Goal: Task Accomplishment & Management: Use online tool/utility

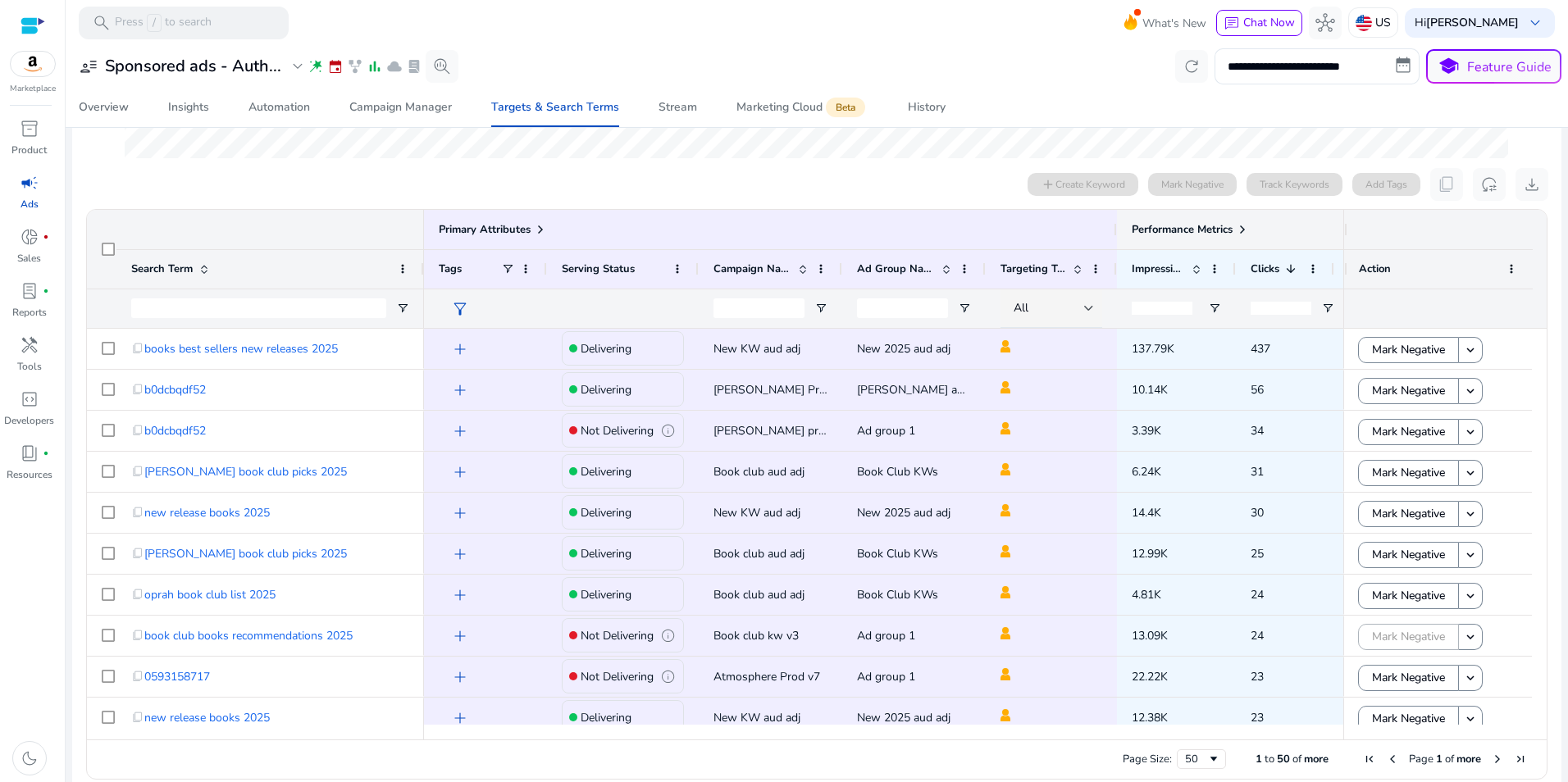
click at [1246, 231] on span at bounding box center [1242, 229] width 13 height 13
click at [771, 166] on div at bounding box center [817, 15] width 1410 height 306
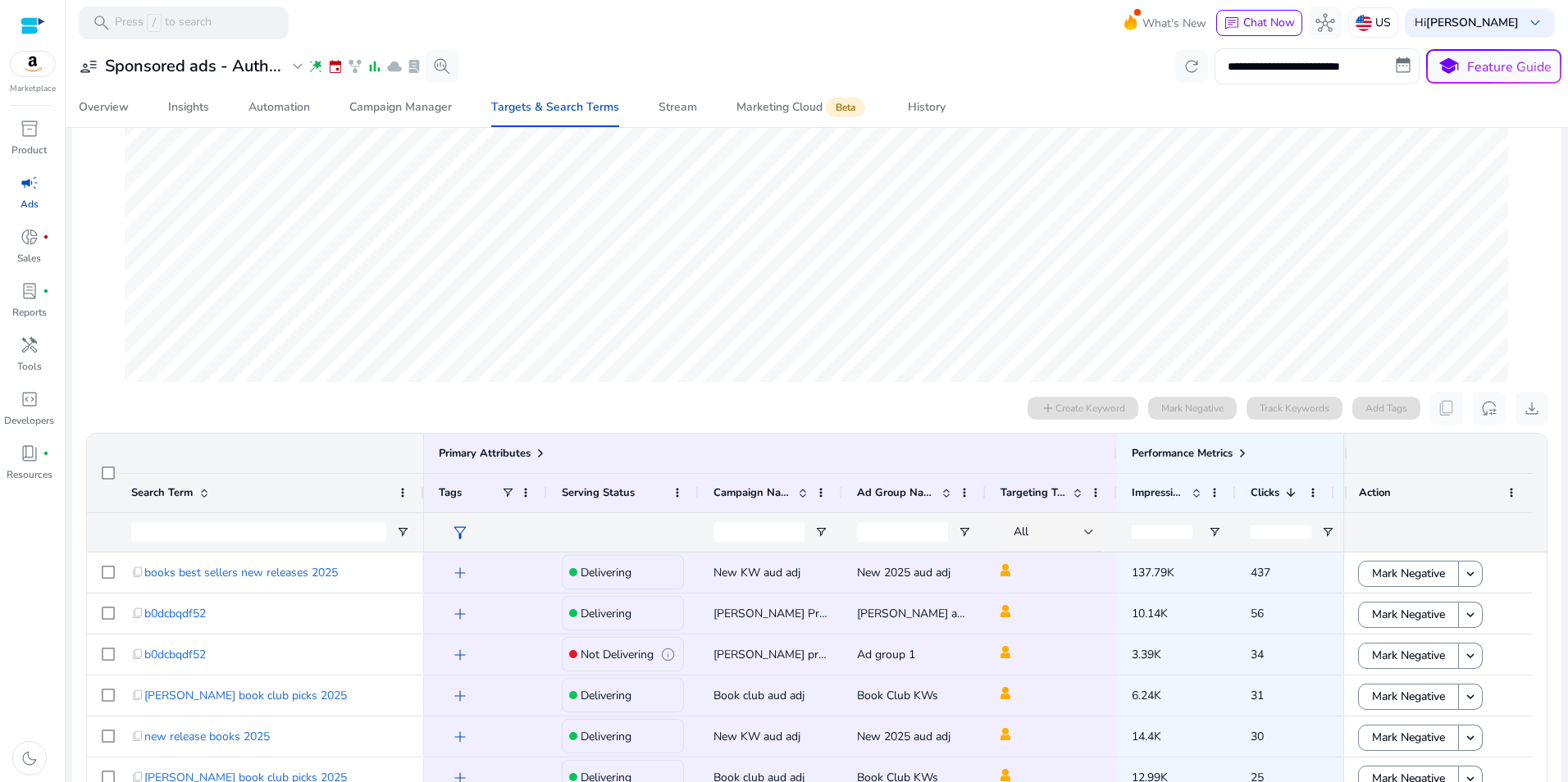
scroll to position [82, 0]
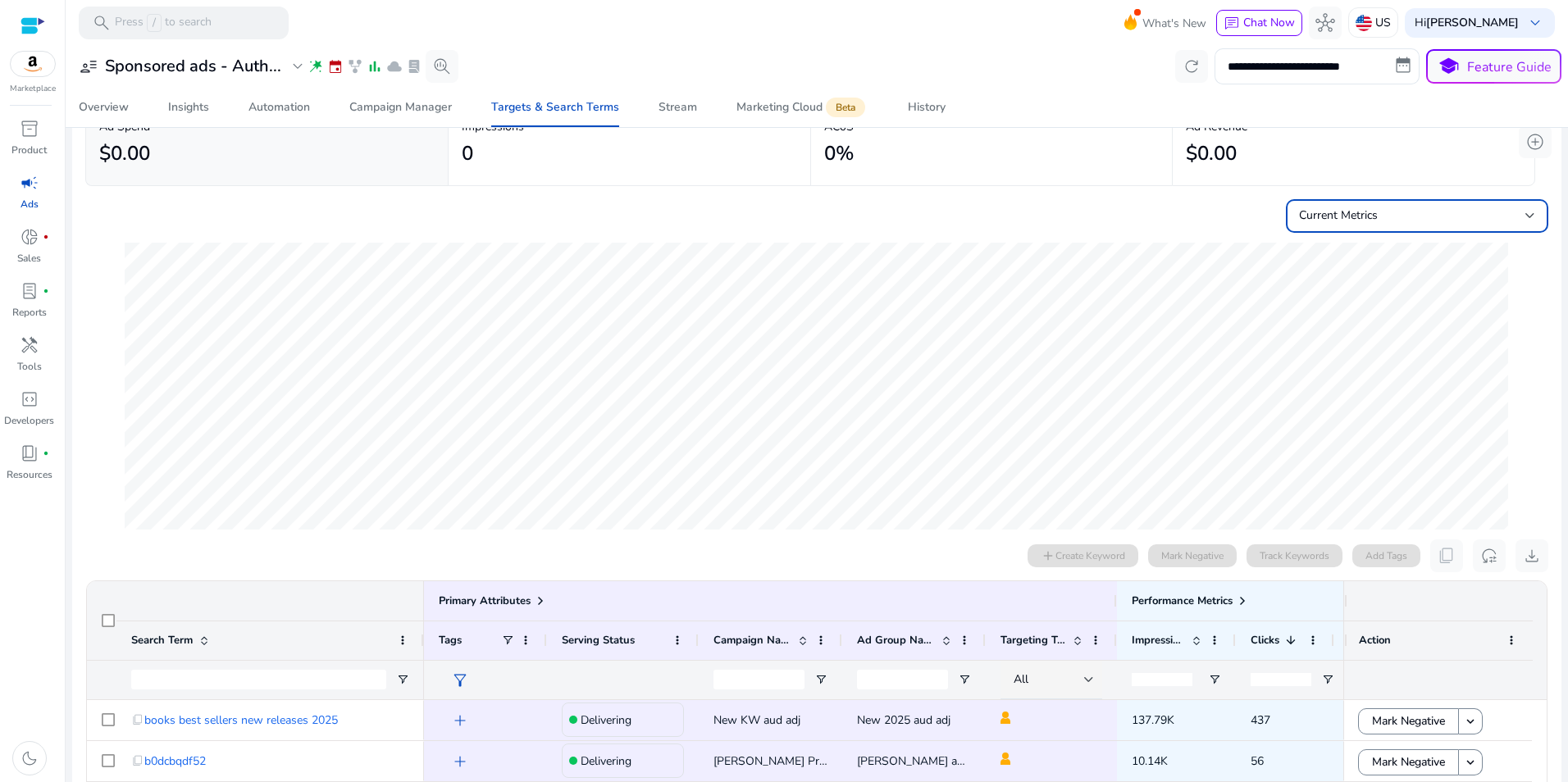
click at [1505, 218] on div "Current Metrics" at bounding box center [1411, 216] width 226 height 18
click at [1505, 218] on div at bounding box center [784, 391] width 1568 height 782
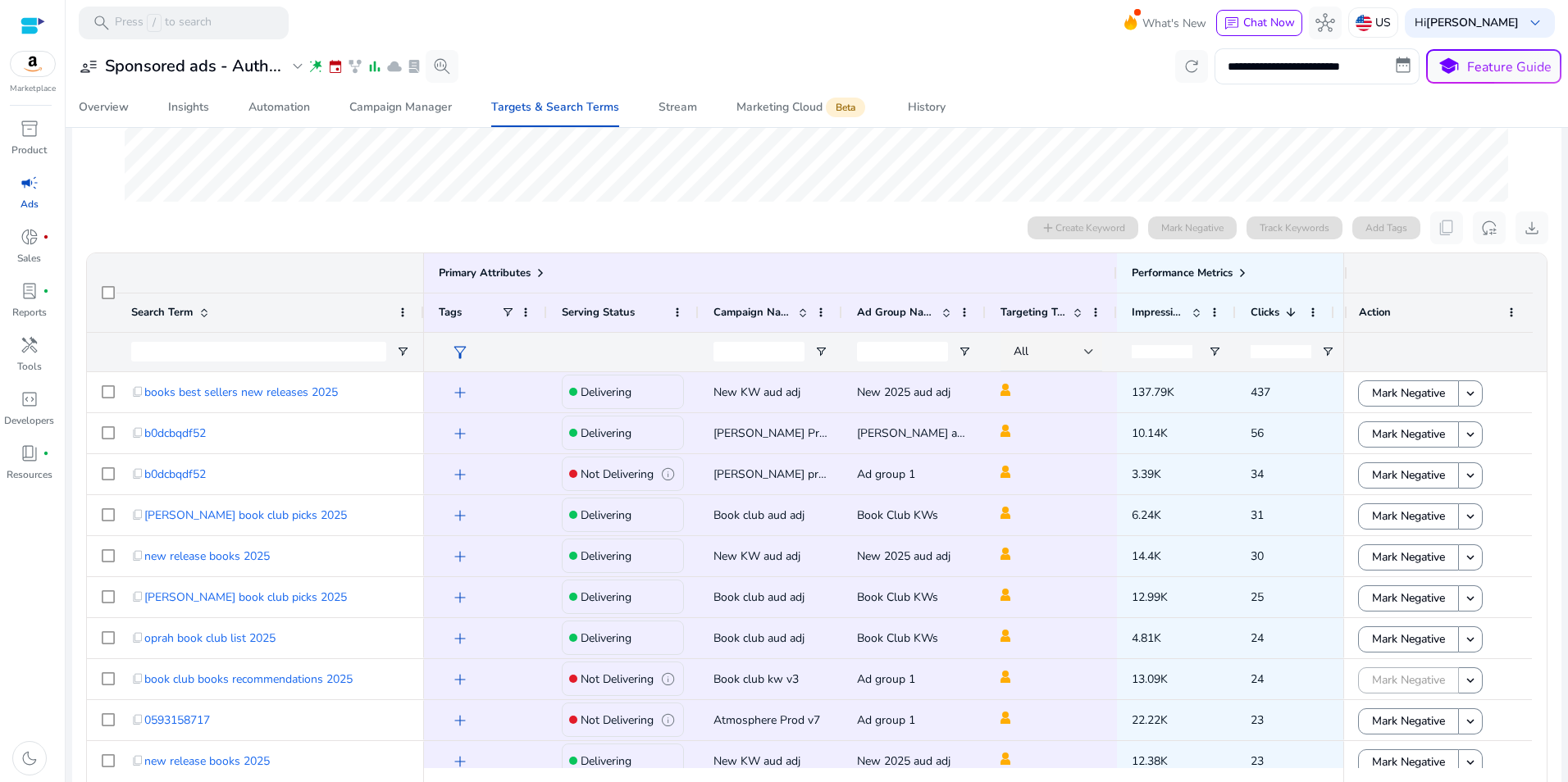
scroll to position [0, 0]
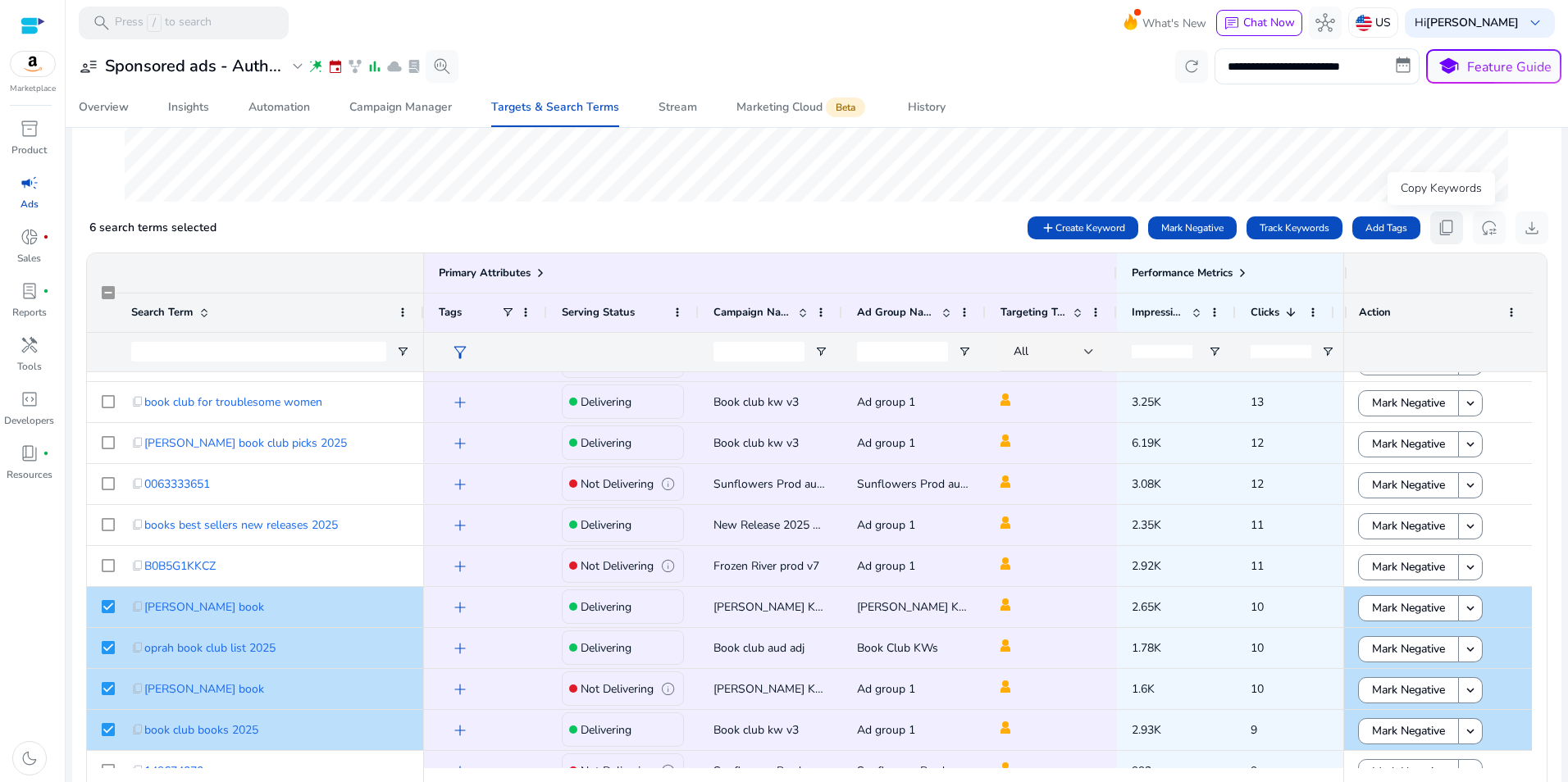
click at [1437, 225] on span "content_copy" at bounding box center [1447, 228] width 19 height 19
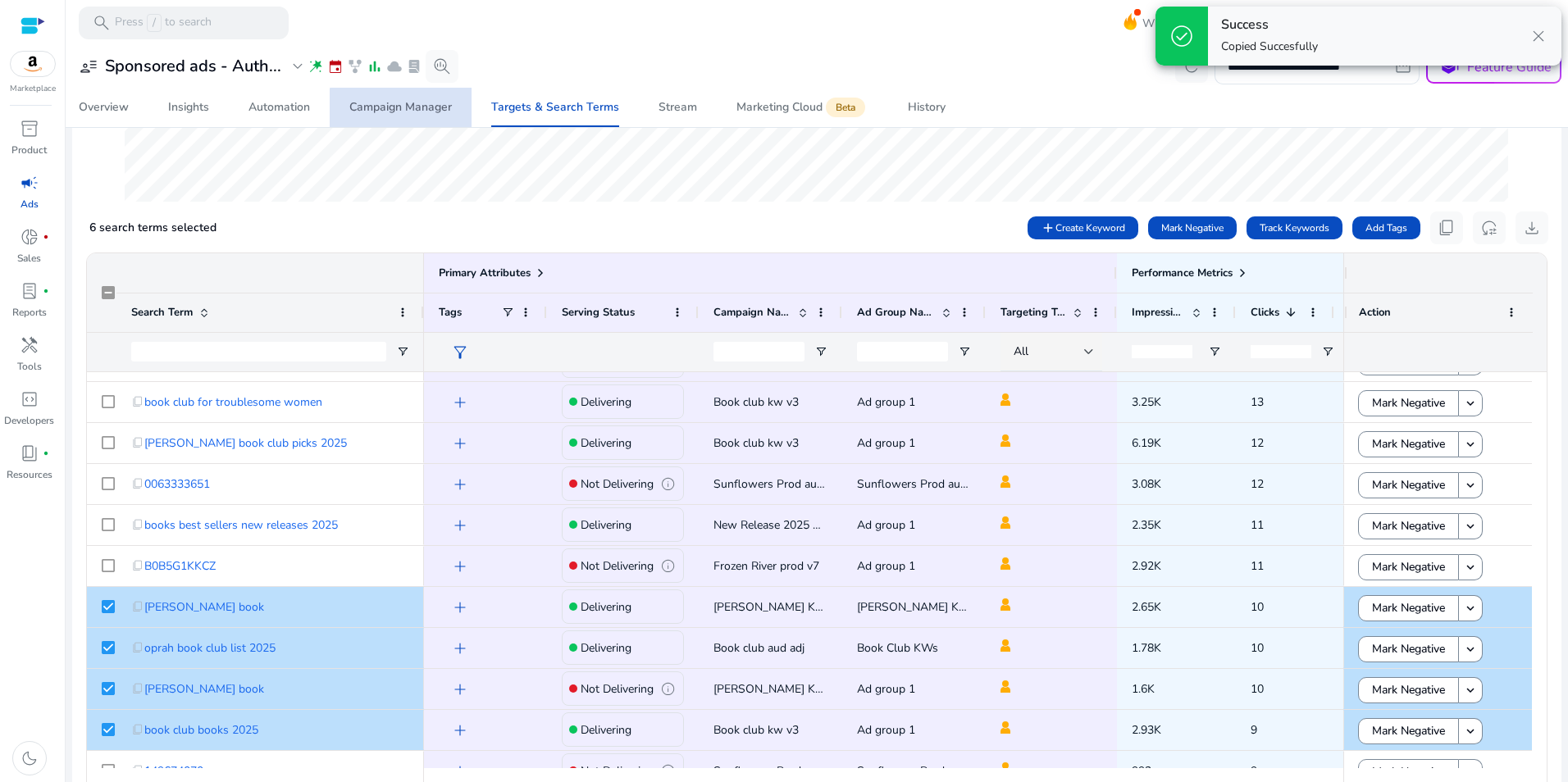
click at [419, 110] on div "Campaign Manager" at bounding box center [401, 107] width 102 height 11
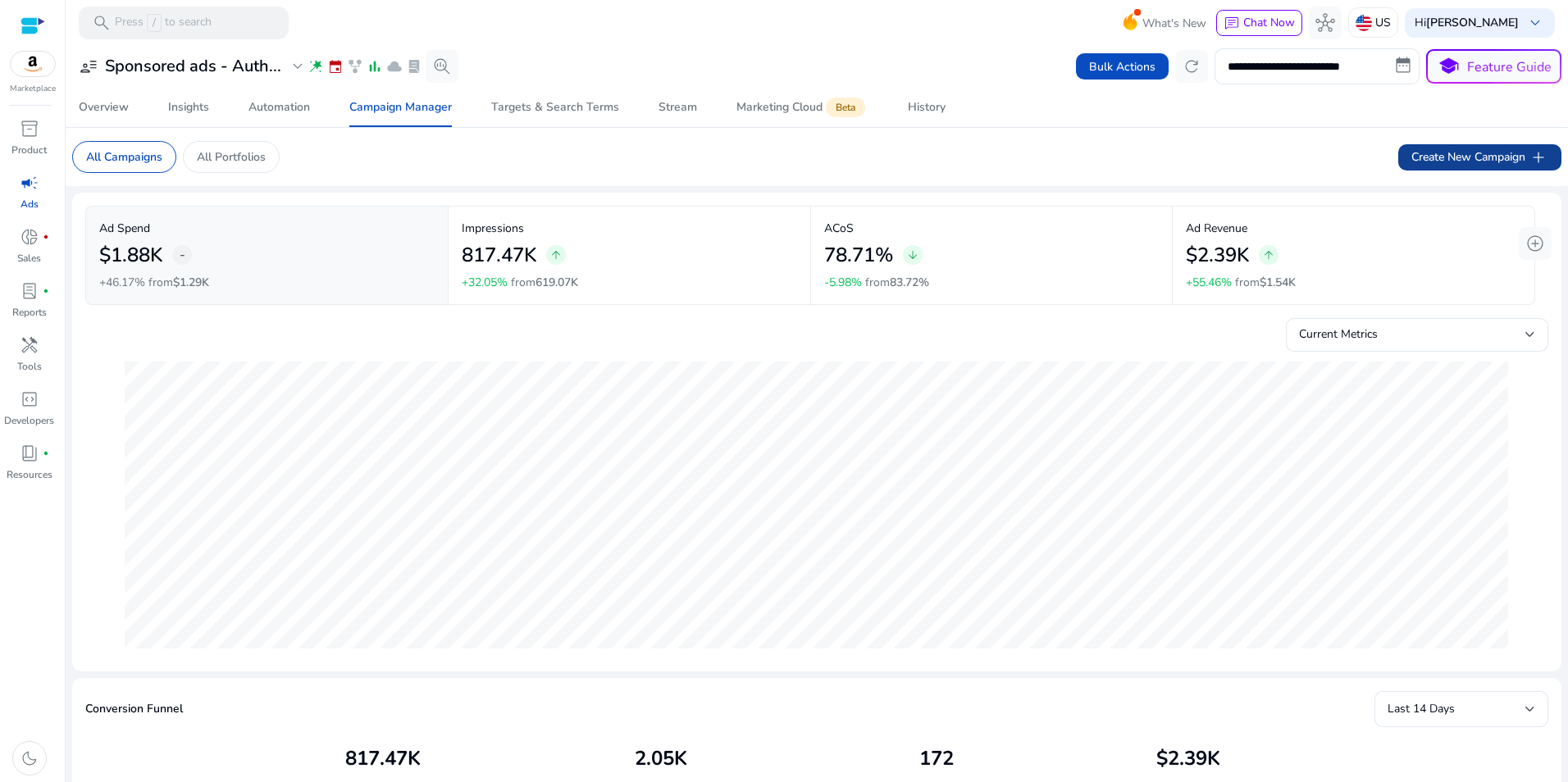
click at [1496, 154] on span "Create New Campaign add" at bounding box center [1480, 158] width 137 height 19
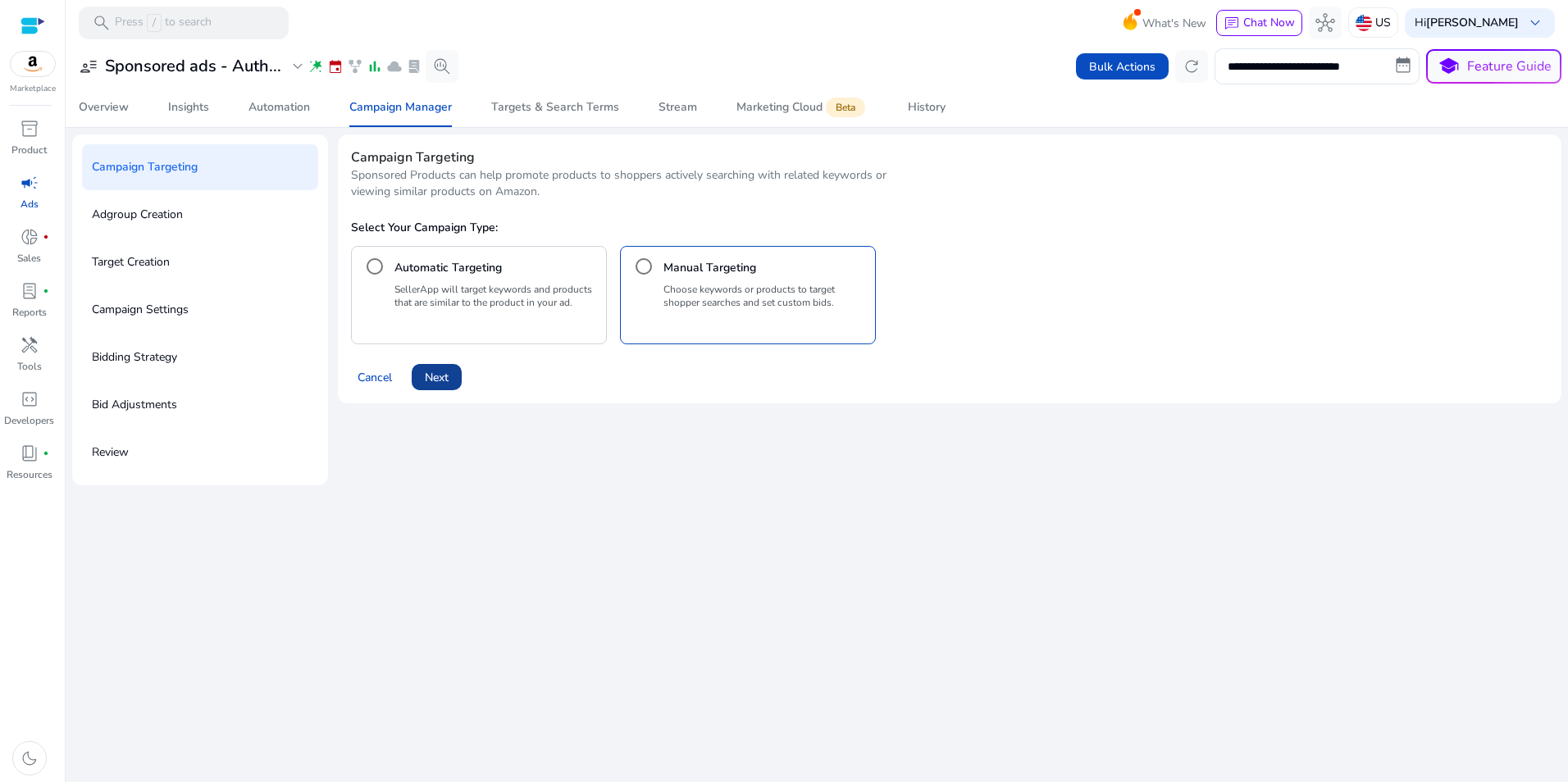
click at [447, 378] on span "Next" at bounding box center [436, 378] width 24 height 18
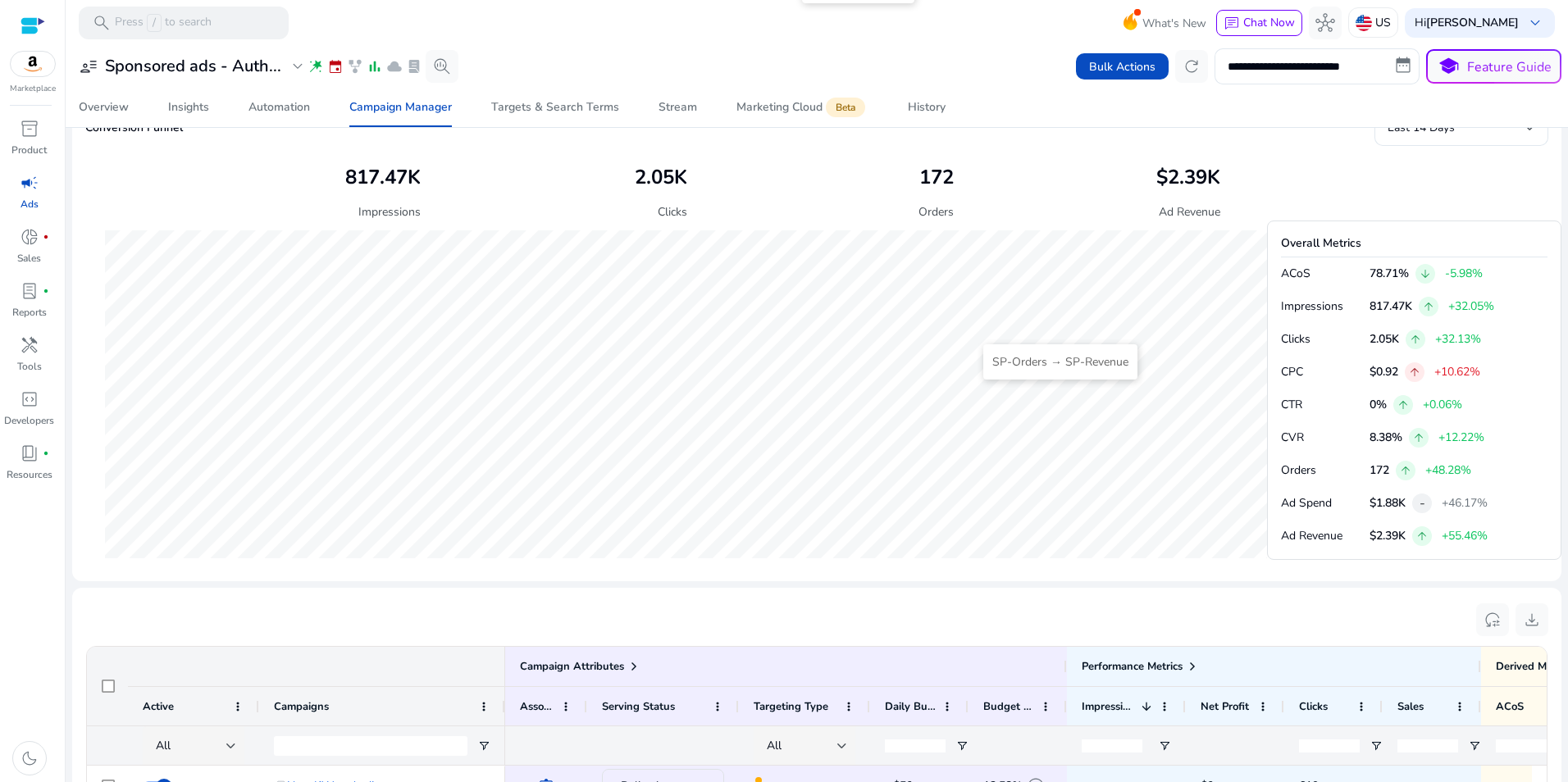
scroll to position [290, 0]
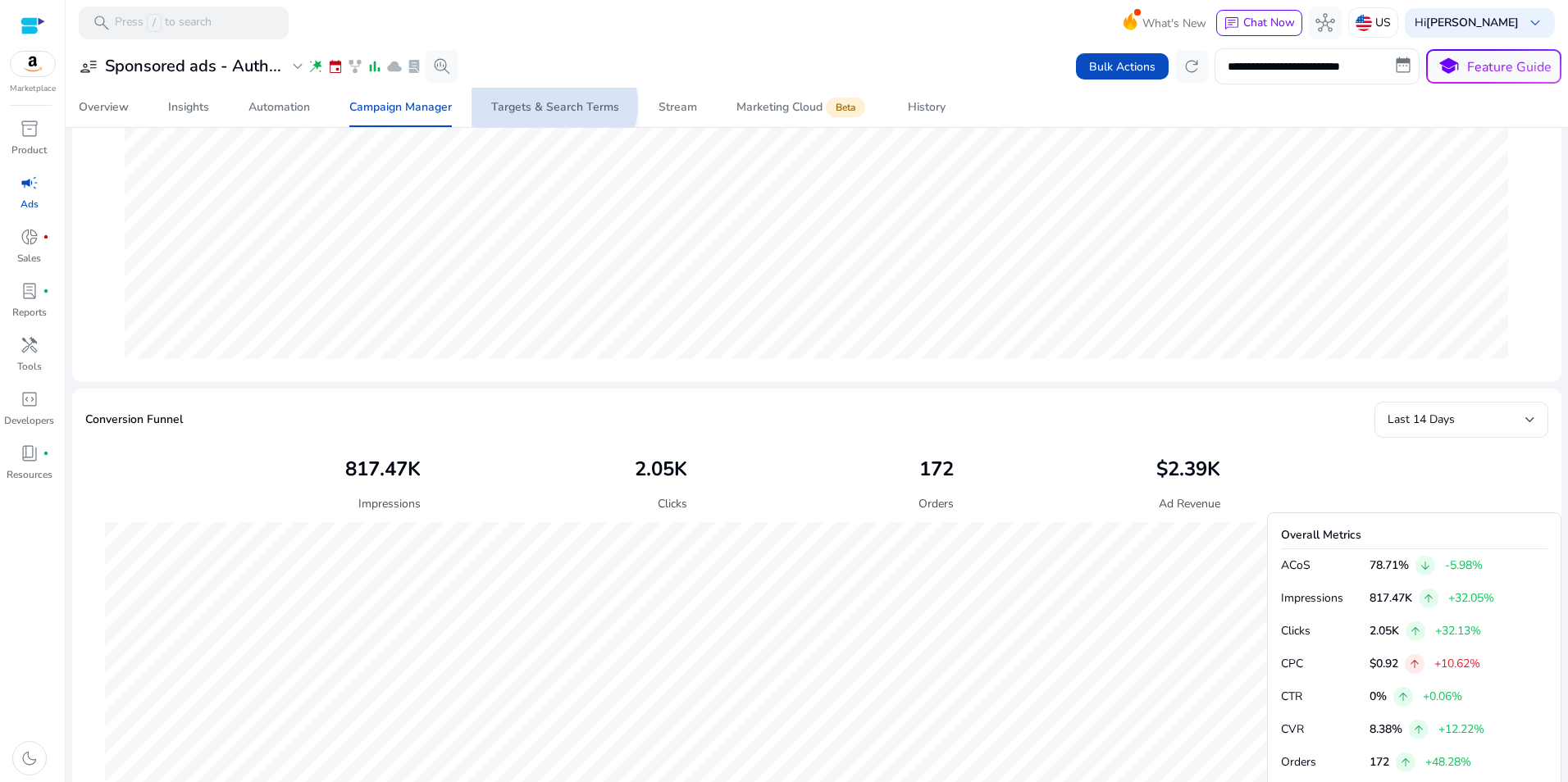
click at [553, 105] on div "Targets & Search Terms" at bounding box center [555, 107] width 128 height 11
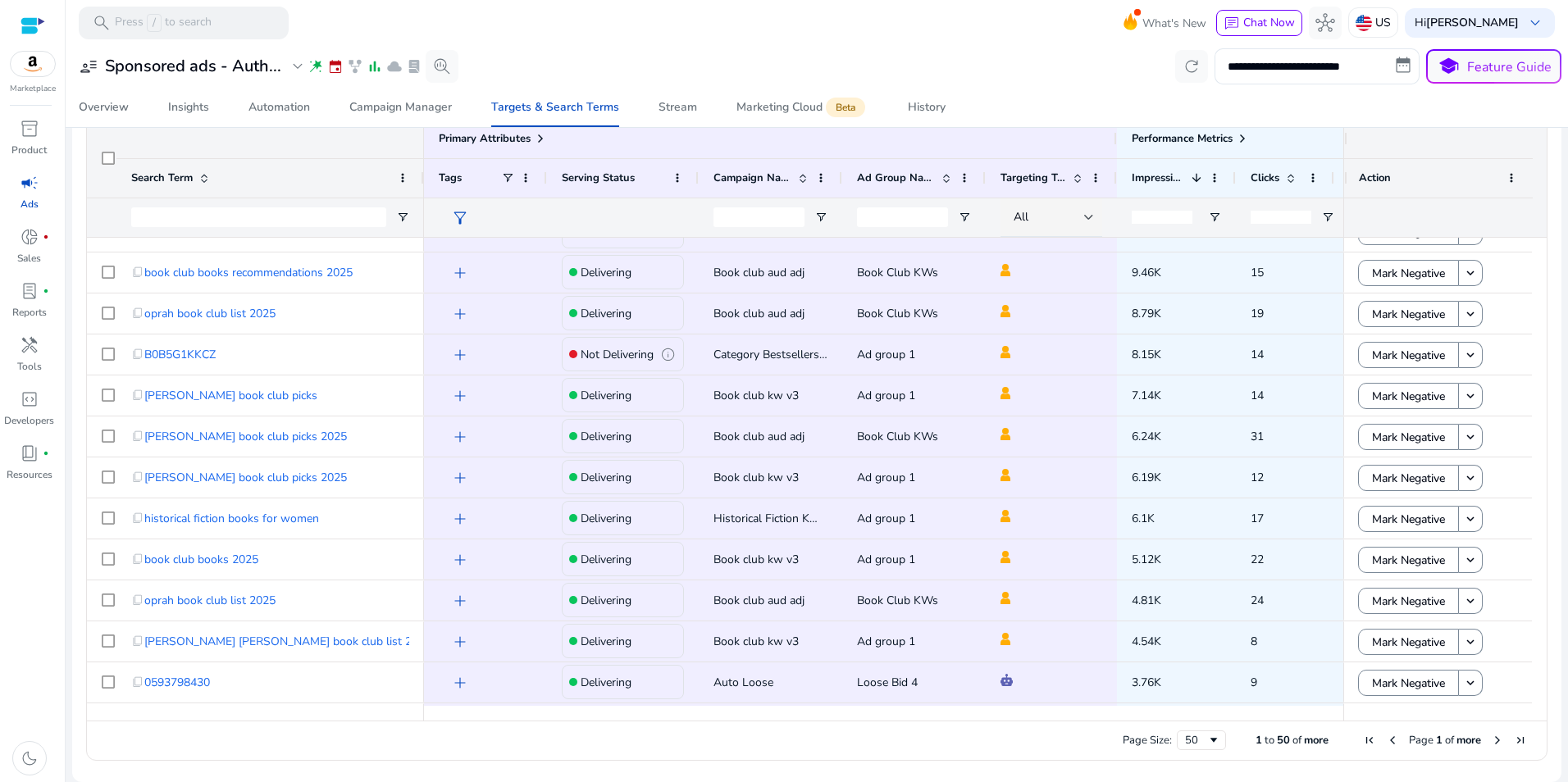
scroll to position [57, 0]
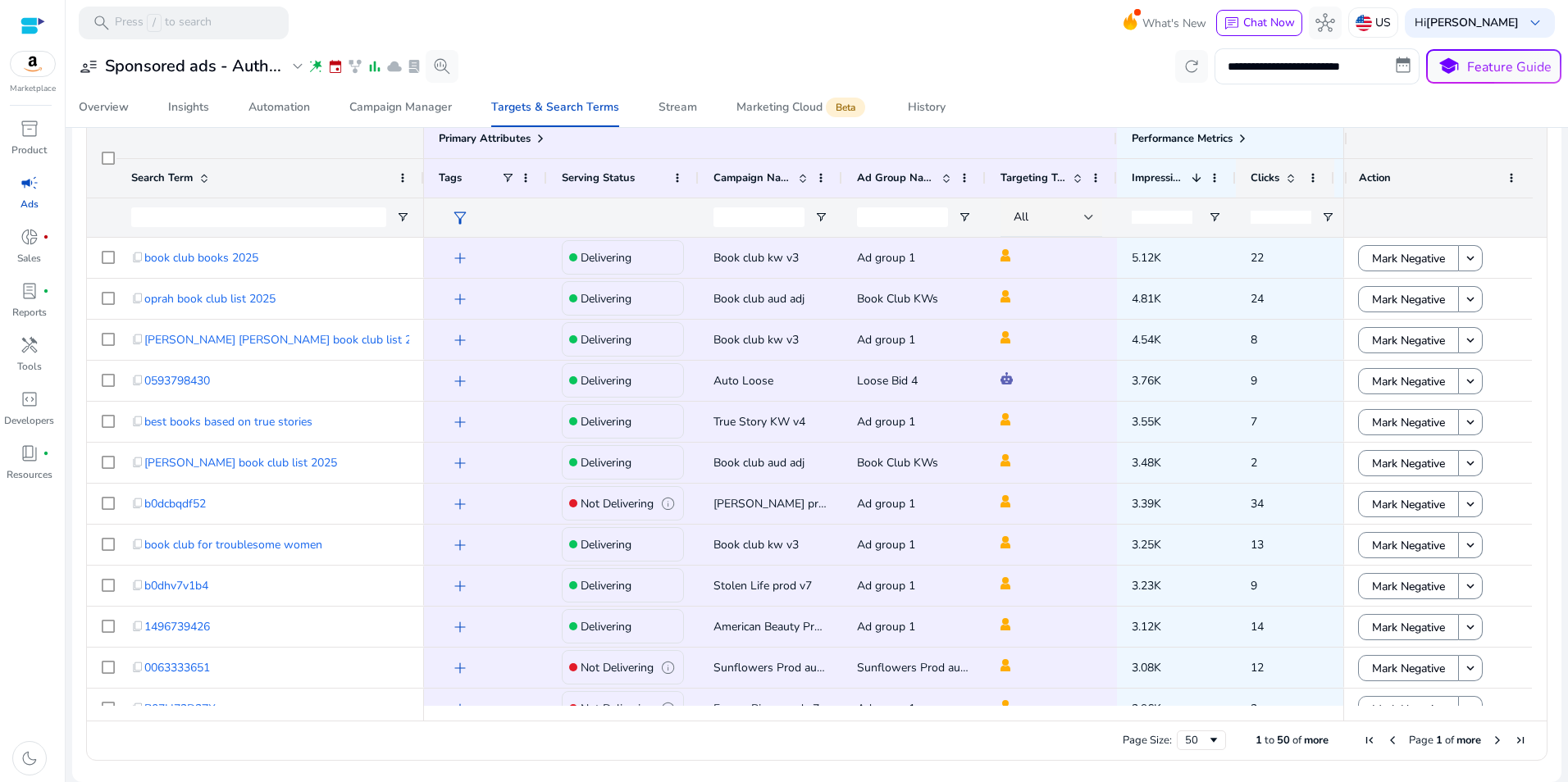
click at [1284, 181] on span at bounding box center [1290, 178] width 13 height 13
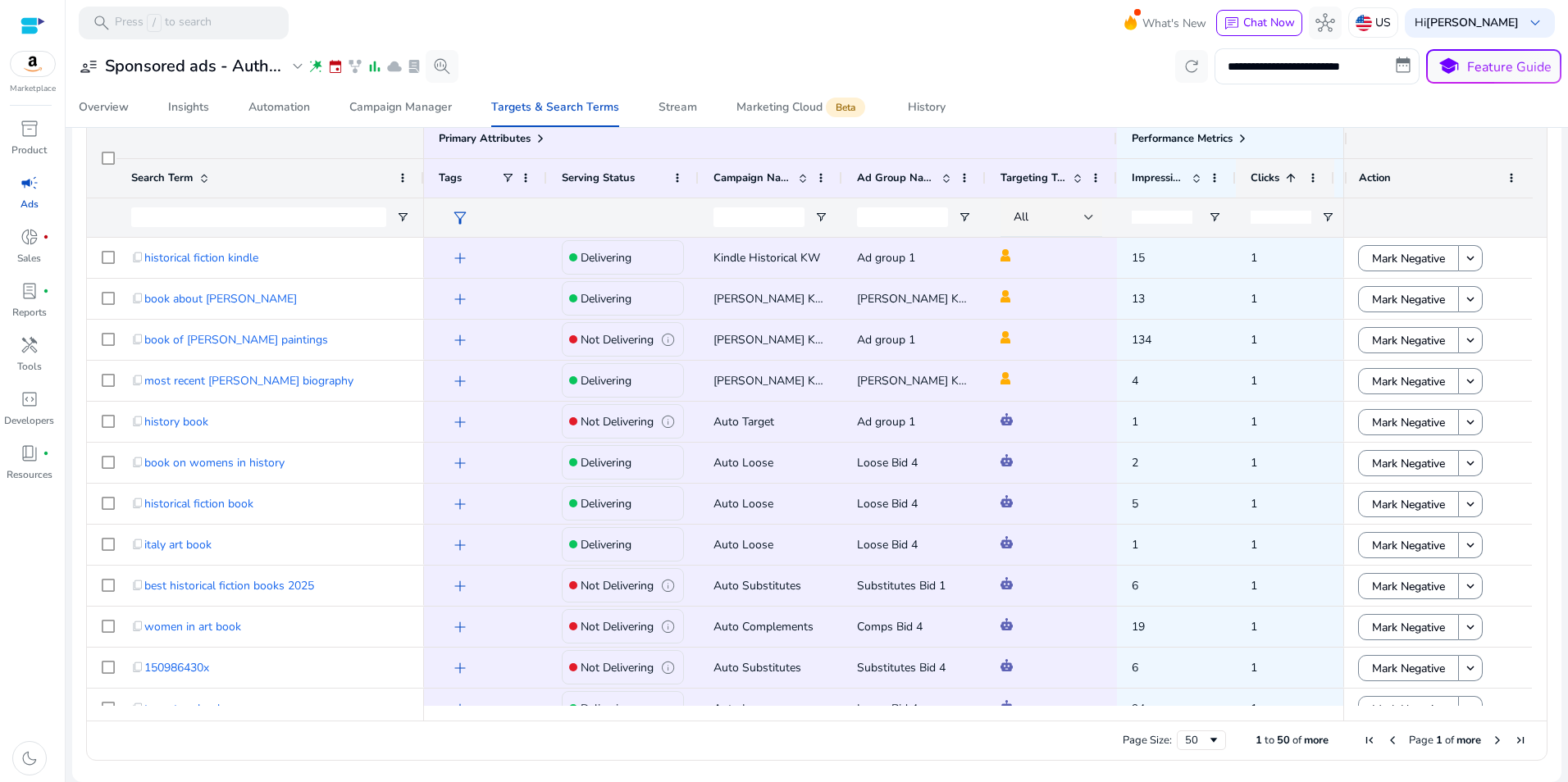
click at [1284, 181] on span at bounding box center [1290, 178] width 13 height 13
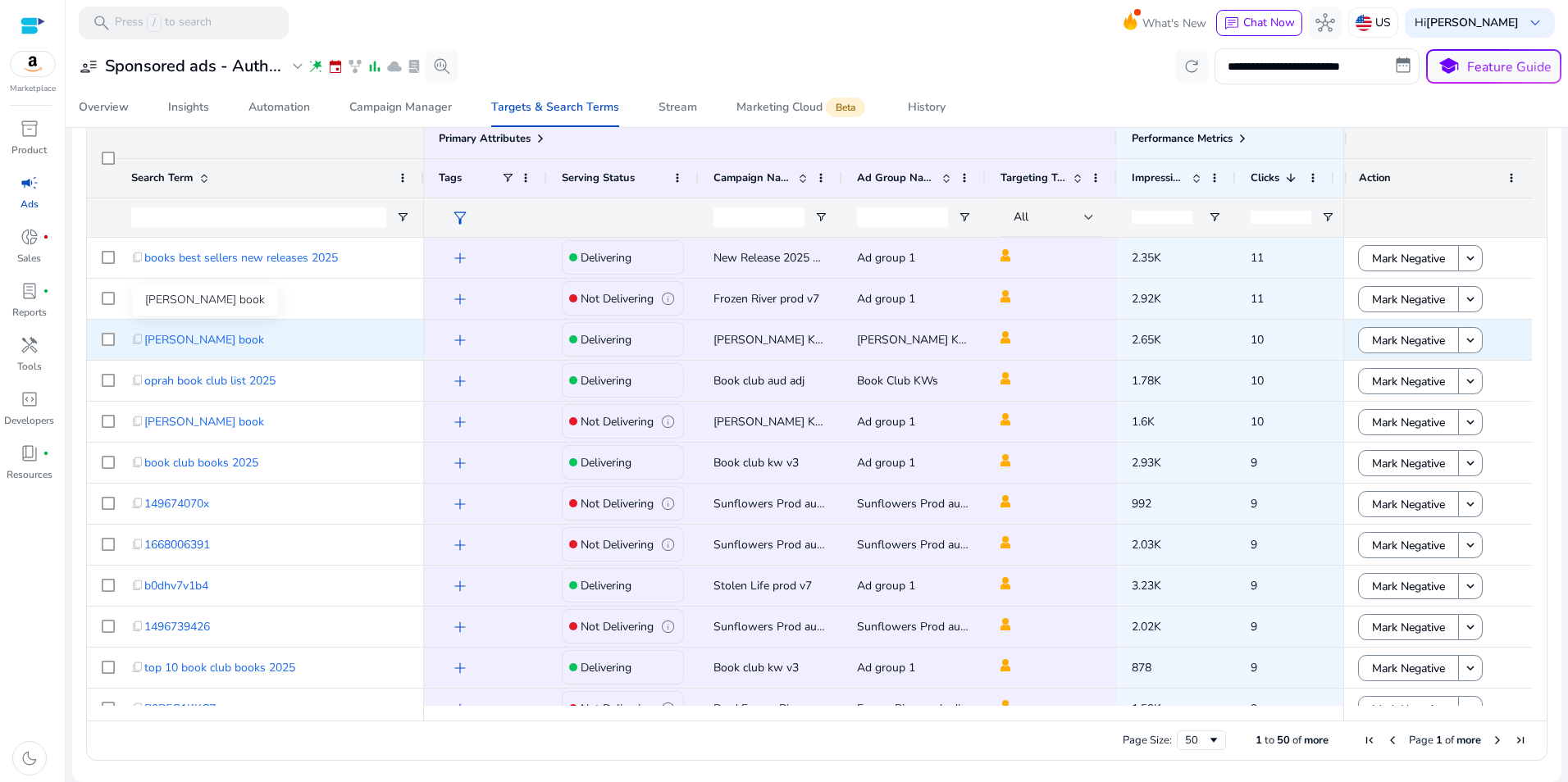
click at [176, 340] on span "[PERSON_NAME] book" at bounding box center [204, 340] width 120 height 33
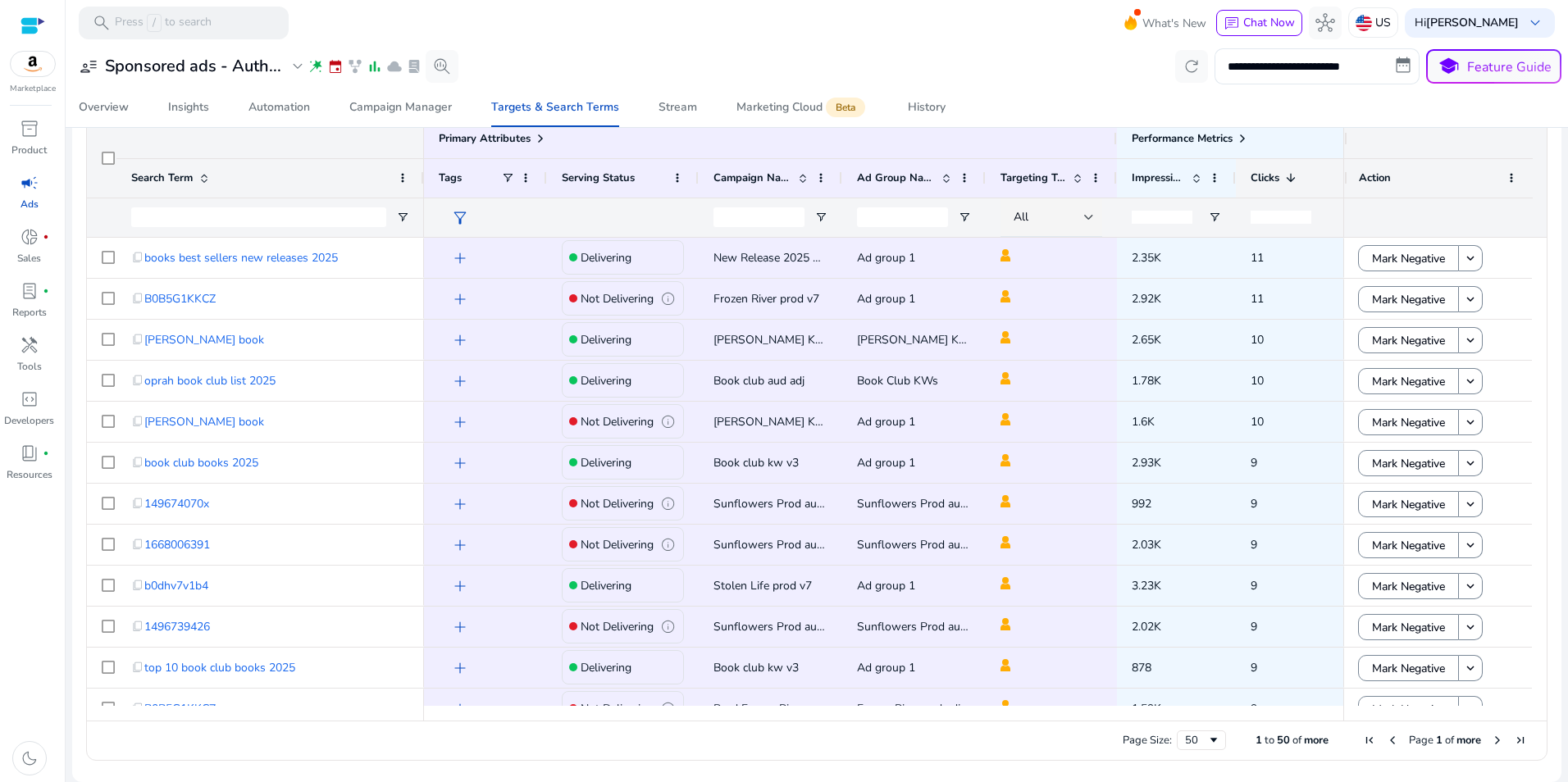
drag, startPoint x: 1331, startPoint y: 185, endPoint x: 1312, endPoint y: 181, distance: 19.4
click at [1312, 181] on div "Clicks 1" at bounding box center [1310, 178] width 149 height 40
click at [1064, 56] on div "**********" at bounding box center [816, 66] width 1489 height 36
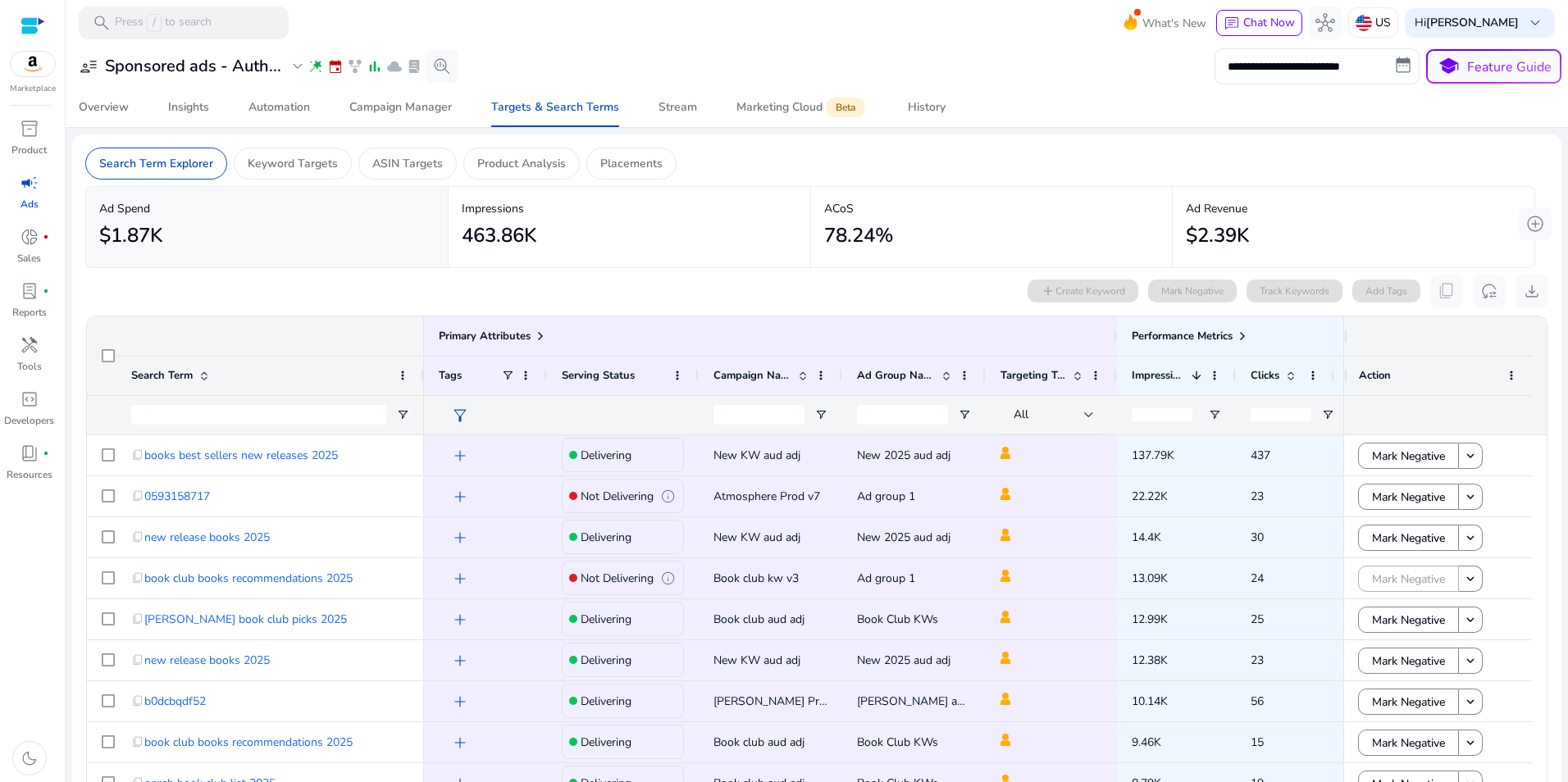
drag, startPoint x: 1339, startPoint y: 336, endPoint x: 1358, endPoint y: 336, distance: 19.0
click at [1358, 336] on div at bounding box center [1438, 336] width 188 height 40
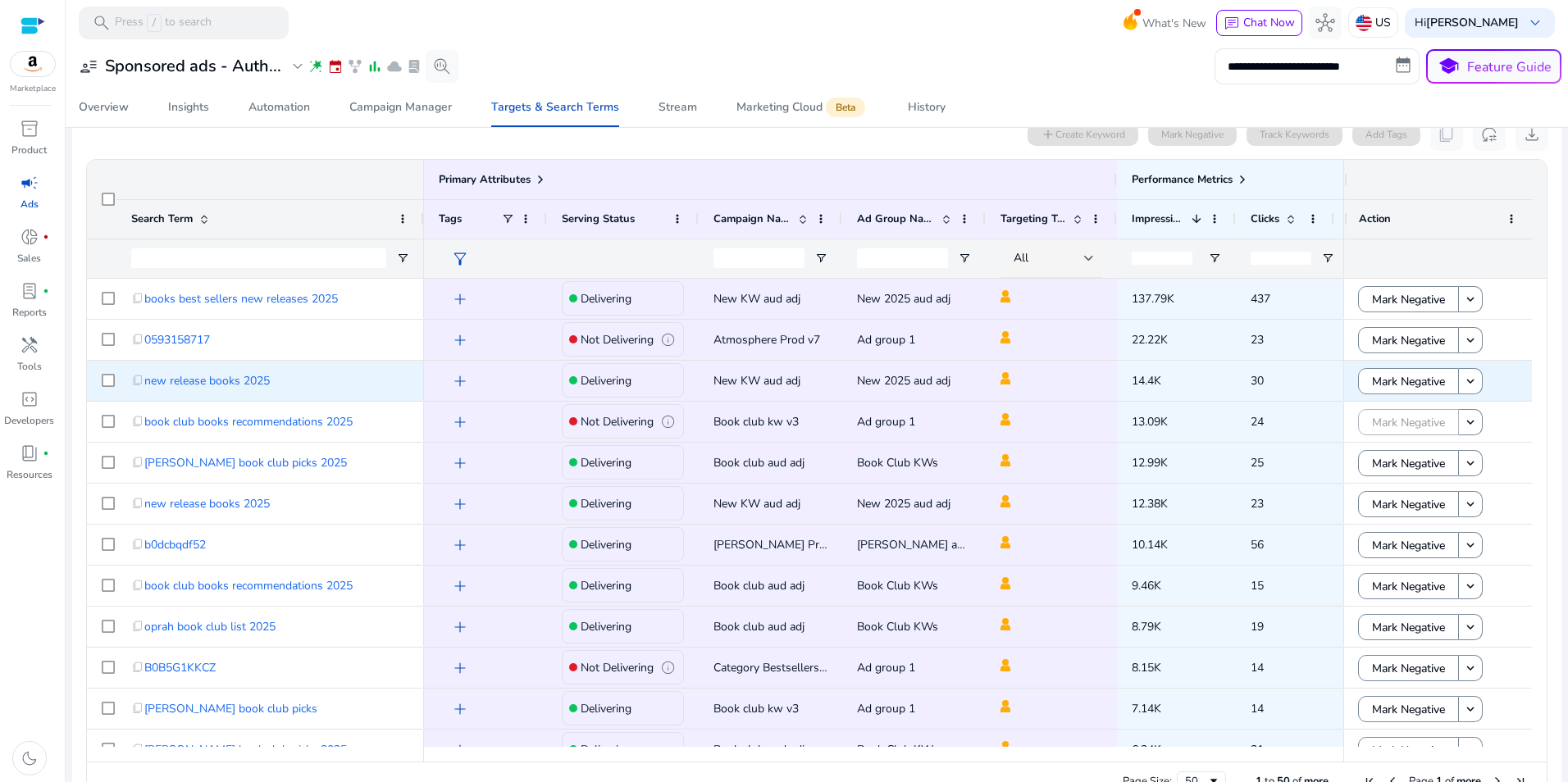
scroll to position [164, 0]
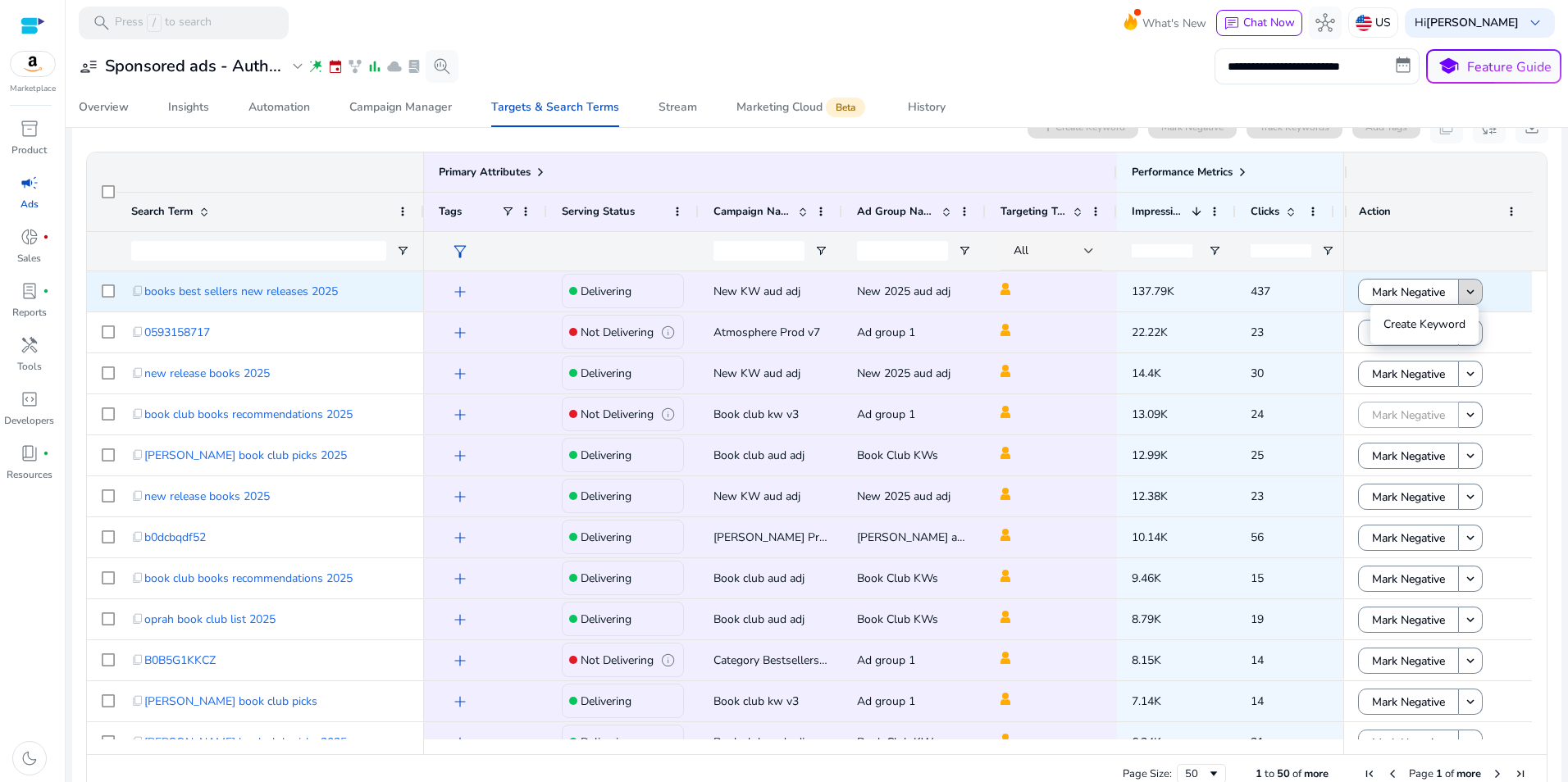
click at [1471, 293] on mat-icon "keyboard_arrow_down" at bounding box center [1470, 291] width 15 height 15
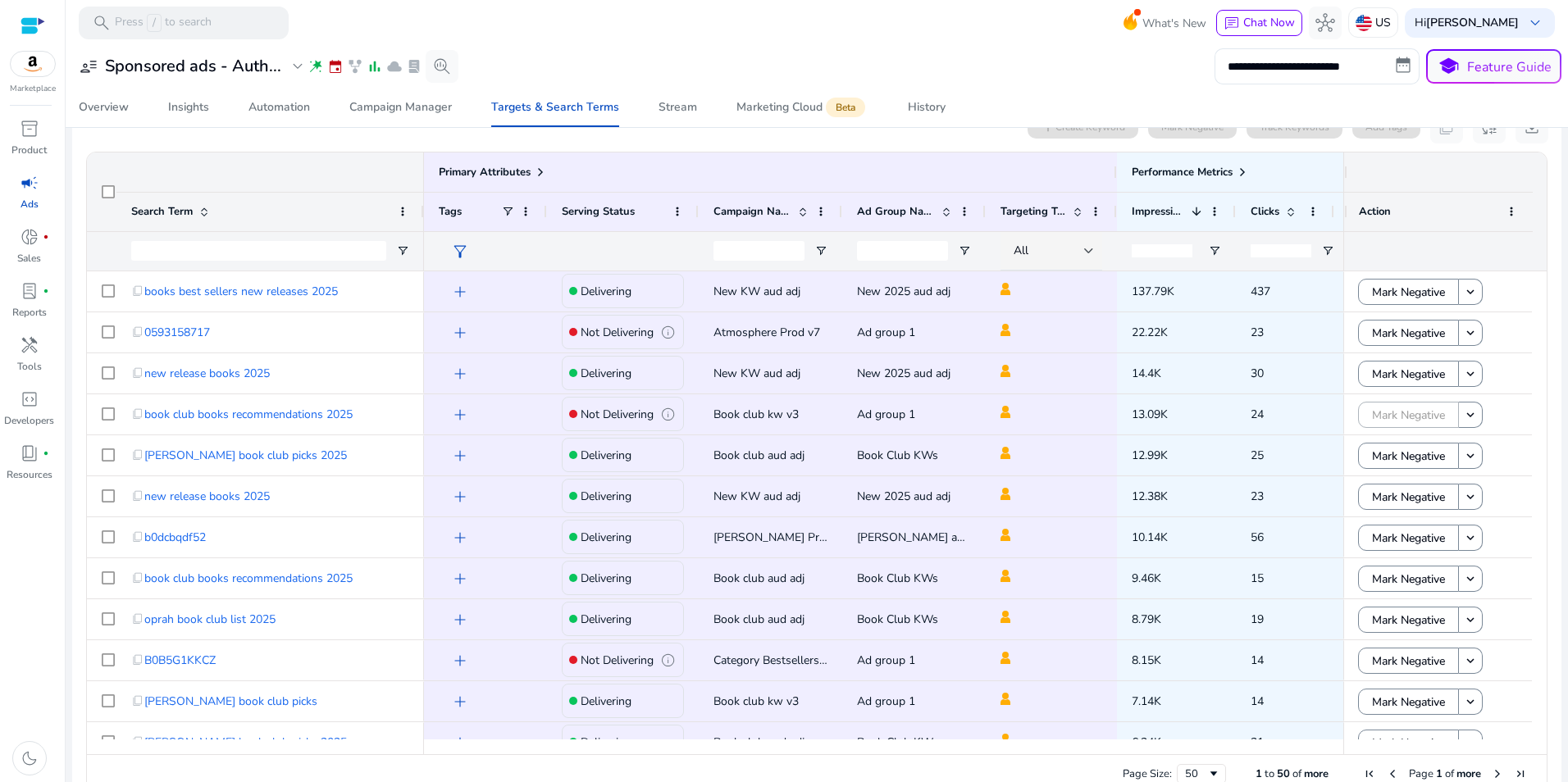
click at [1082, 48] on div at bounding box center [817, 47] width 1502 height 4
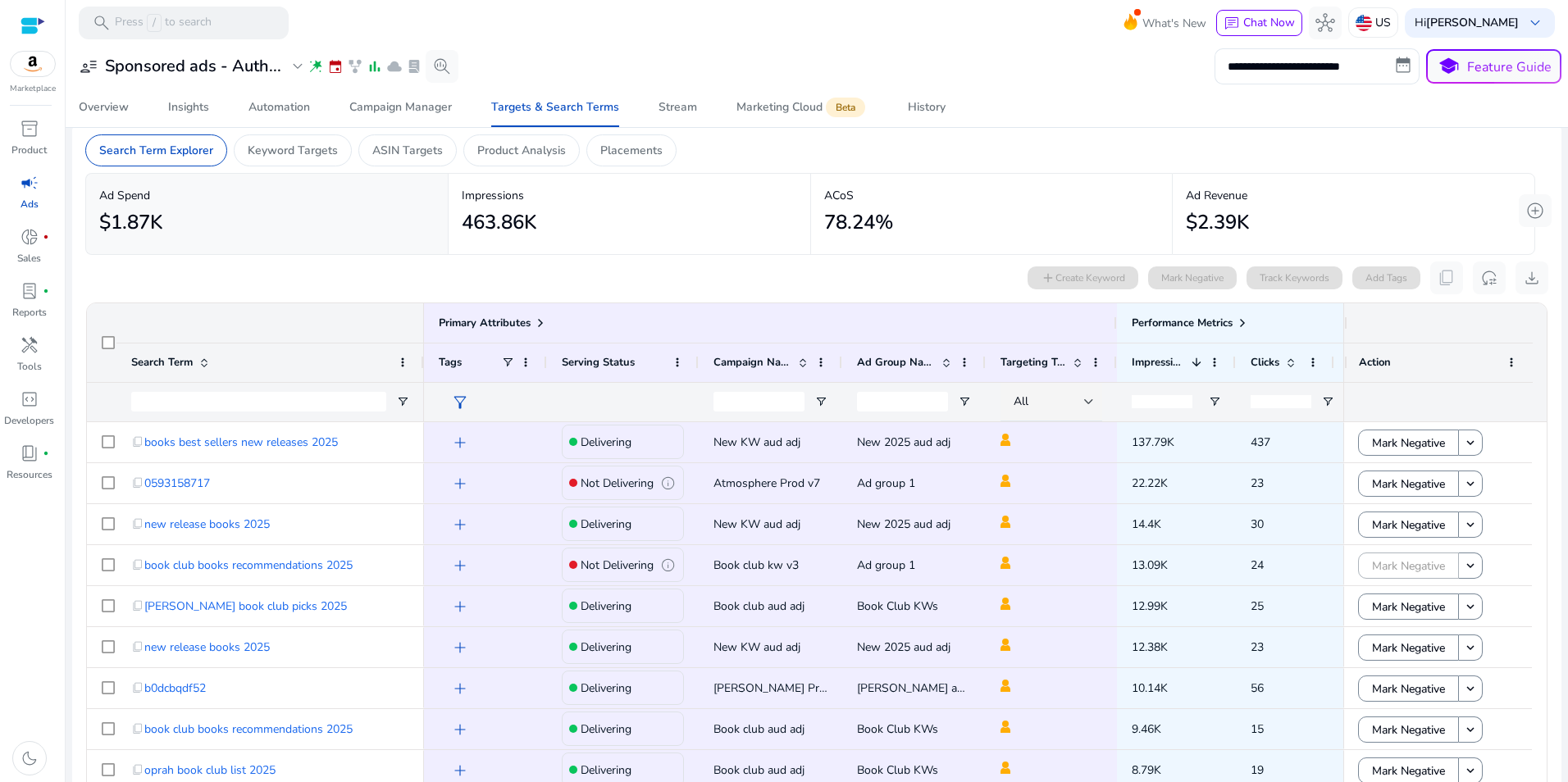
scroll to position [7, 0]
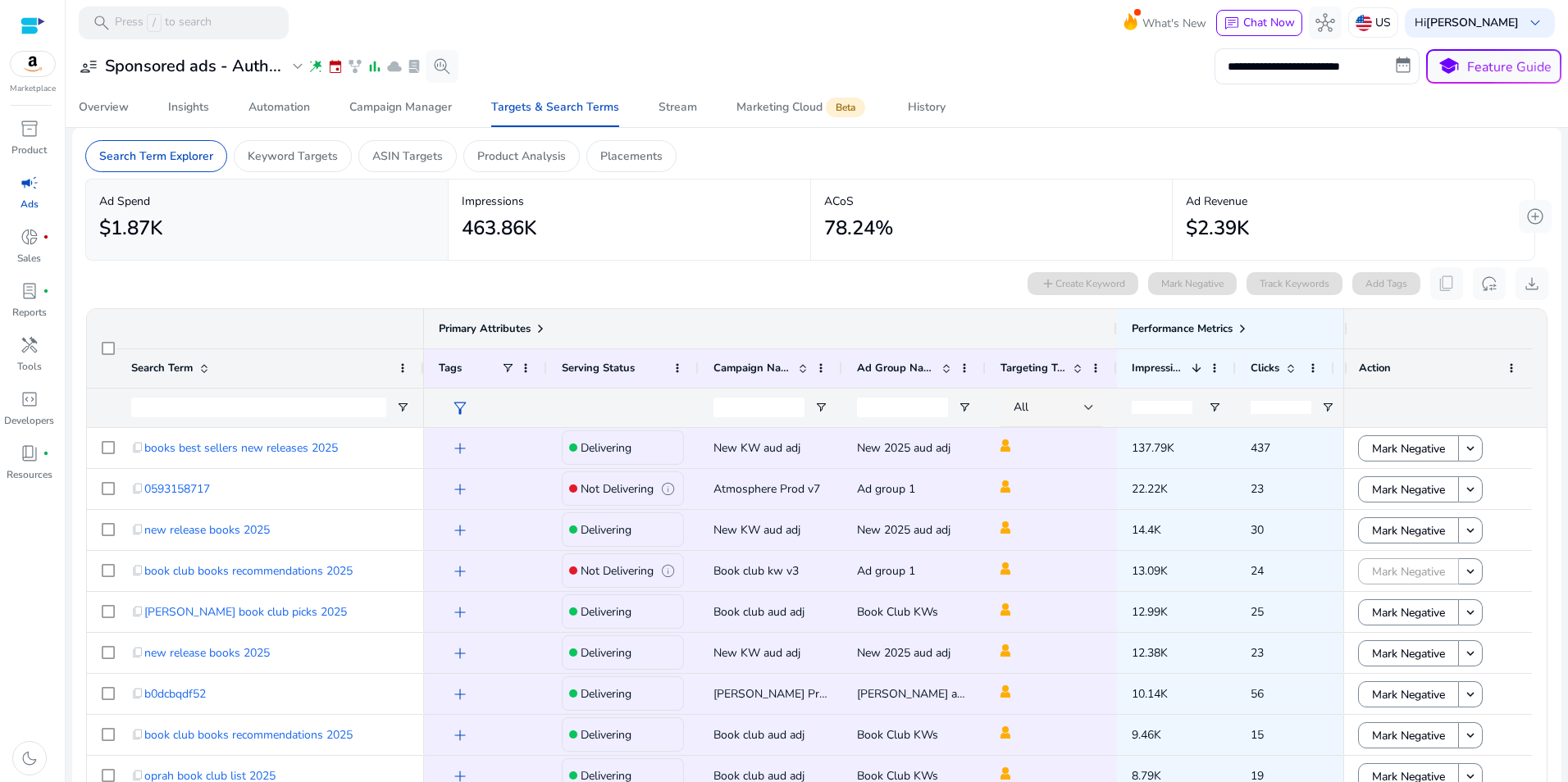
drag, startPoint x: 1116, startPoint y: 328, endPoint x: 1078, endPoint y: 328, distance: 38.0
click at [1078, 328] on div "Primary Attributes" at bounding box center [770, 328] width 693 height 40
click at [1267, 28] on span "Chat Now" at bounding box center [1269, 23] width 52 height 16
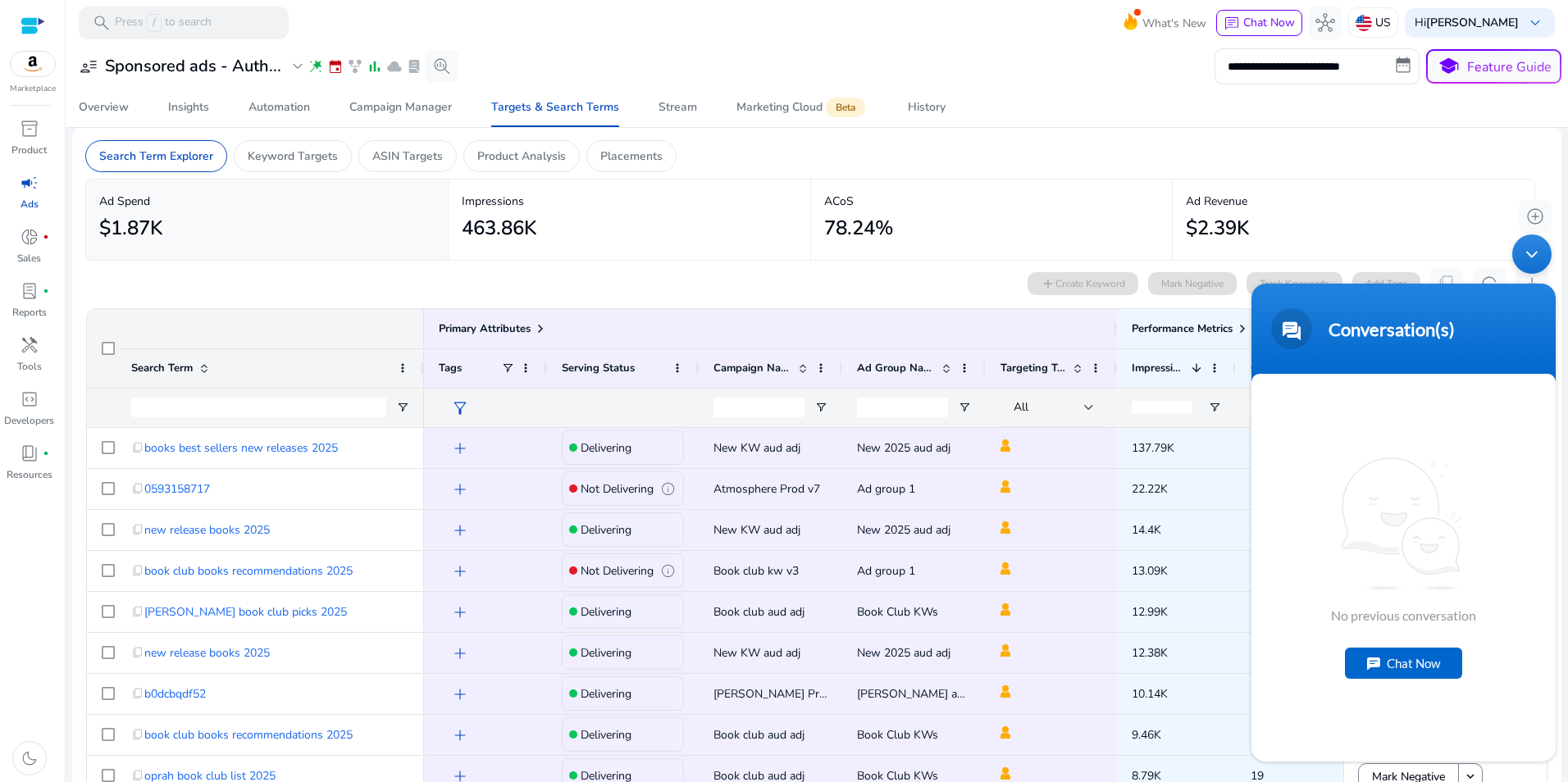
click at [1415, 665] on div "Chat Now" at bounding box center [1402, 663] width 117 height 31
click at [1362, 694] on textarea "Type your message and hit 'Enter'" at bounding box center [1403, 703] width 305 height 57
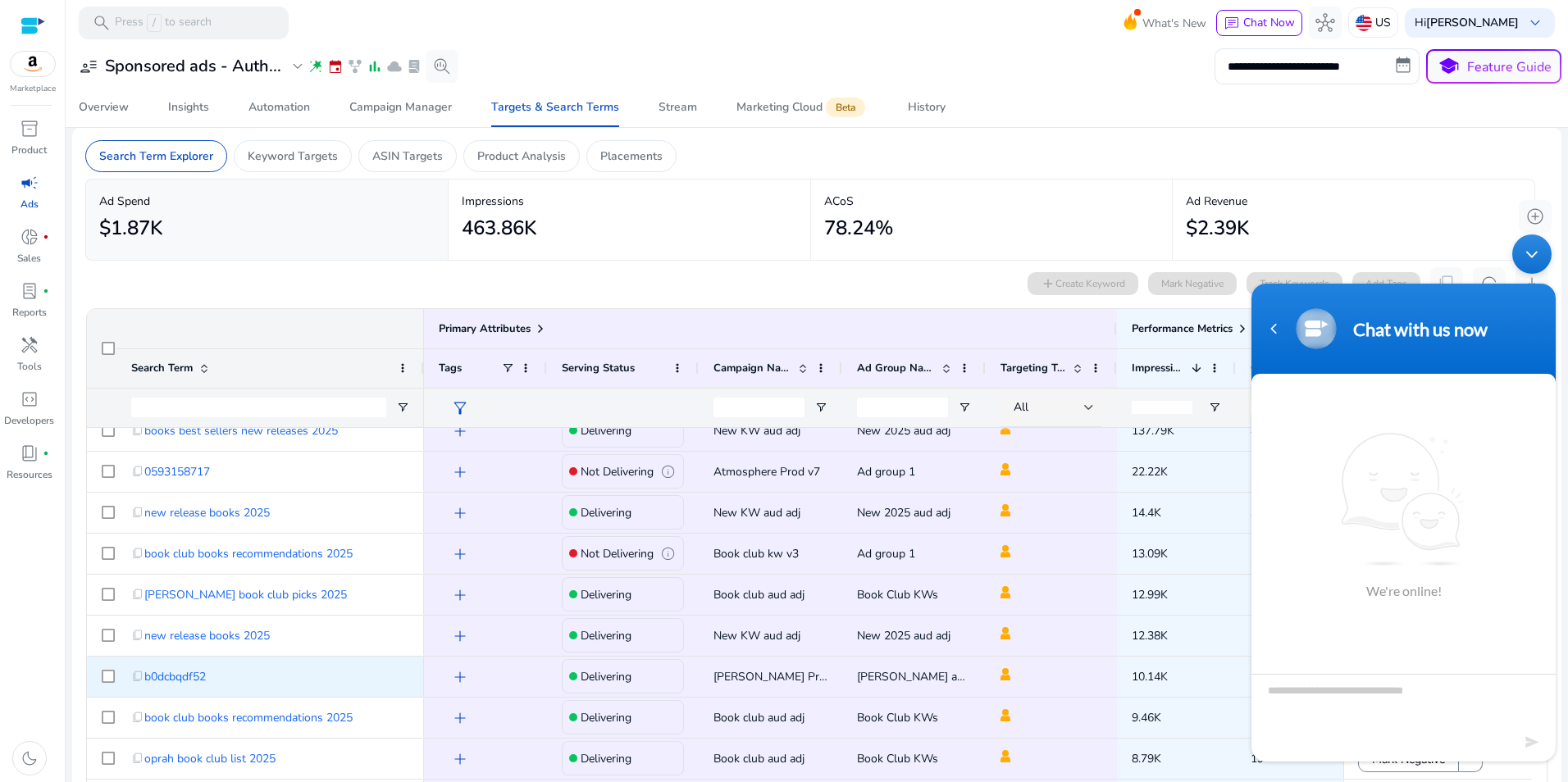
scroll to position [0, 0]
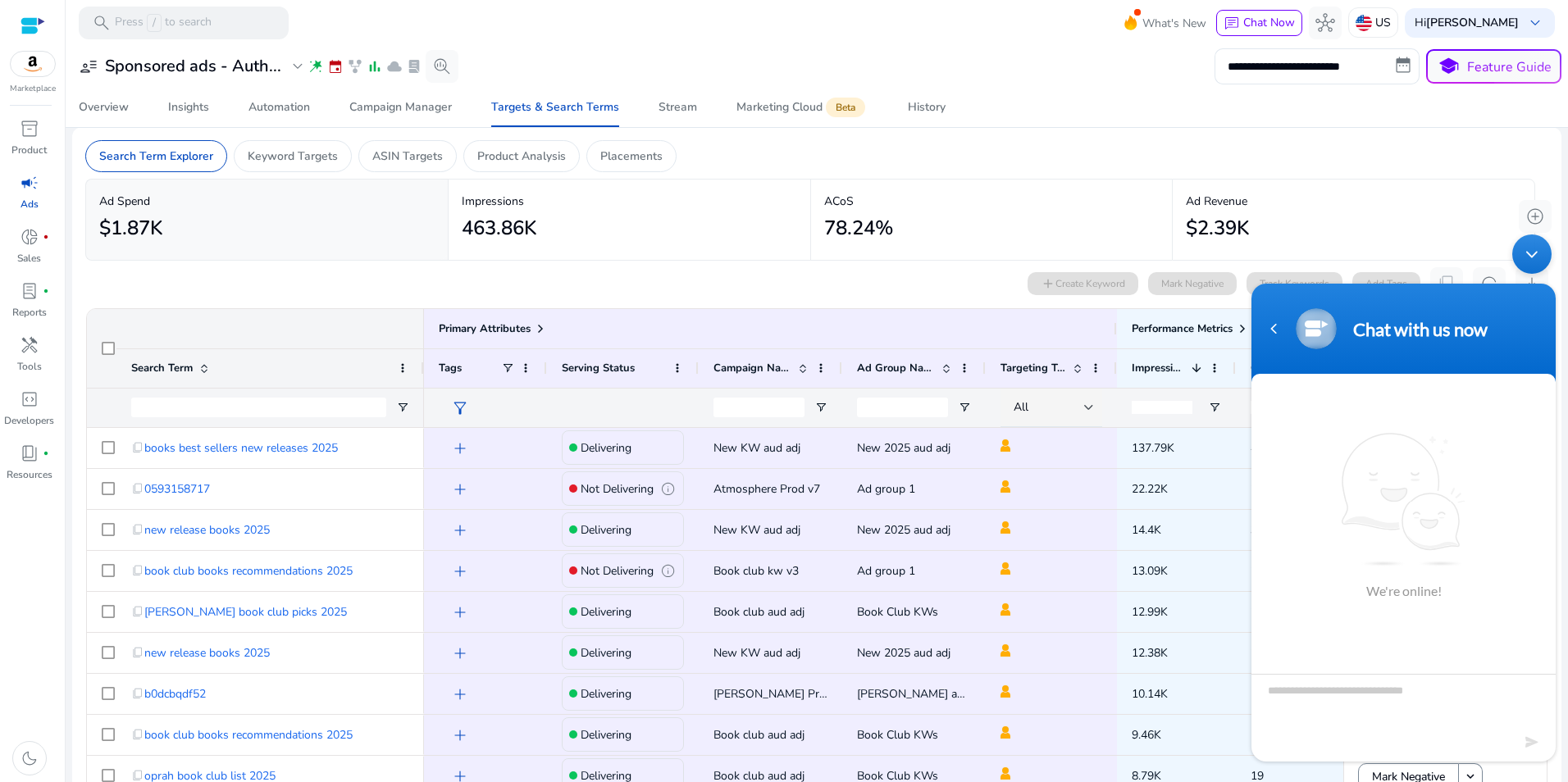
click at [1335, 695] on textarea "Type your message and hit 'Enter'" at bounding box center [1403, 703] width 305 height 57
type textarea "**********"
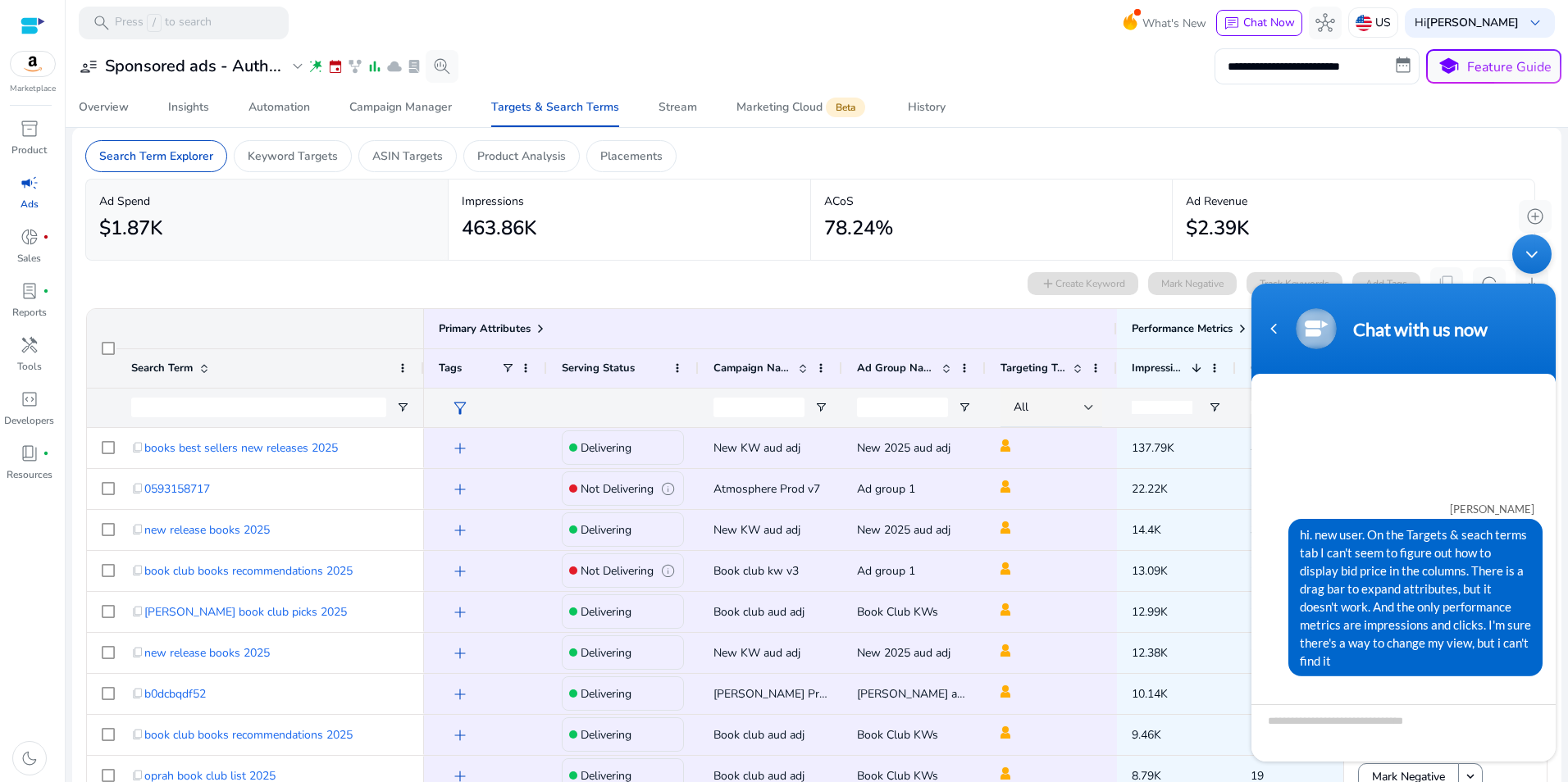
scroll to position [183, 0]
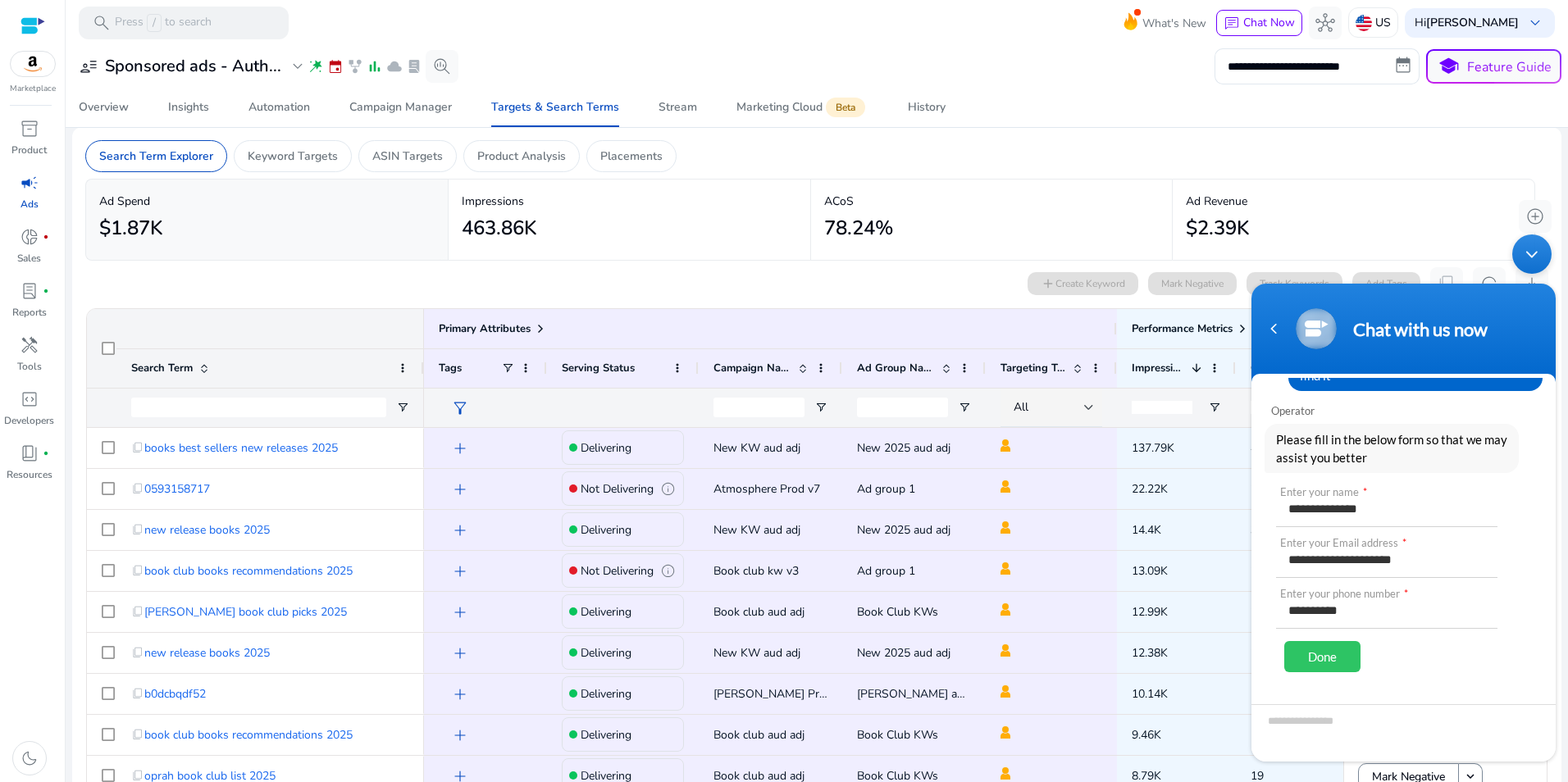
click at [1336, 641] on div "Done" at bounding box center [1321, 656] width 77 height 31
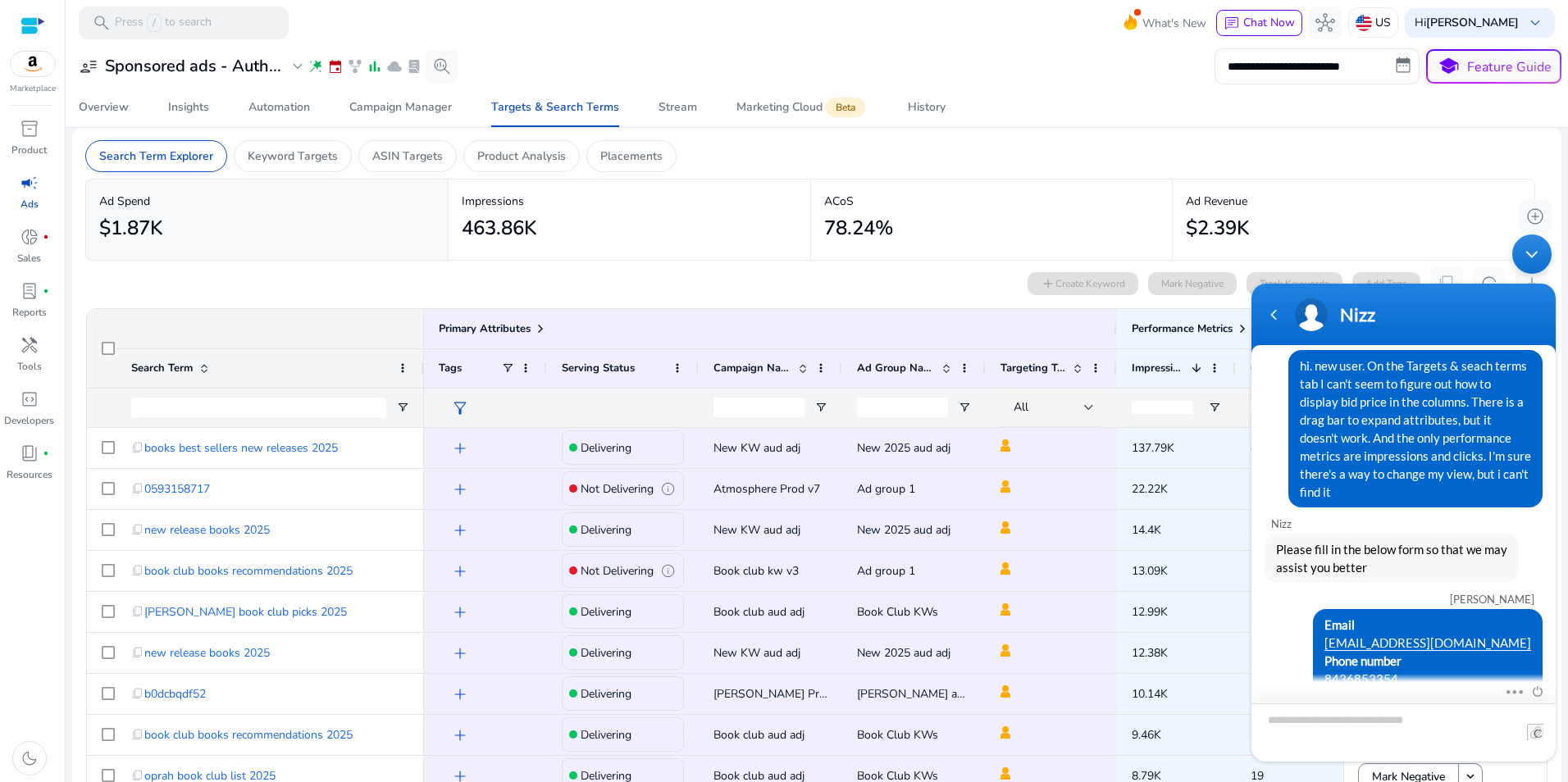
scroll to position [39, 0]
click at [1539, 249] on div "Minimize live chat window" at bounding box center [1531, 254] width 40 height 40
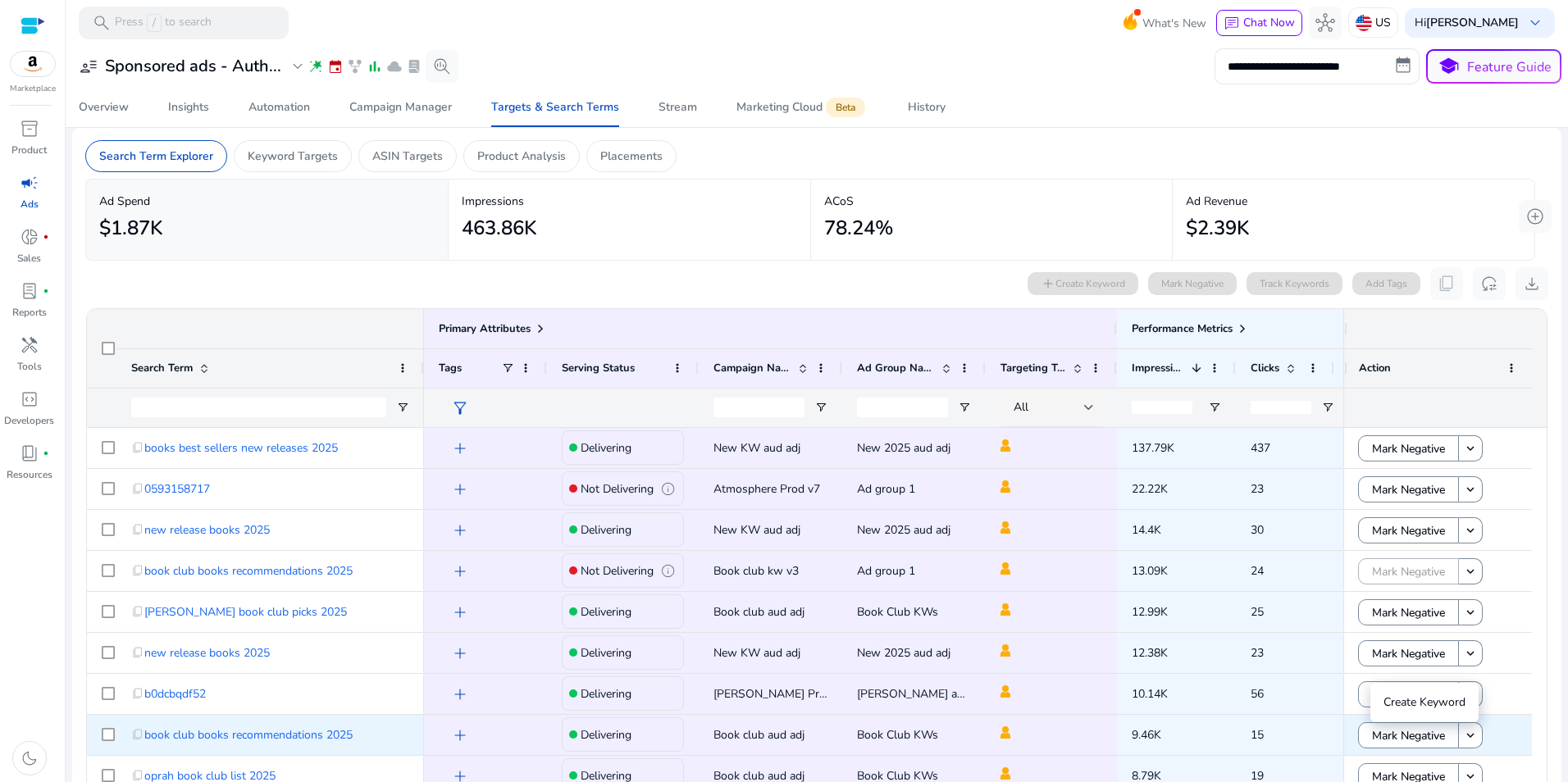
scroll to position [96, 0]
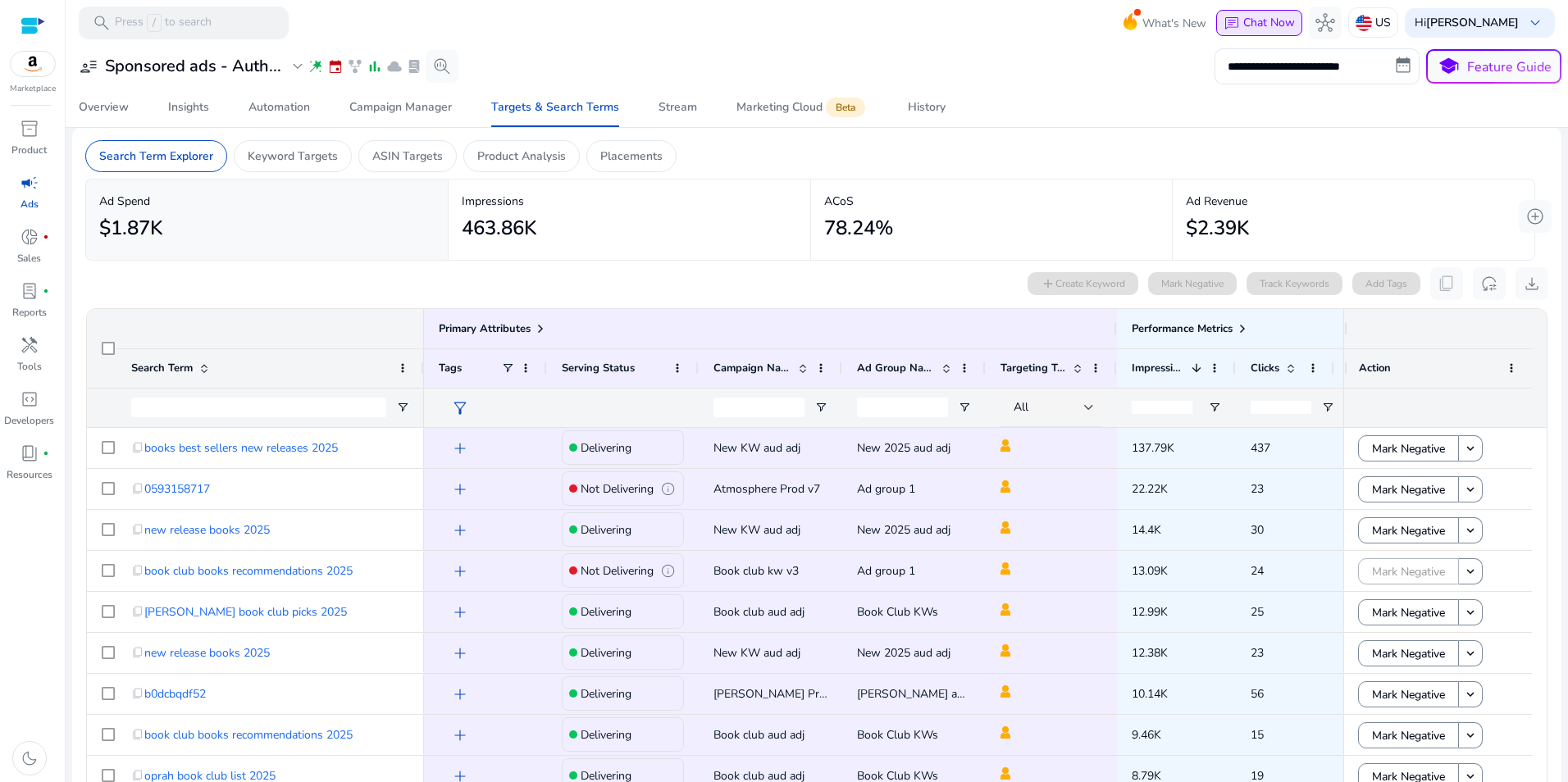
click at [1258, 22] on span "Chat Now" at bounding box center [1269, 23] width 52 height 16
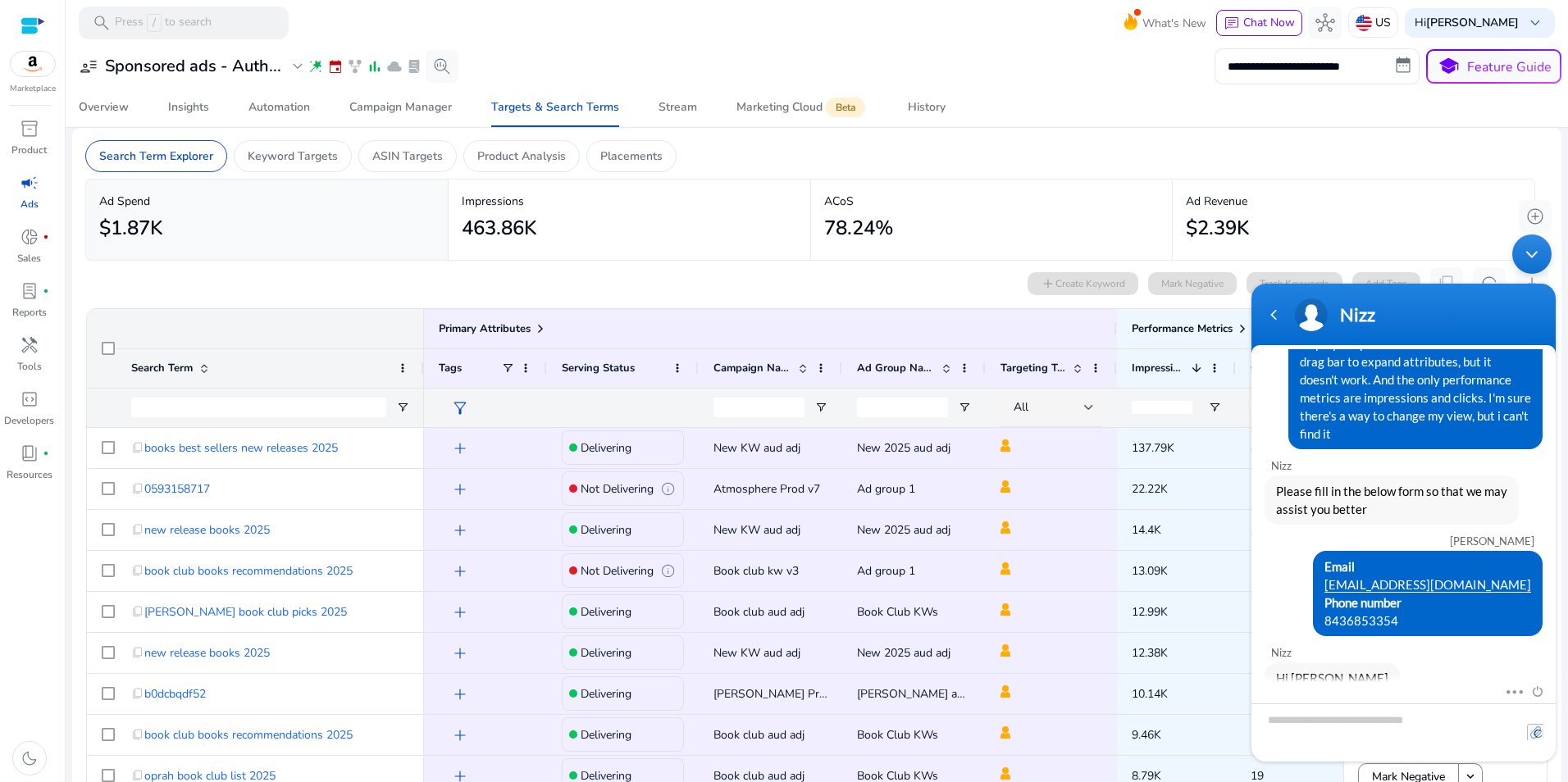
click at [1535, 734] on input "file" at bounding box center [1535, 732] width 17 height 17
type input "**********"
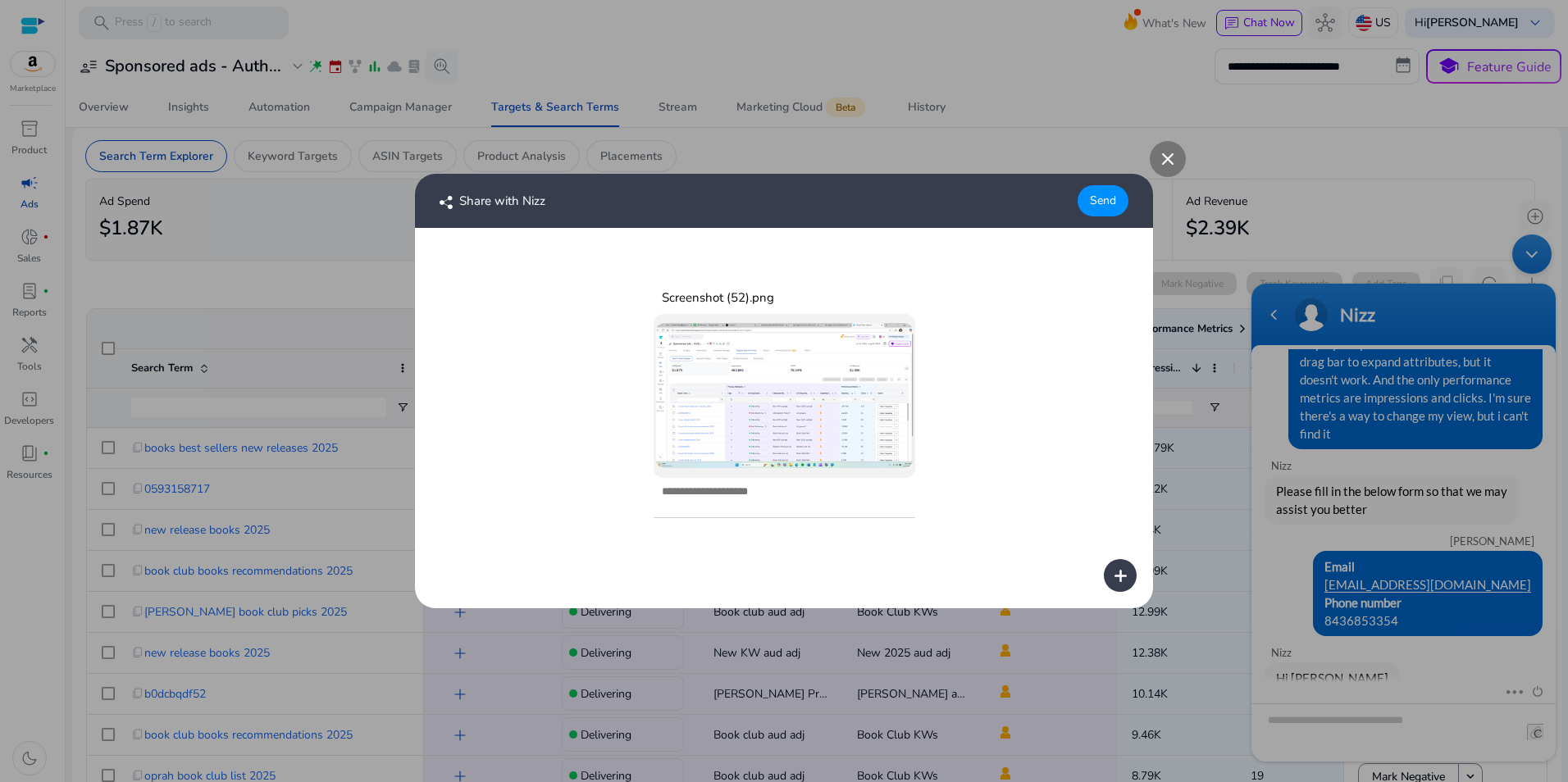
click at [1105, 196] on div "Send" at bounding box center [1103, 200] width 51 height 31
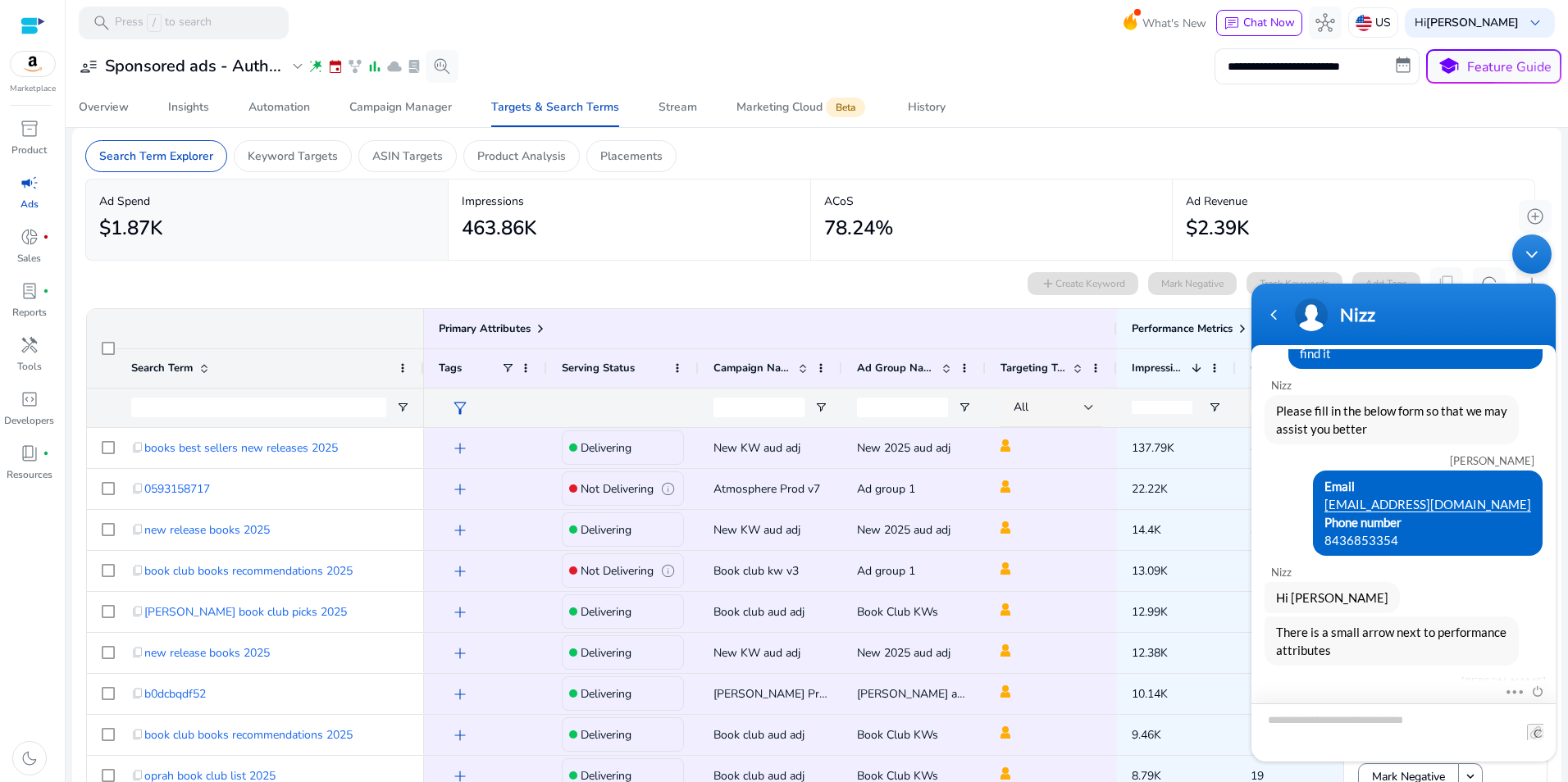
click at [1384, 726] on textarea "Type your message and hit 'Enter'" at bounding box center [1403, 733] width 305 height 58
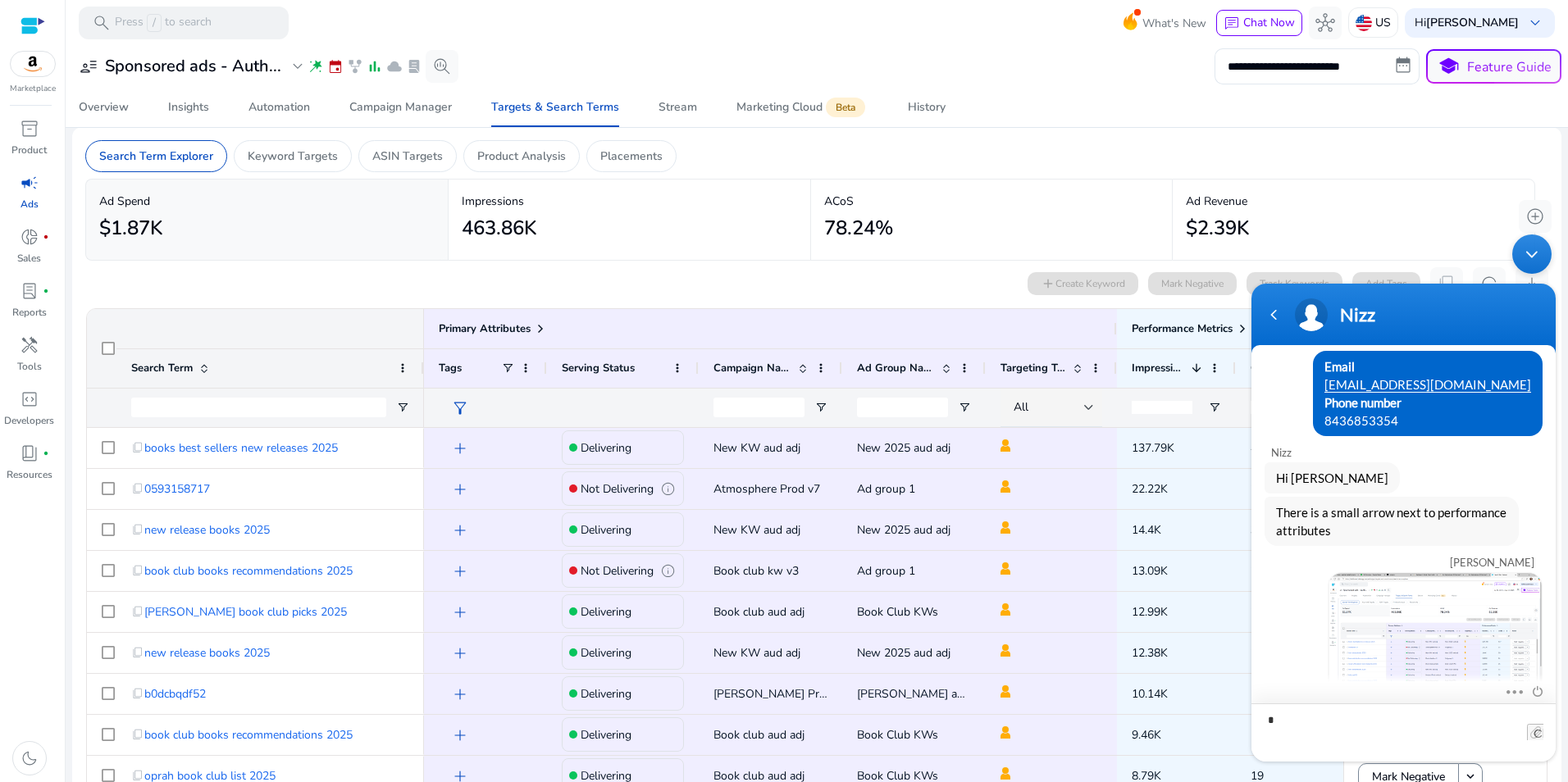
type textarea "**"
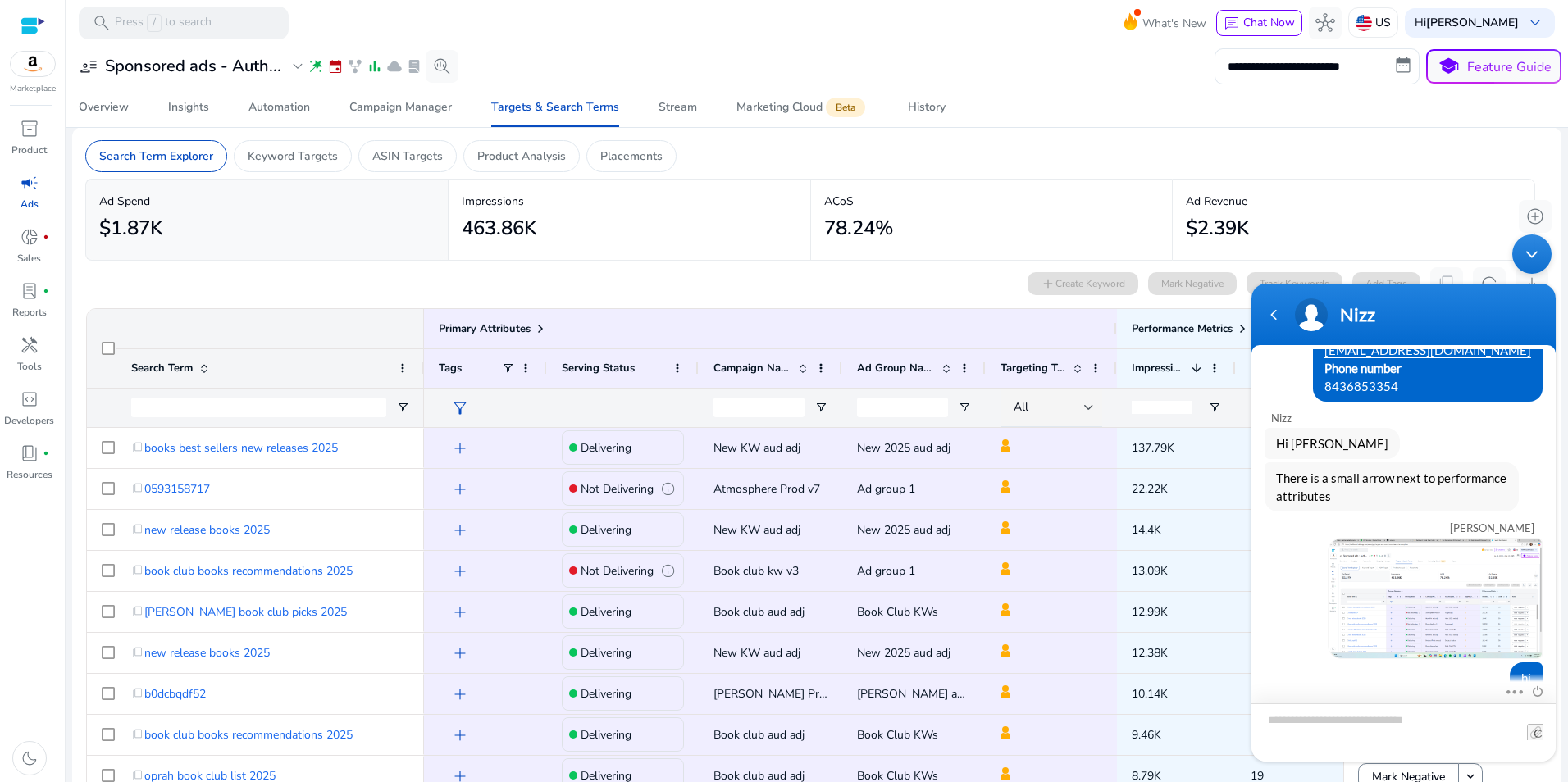
scroll to position [388, 0]
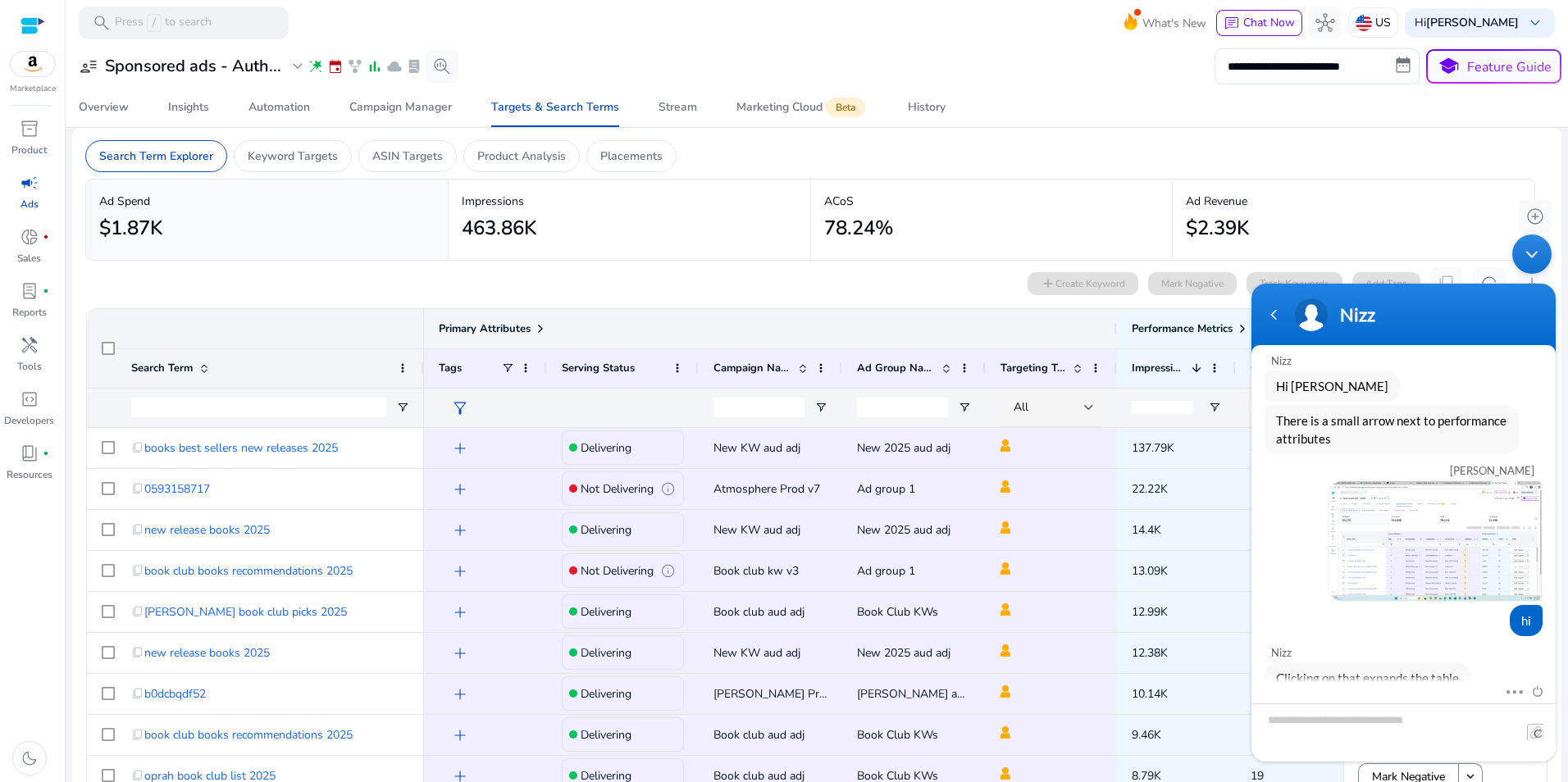
click at [1116, 329] on div at bounding box center [1115, 328] width 6 height 40
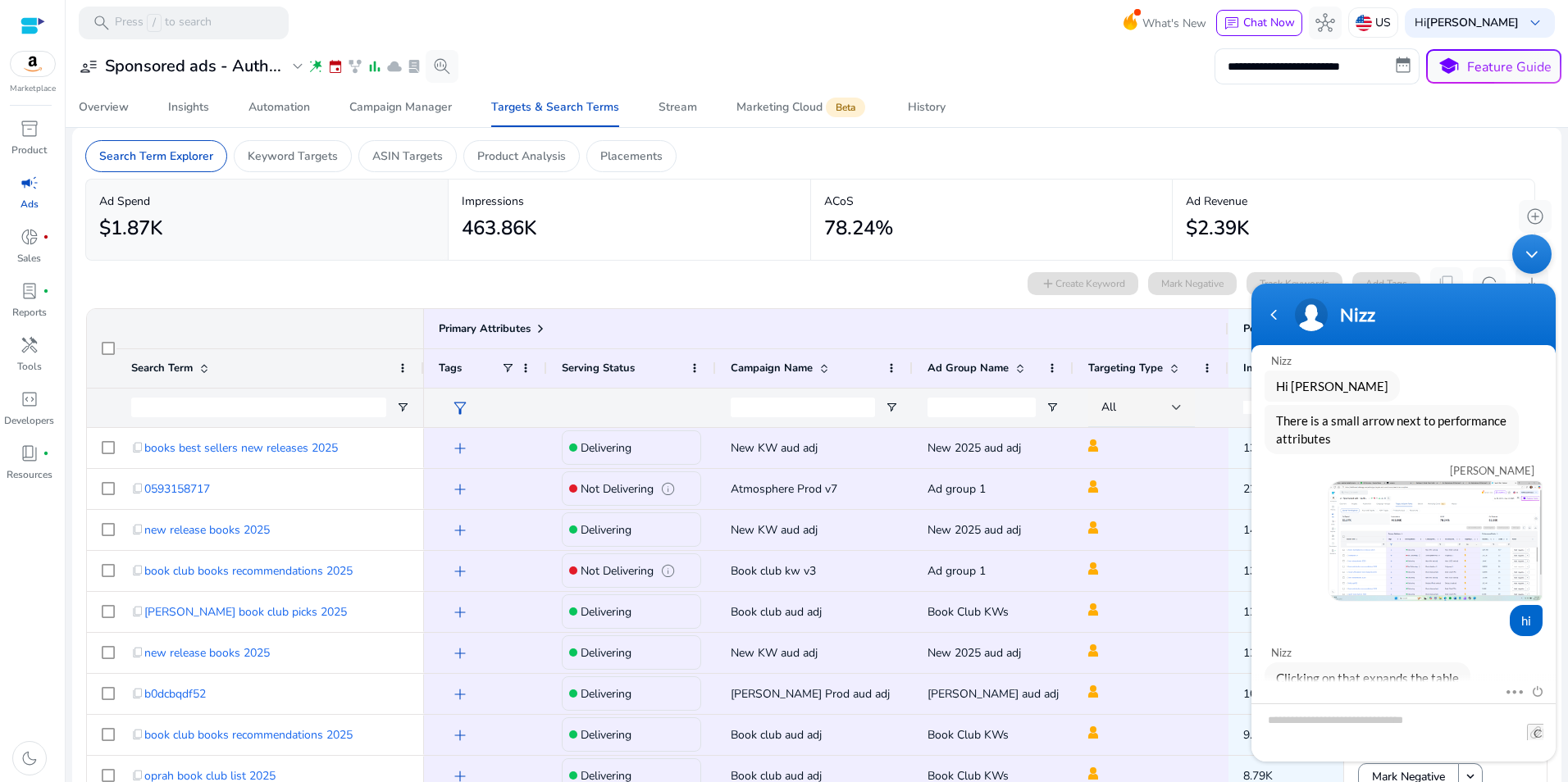
click at [1535, 250] on div "Minimize live chat window" at bounding box center [1531, 254] width 40 height 40
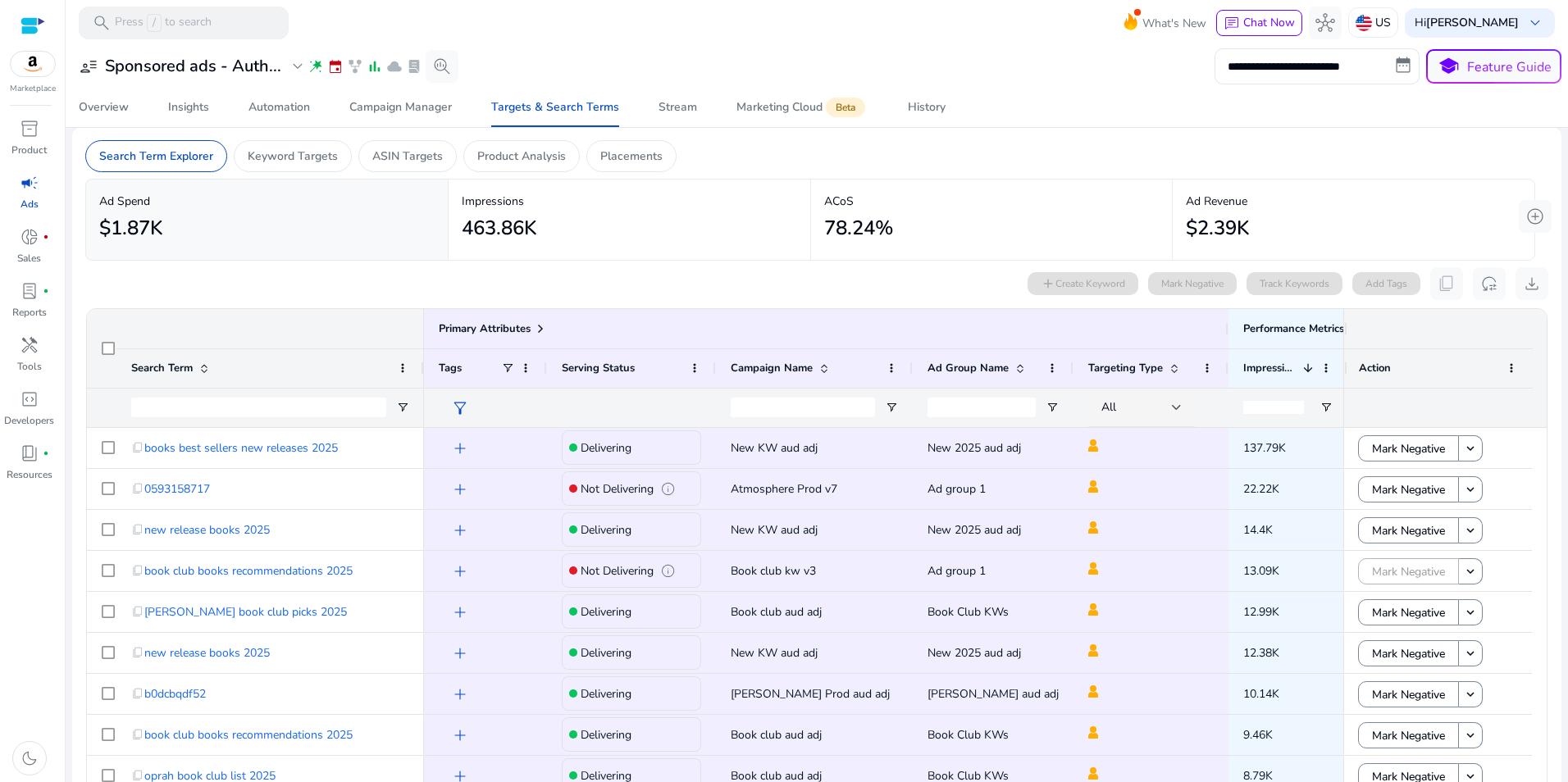
click at [1342, 326] on div at bounding box center [1344, 328] width 6 height 40
click at [1342, 366] on div at bounding box center [1344, 369] width 6 height 39
drag, startPoint x: 1224, startPoint y: 369, endPoint x: 1200, endPoint y: 376, distance: 25.0
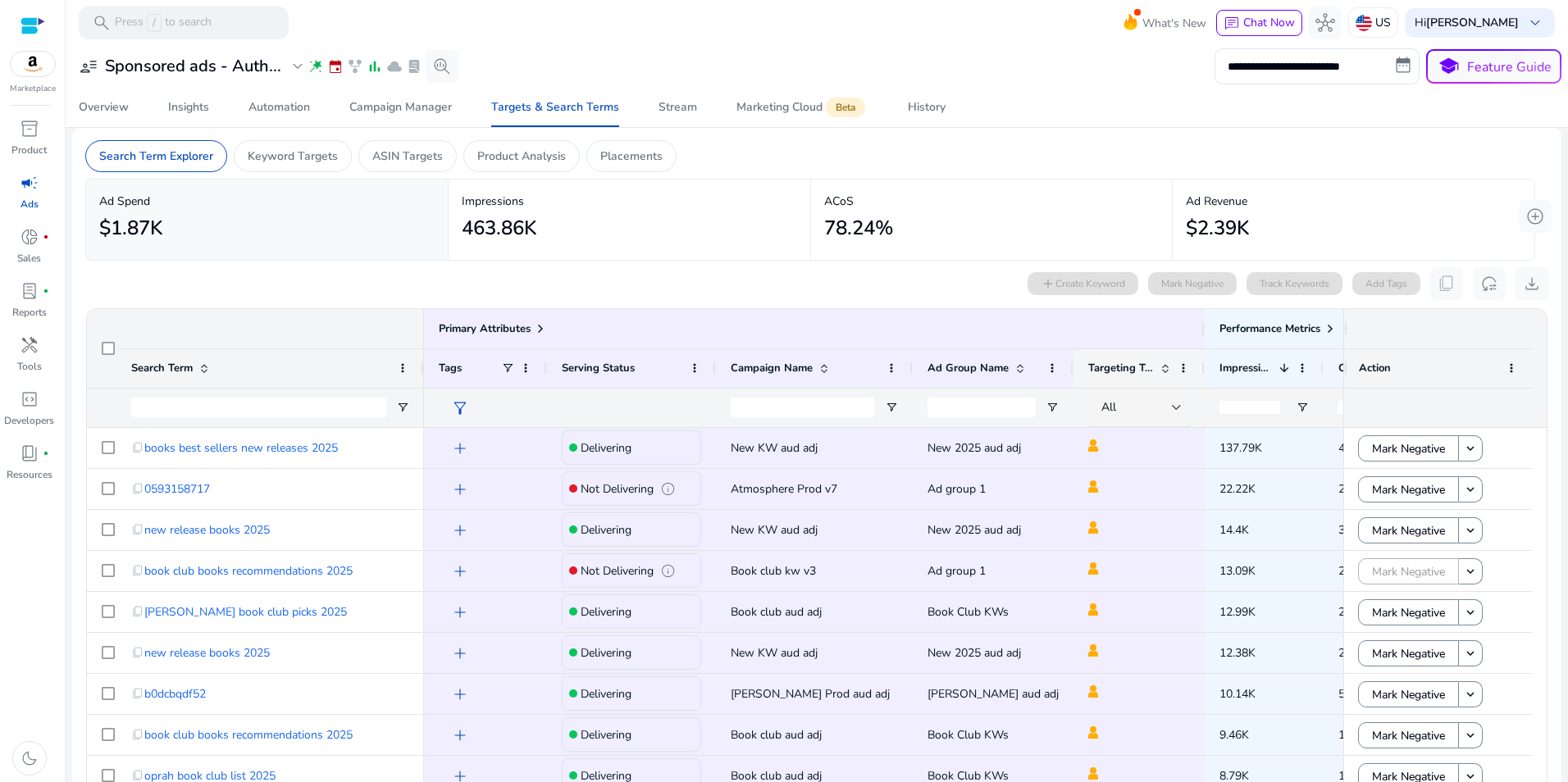
click at [1200, 376] on div at bounding box center [1203, 369] width 6 height 39
click at [1343, 328] on div "Action" at bounding box center [1445, 368] width 203 height 118
click at [1342, 328] on div at bounding box center [1344, 328] width 6 height 40
drag, startPoint x: 1339, startPoint y: 328, endPoint x: 1413, endPoint y: 328, distance: 74.0
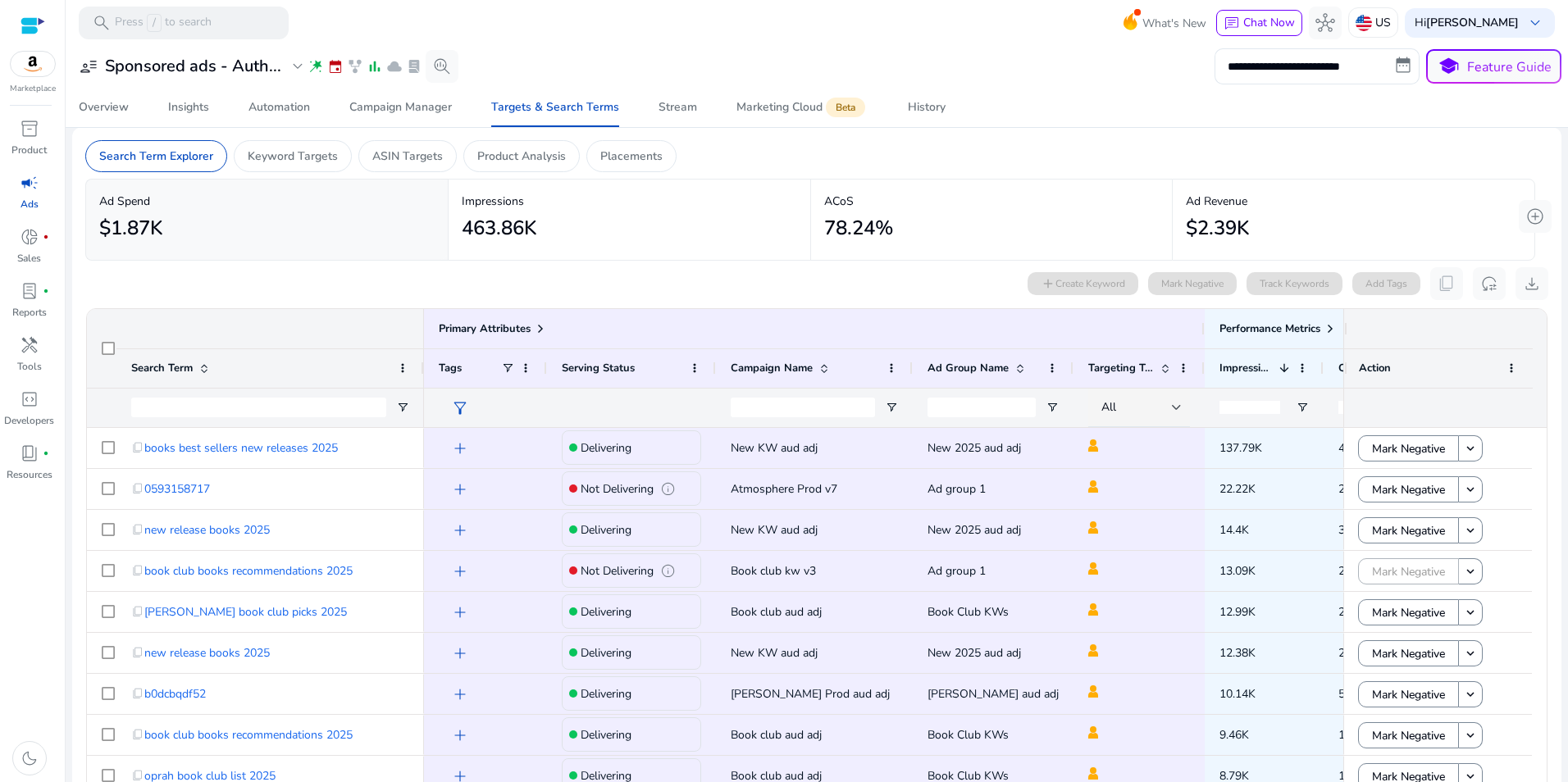
click at [1413, 328] on div at bounding box center [1438, 328] width 188 height 40
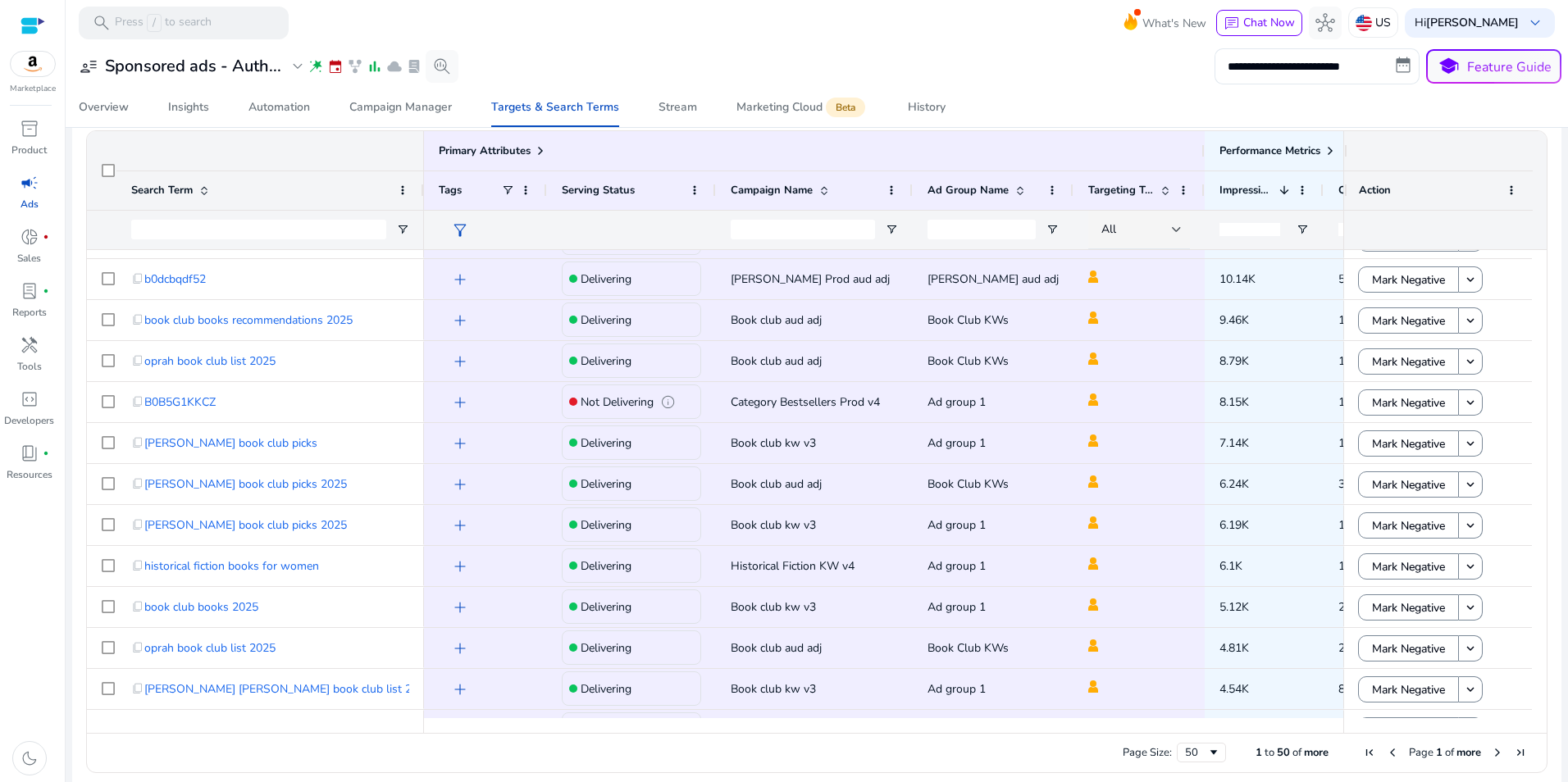
scroll to position [197, 0]
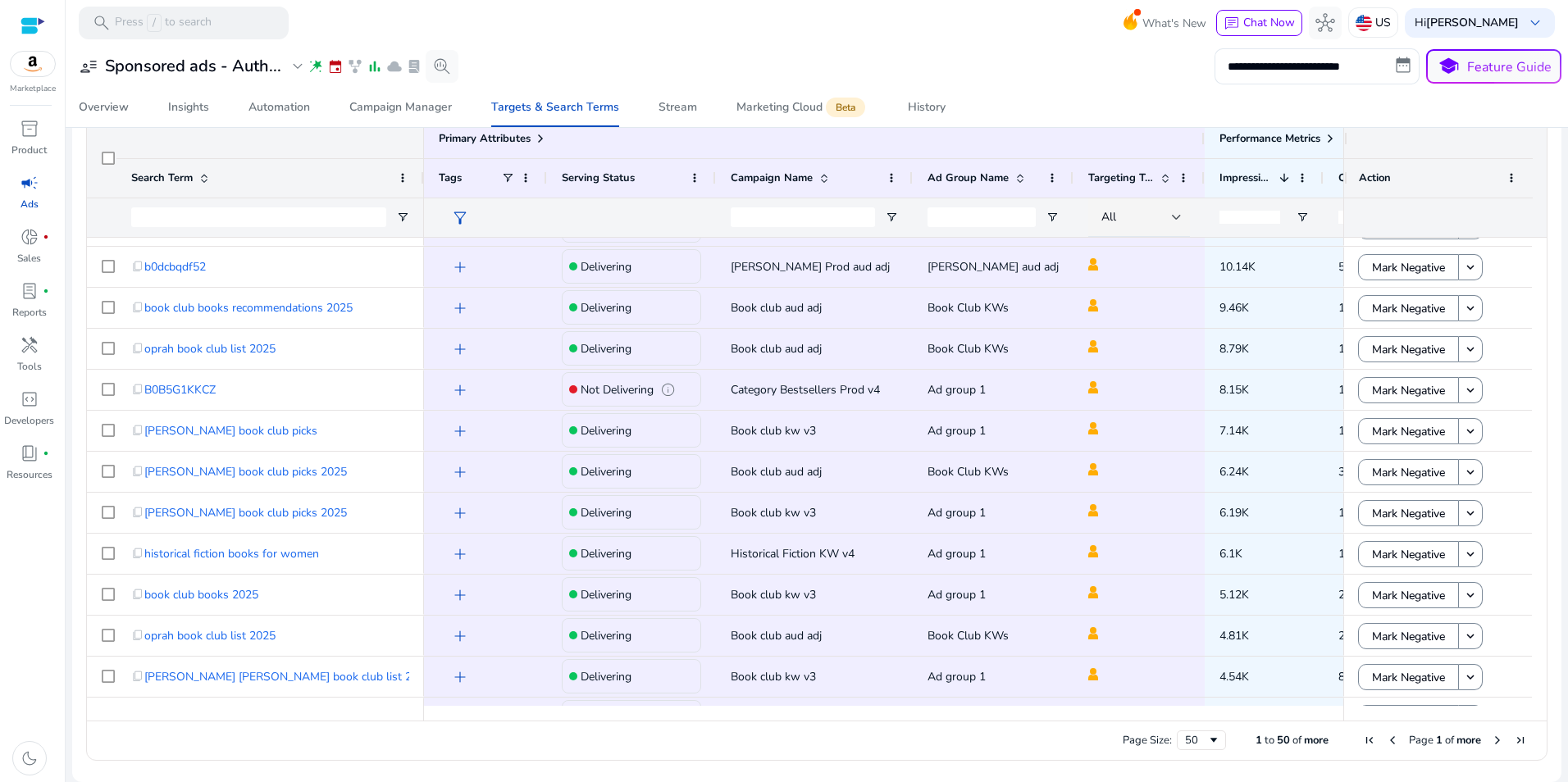
drag, startPoint x: 963, startPoint y: 713, endPoint x: 1086, endPoint y: 719, distance: 123.1
click at [1086, 719] on div at bounding box center [884, 713] width 919 height 15
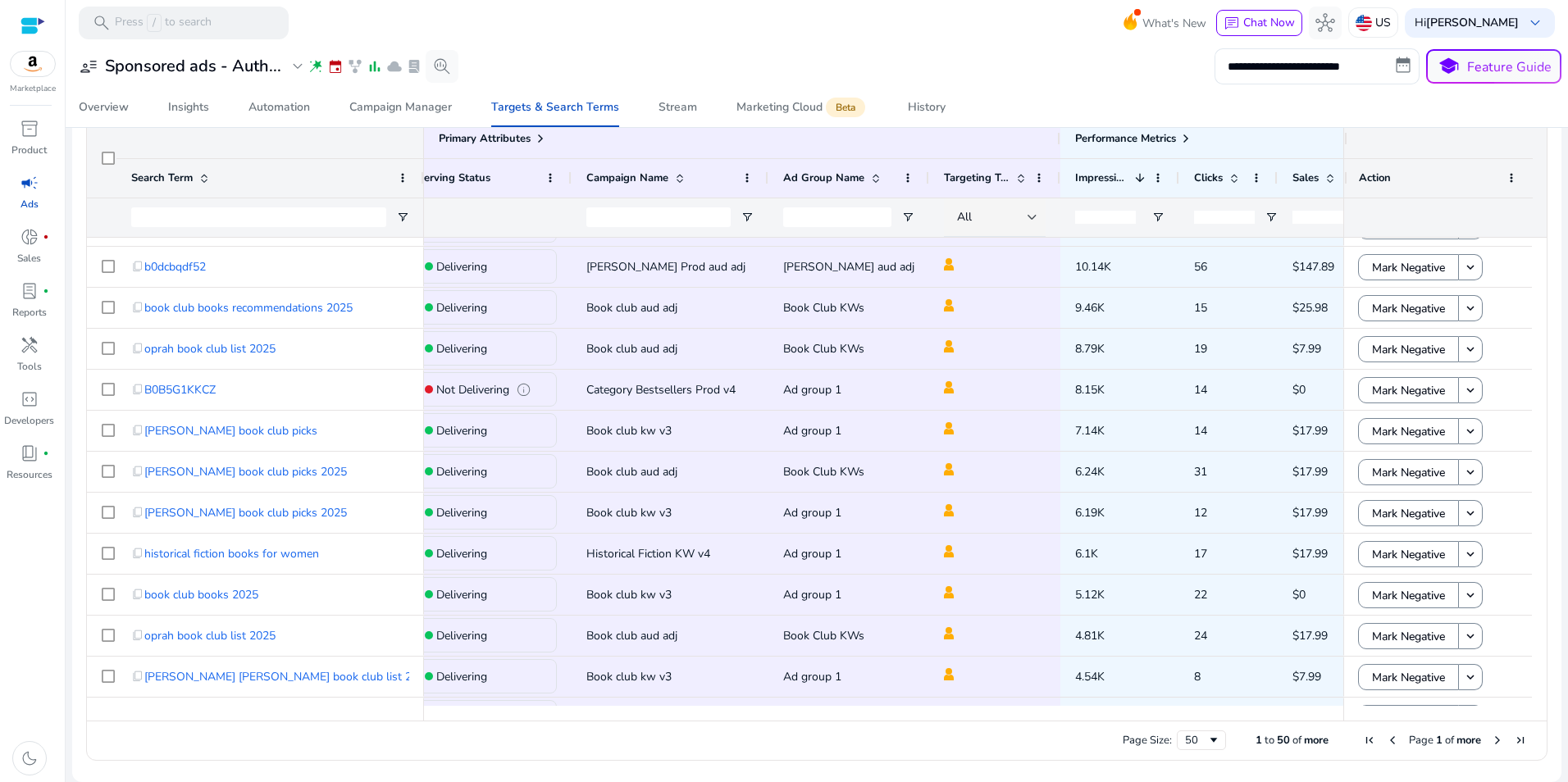
scroll to position [0, 0]
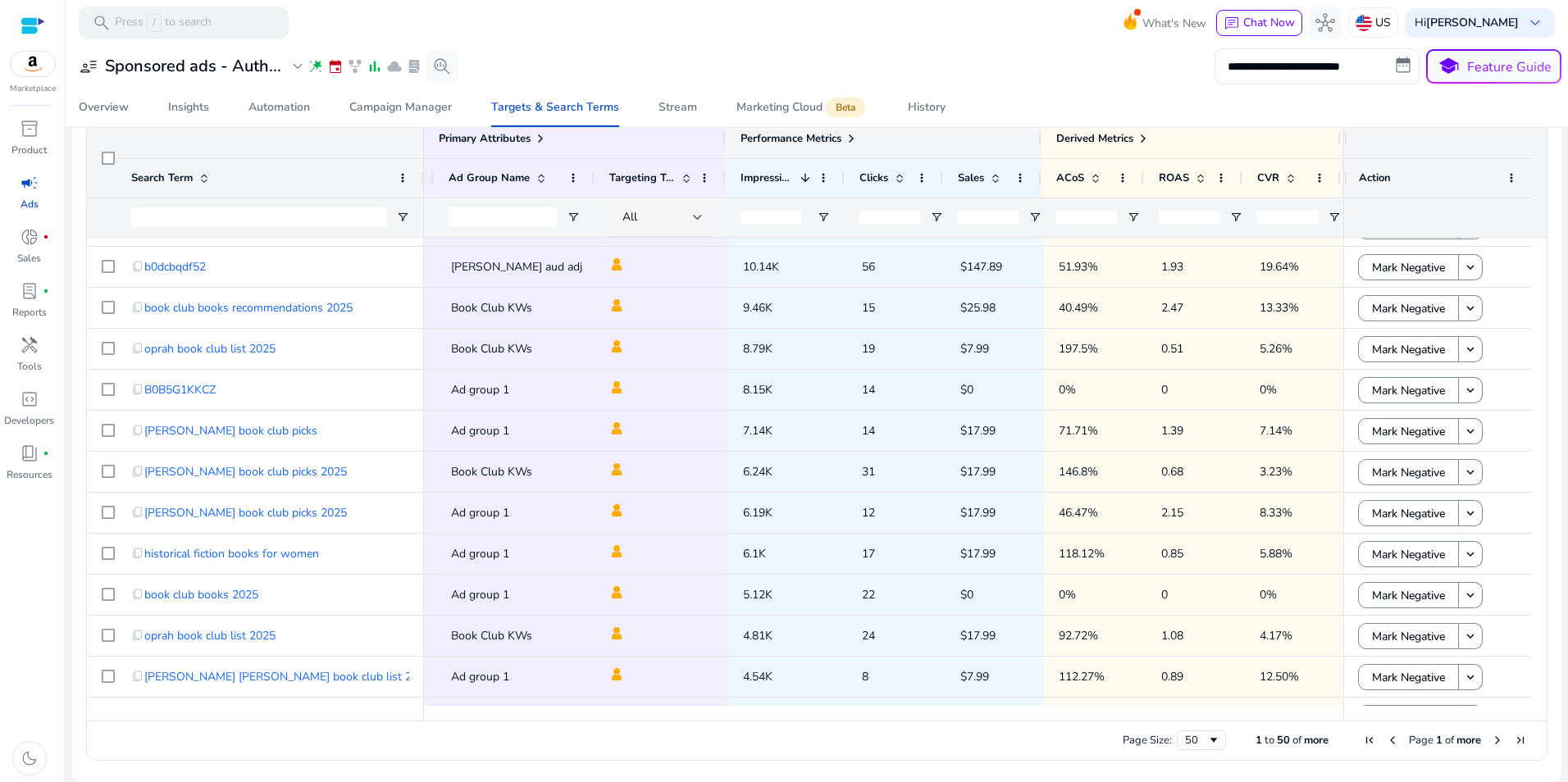
click at [1037, 142] on div at bounding box center [1040, 138] width 6 height 40
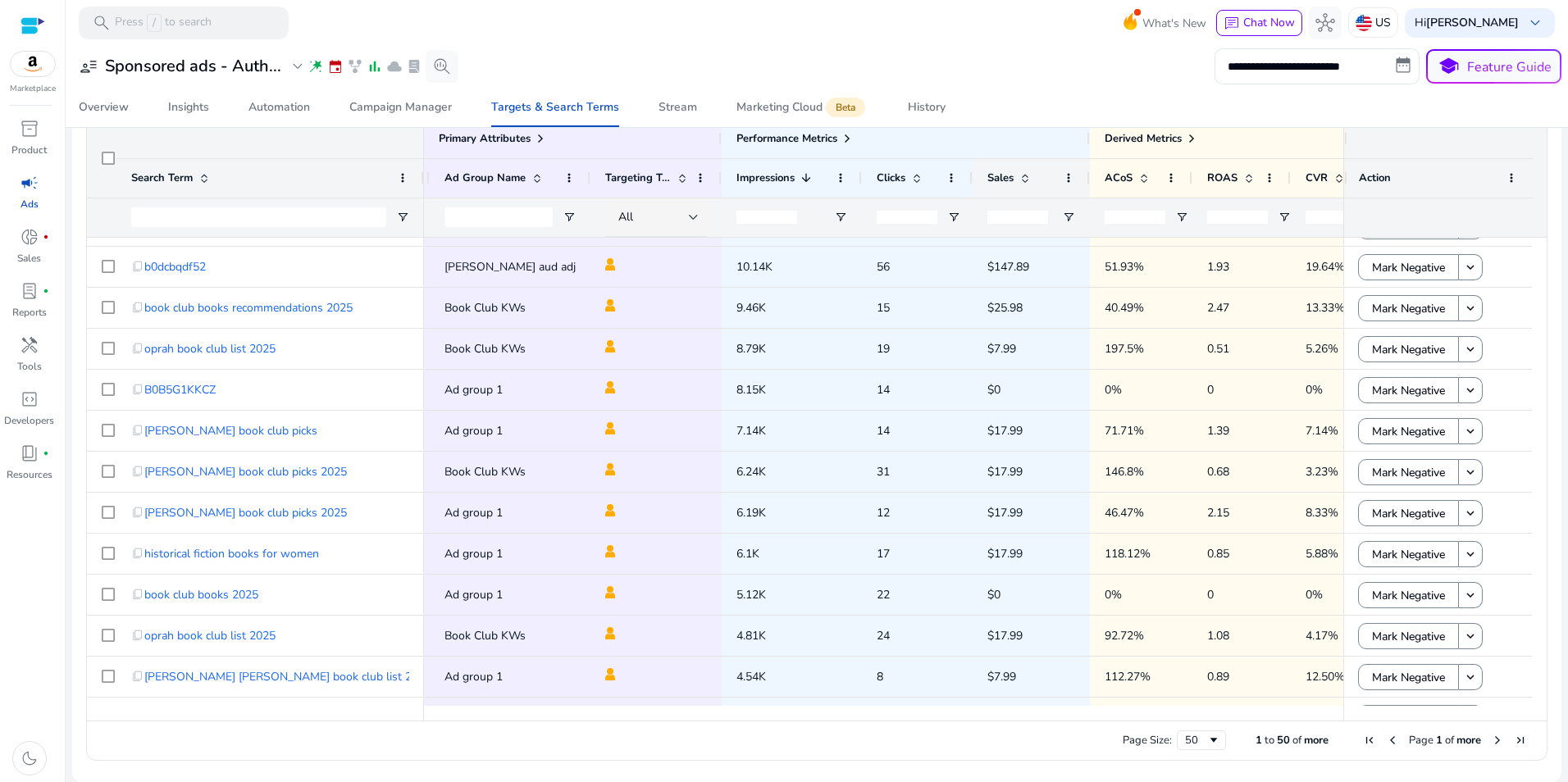
drag, startPoint x: 1078, startPoint y: 179, endPoint x: 1086, endPoint y: 181, distance: 8.2
click at [1086, 181] on div at bounding box center [1088, 179] width 6 height 39
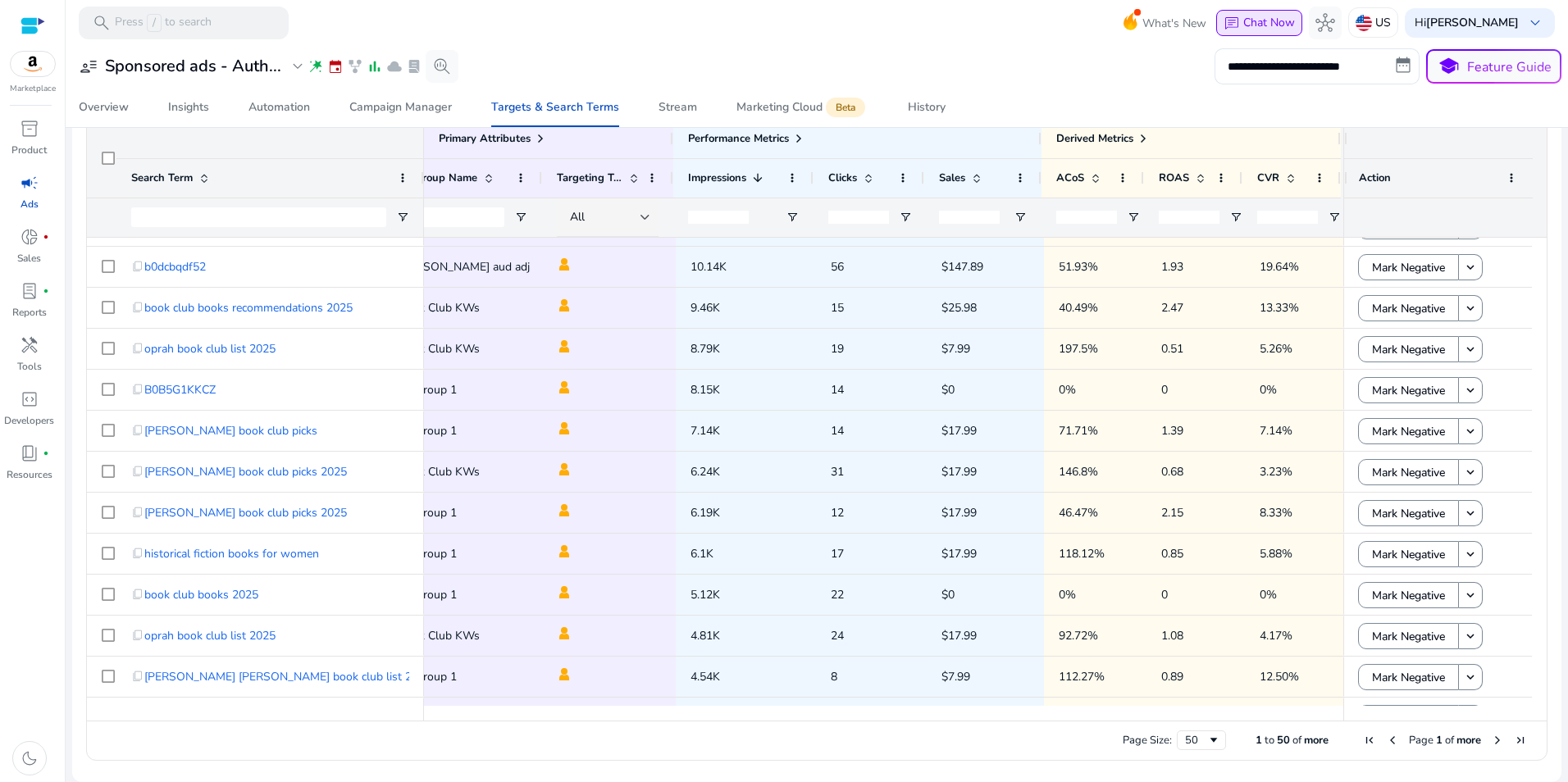
click at [1240, 22] on span "chat" at bounding box center [1232, 24] width 17 height 17
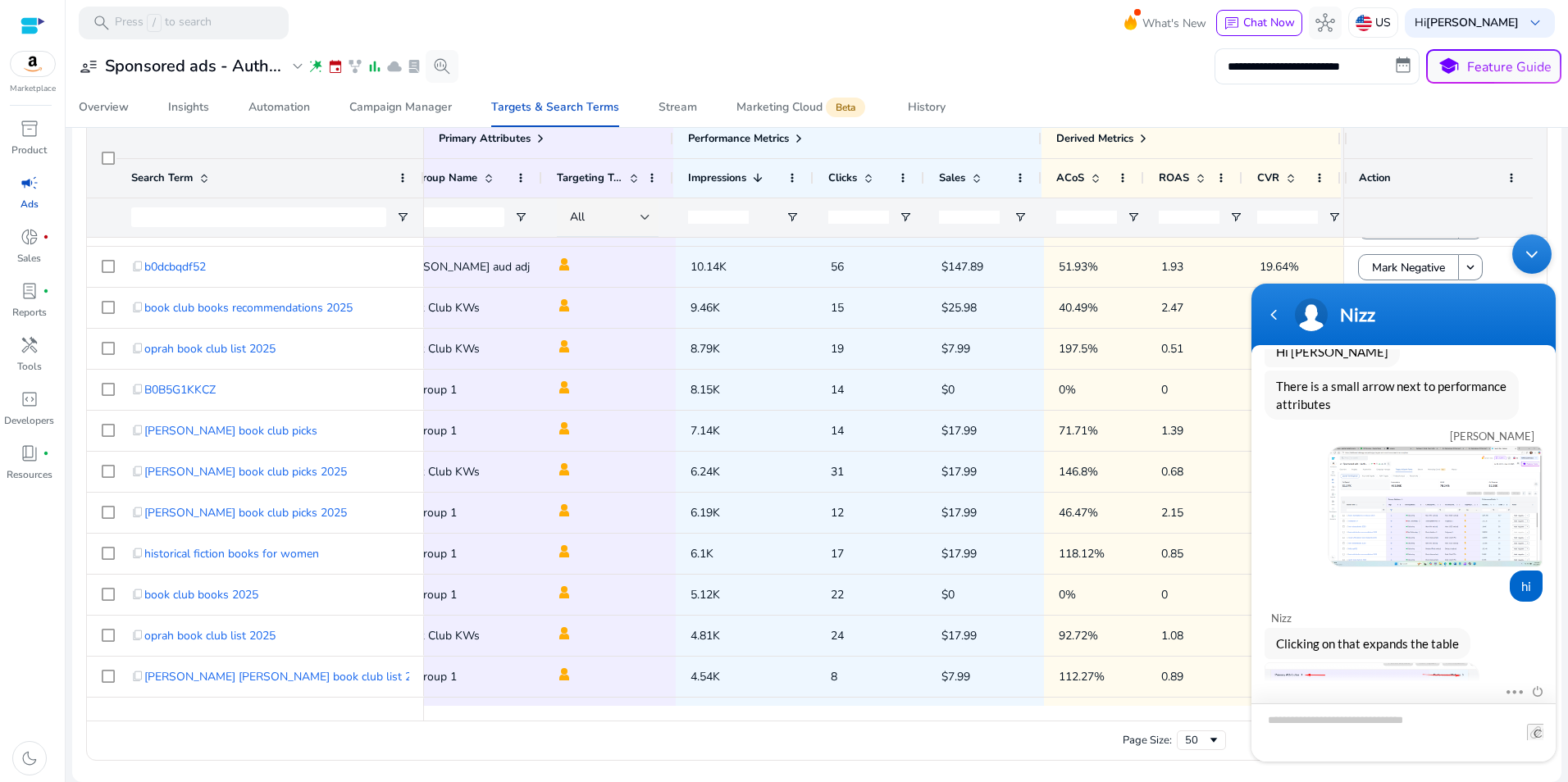
click at [1352, 727] on textarea "Type your message and hit 'Enter'" at bounding box center [1403, 733] width 305 height 58
type textarea "**********"
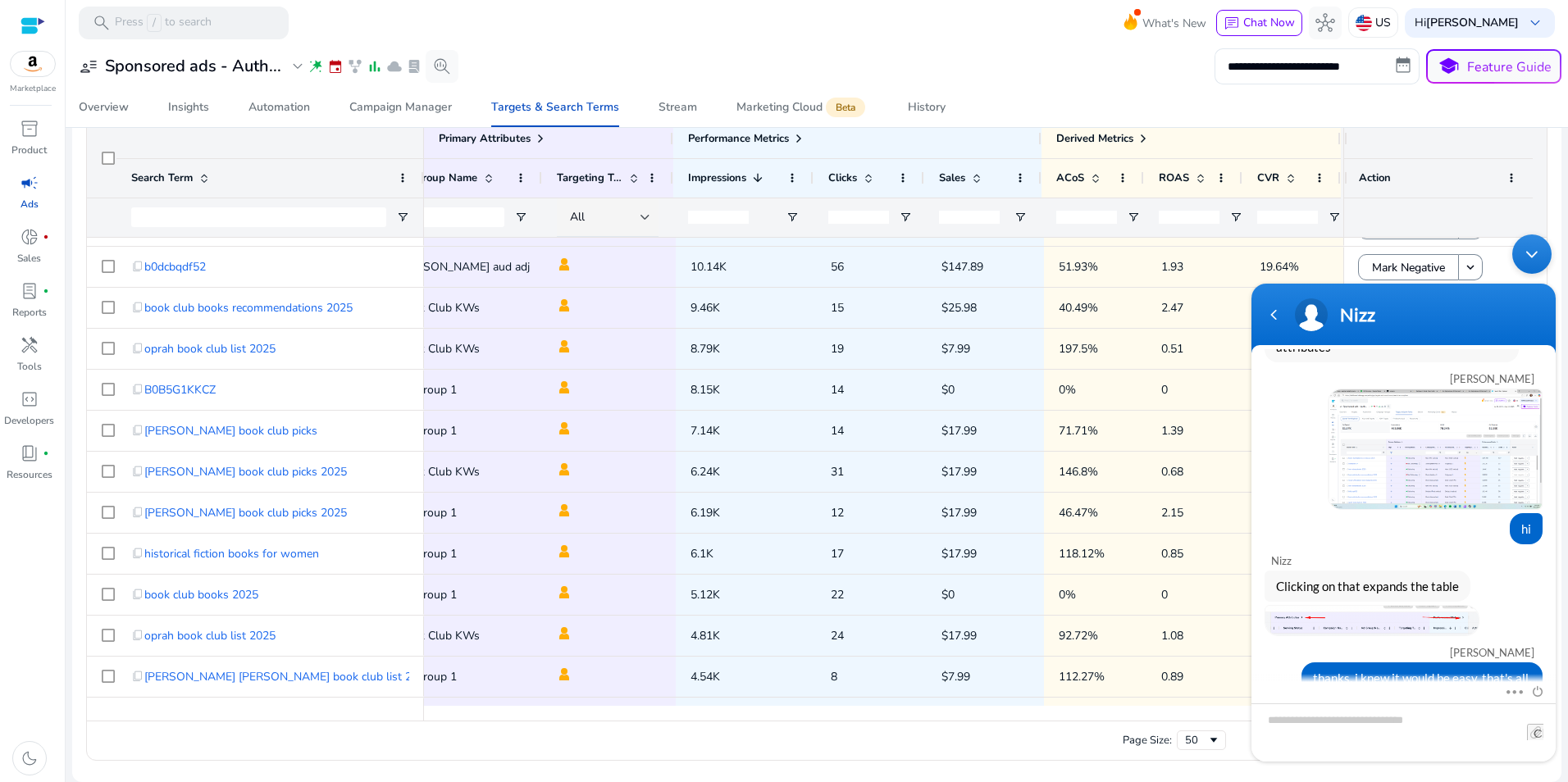
click at [1528, 255] on div "Minimize live chat window" at bounding box center [1531, 254] width 40 height 40
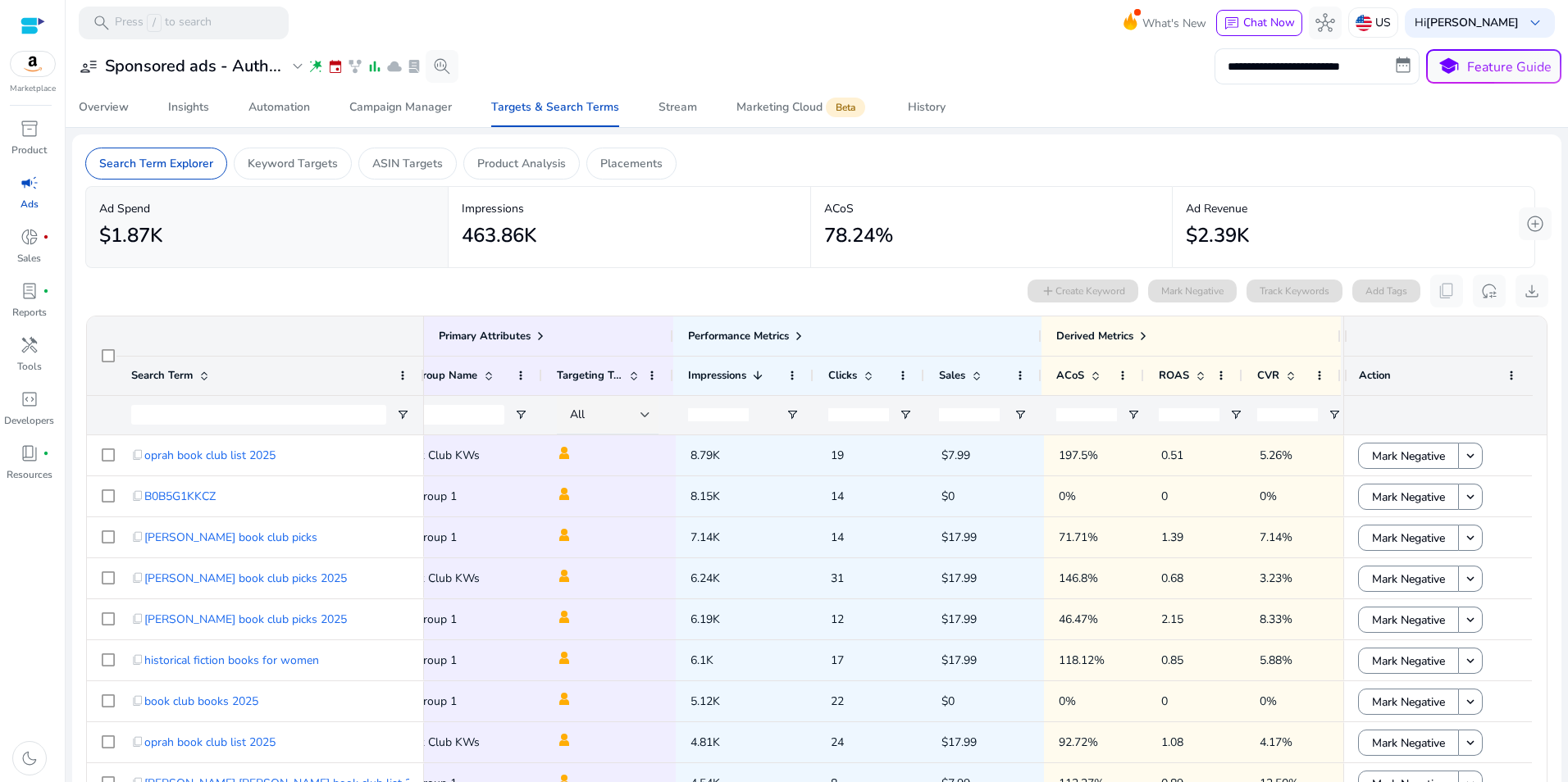
scroll to position [629, 0]
click at [1237, 26] on span "chat" at bounding box center [1232, 24] width 17 height 17
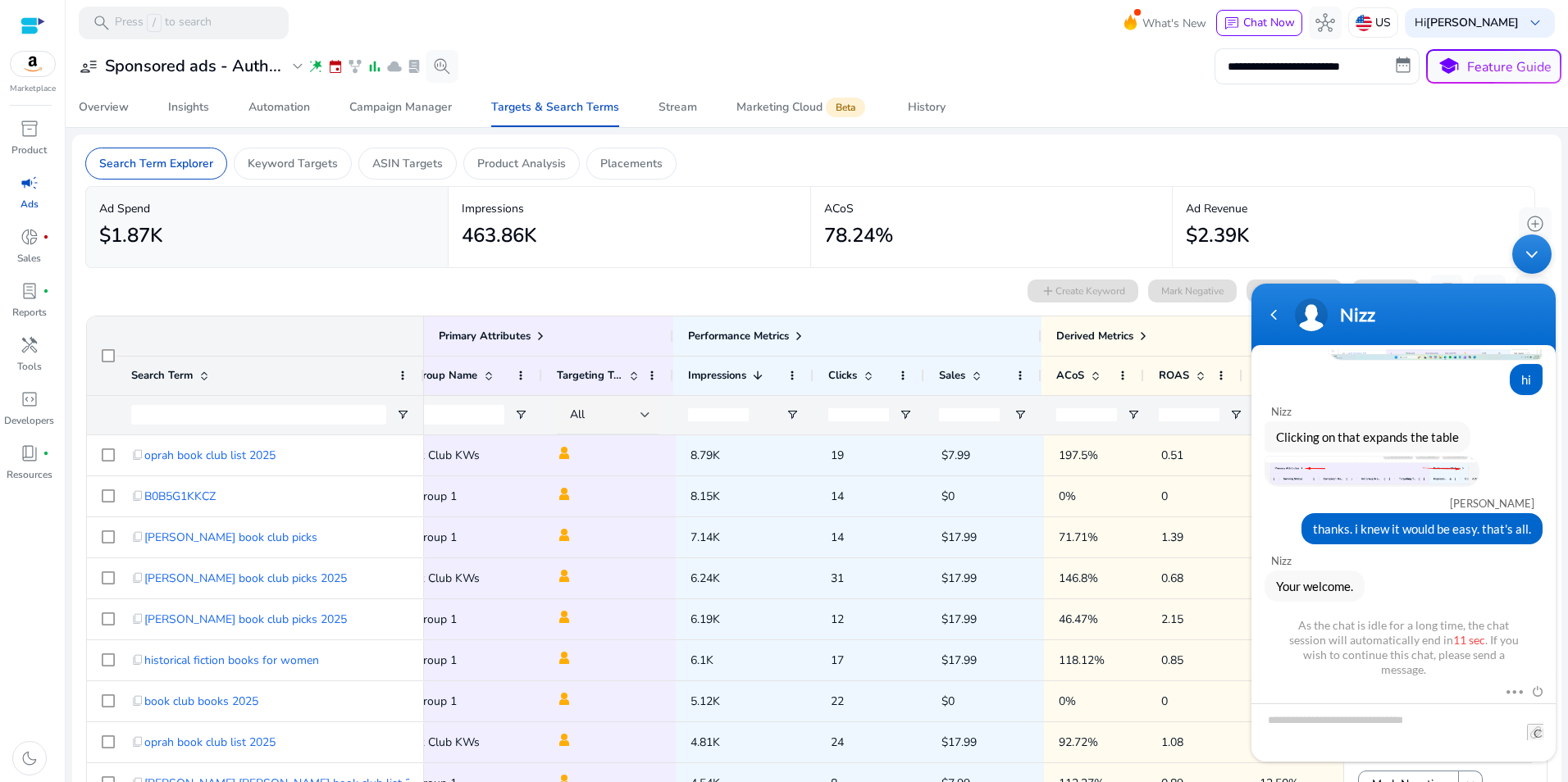
click at [1529, 247] on div "Minimize live chat window" at bounding box center [1531, 254] width 40 height 40
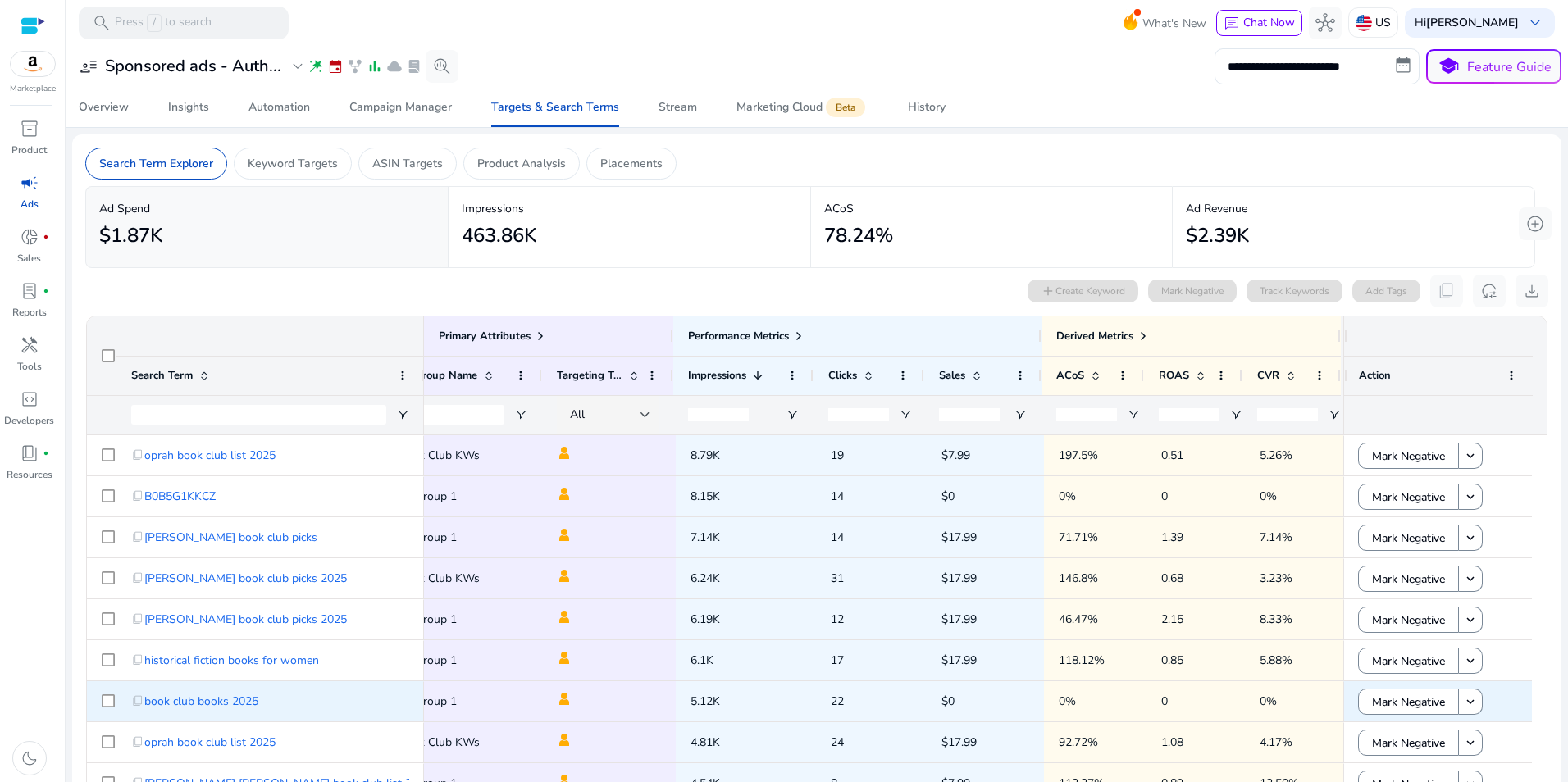
scroll to position [399, 0]
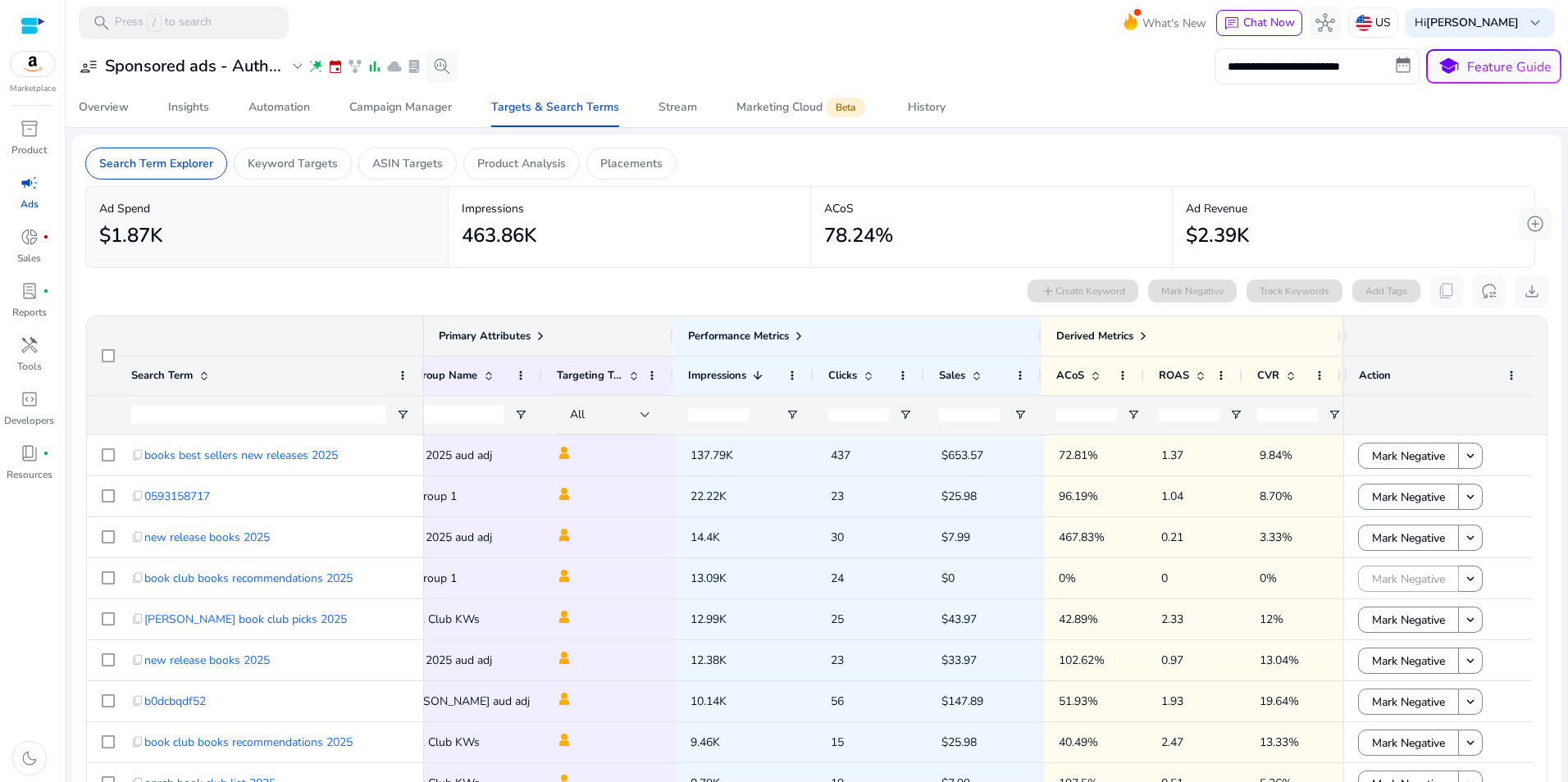
click at [671, 336] on div at bounding box center [672, 336] width 6 height 40
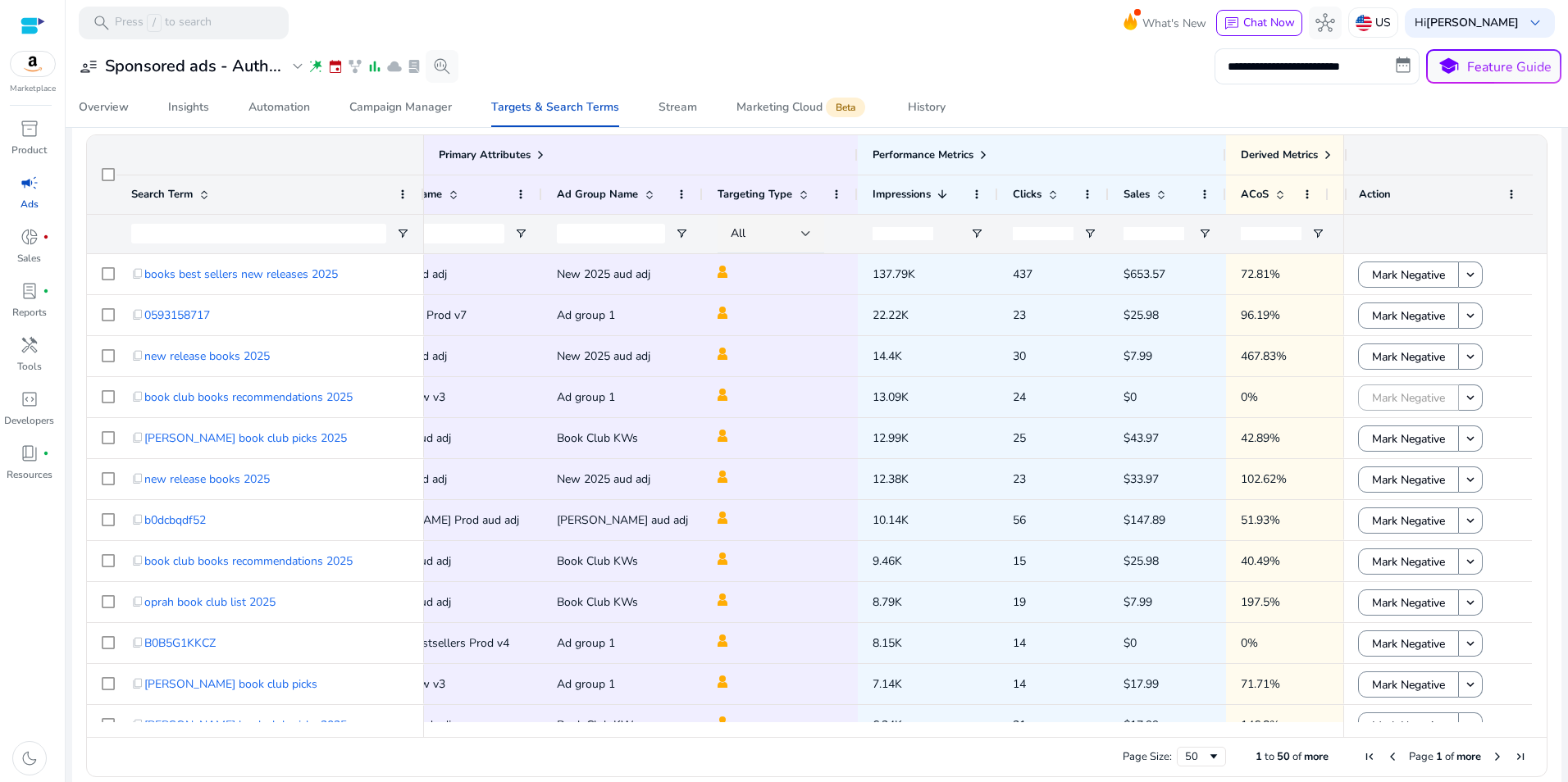
scroll to position [0, 559]
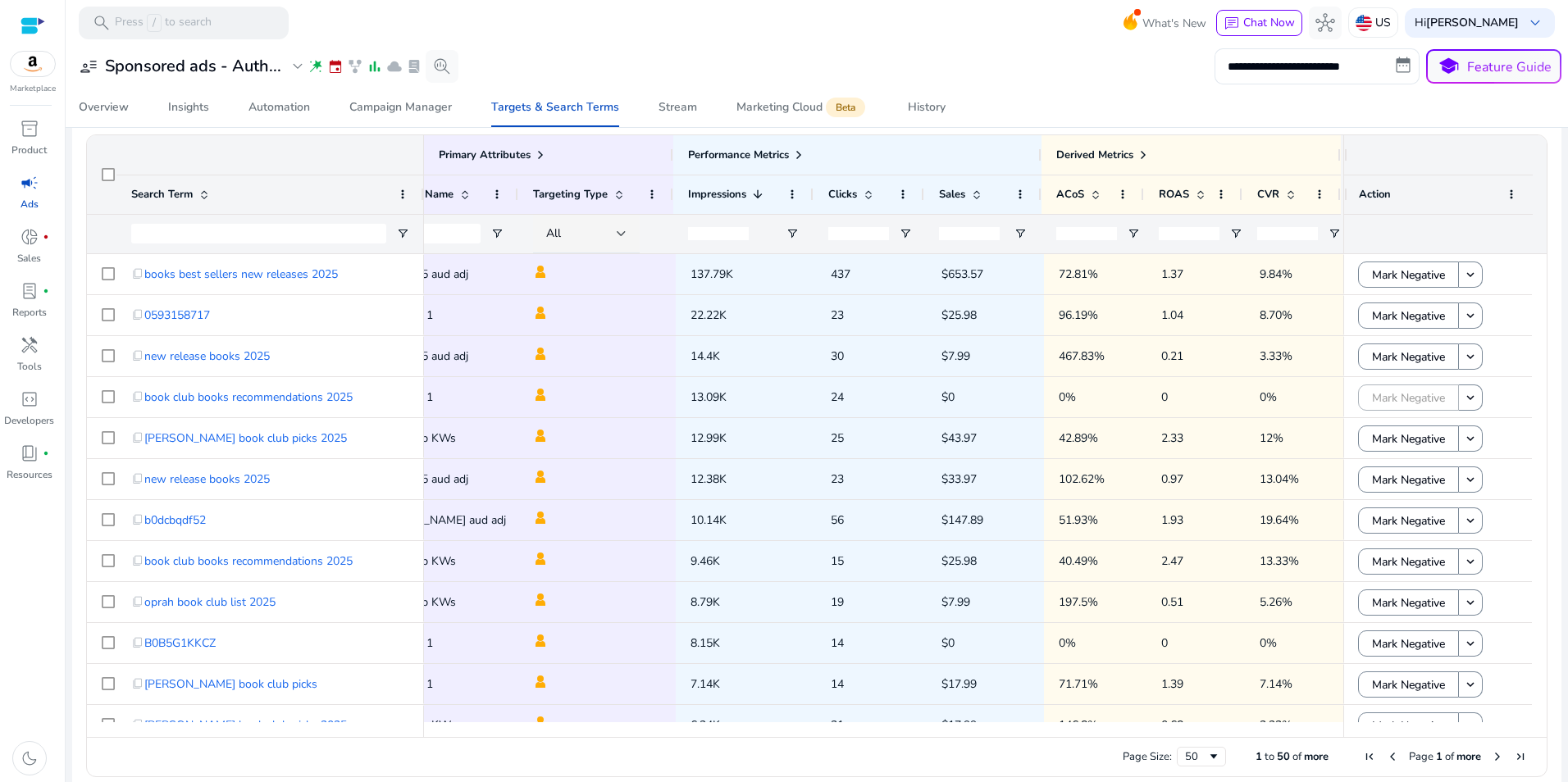
click at [1342, 155] on div at bounding box center [1344, 155] width 6 height 40
click at [669, 196] on div at bounding box center [672, 195] width 6 height 39
click at [1037, 197] on div at bounding box center [1040, 195] width 6 height 39
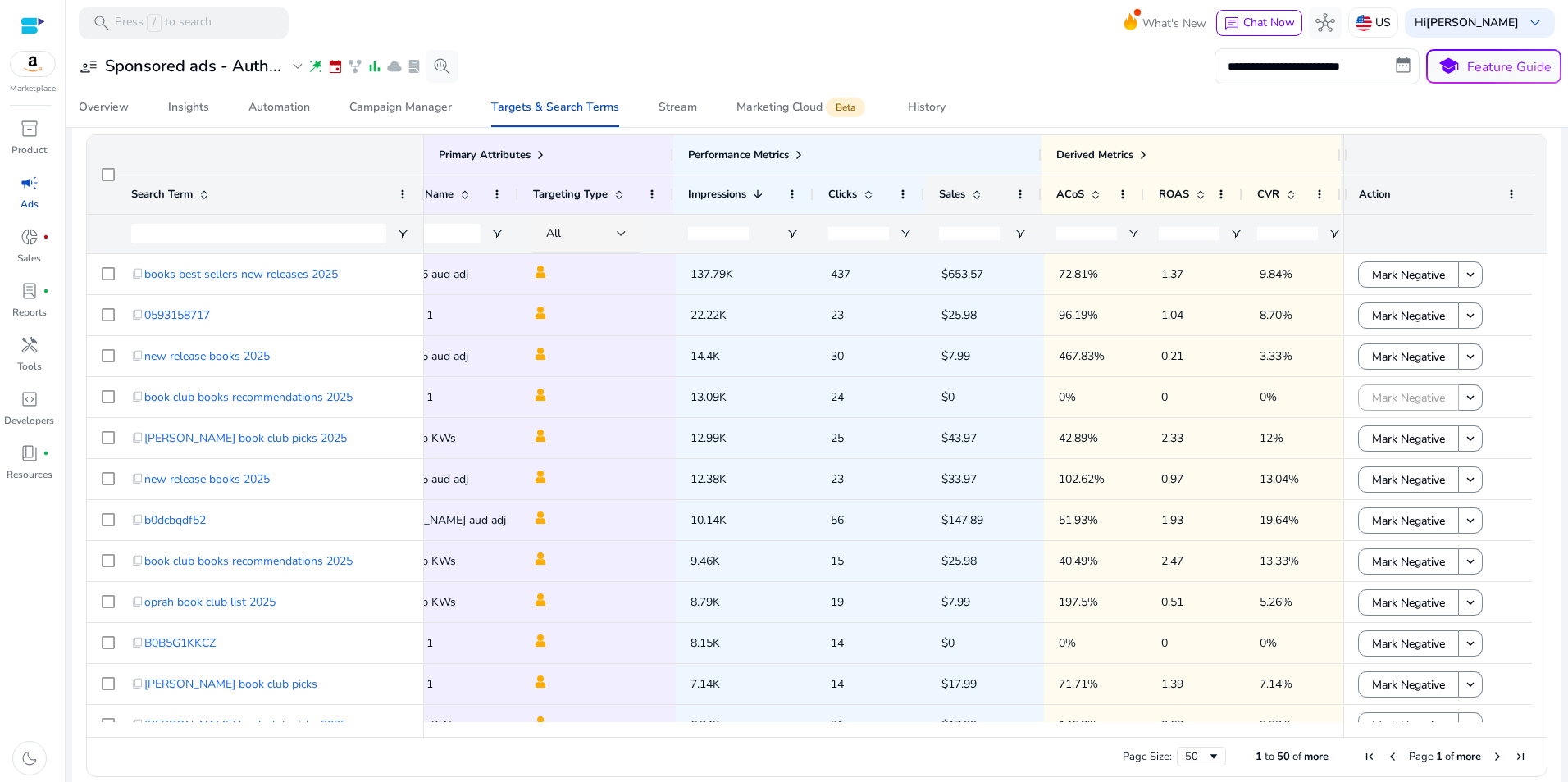
click at [1037, 197] on div at bounding box center [1040, 195] width 6 height 39
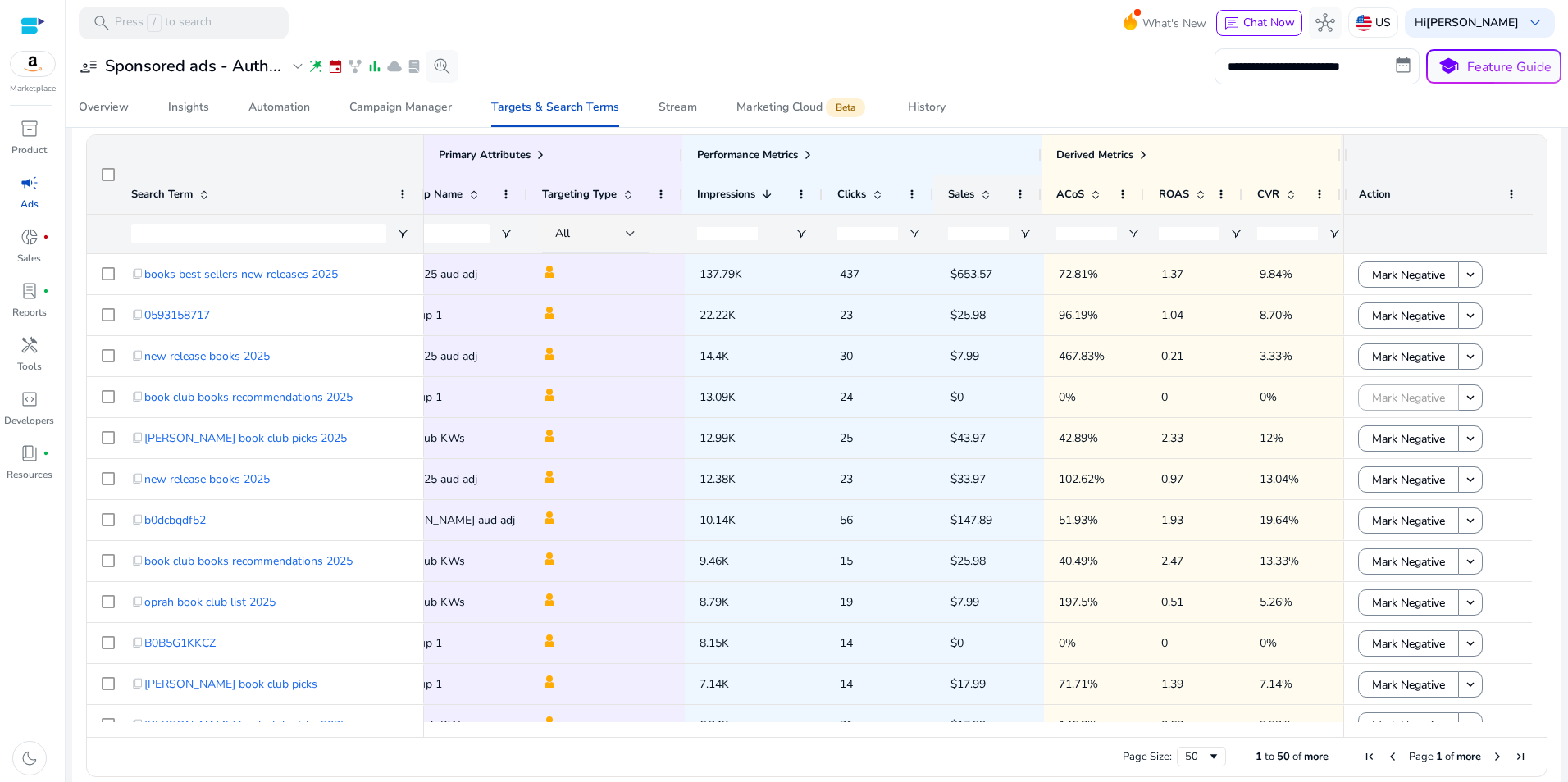
scroll to position [0, 550]
click at [1037, 197] on div at bounding box center [1040, 195] width 6 height 39
drag, startPoint x: 1035, startPoint y: 197, endPoint x: 1049, endPoint y: 235, distance: 40.5
click at [1049, 235] on div "Primary Attributes Performance Metrics Derived Metrics Campaign Name Ad Group N…" at bounding box center [612, 195] width 1476 height 118
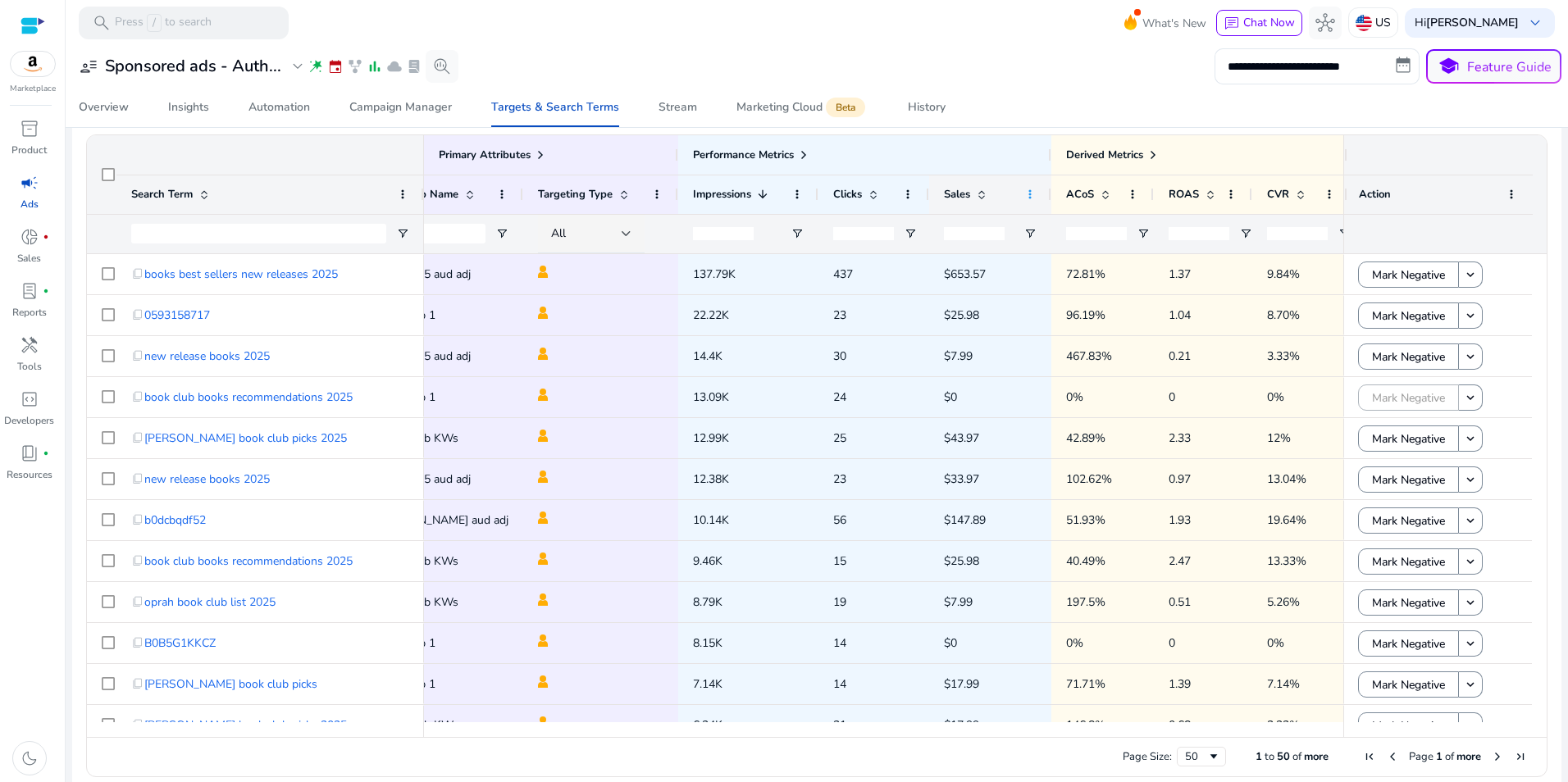
click at [1033, 193] on span at bounding box center [1029, 194] width 13 height 13
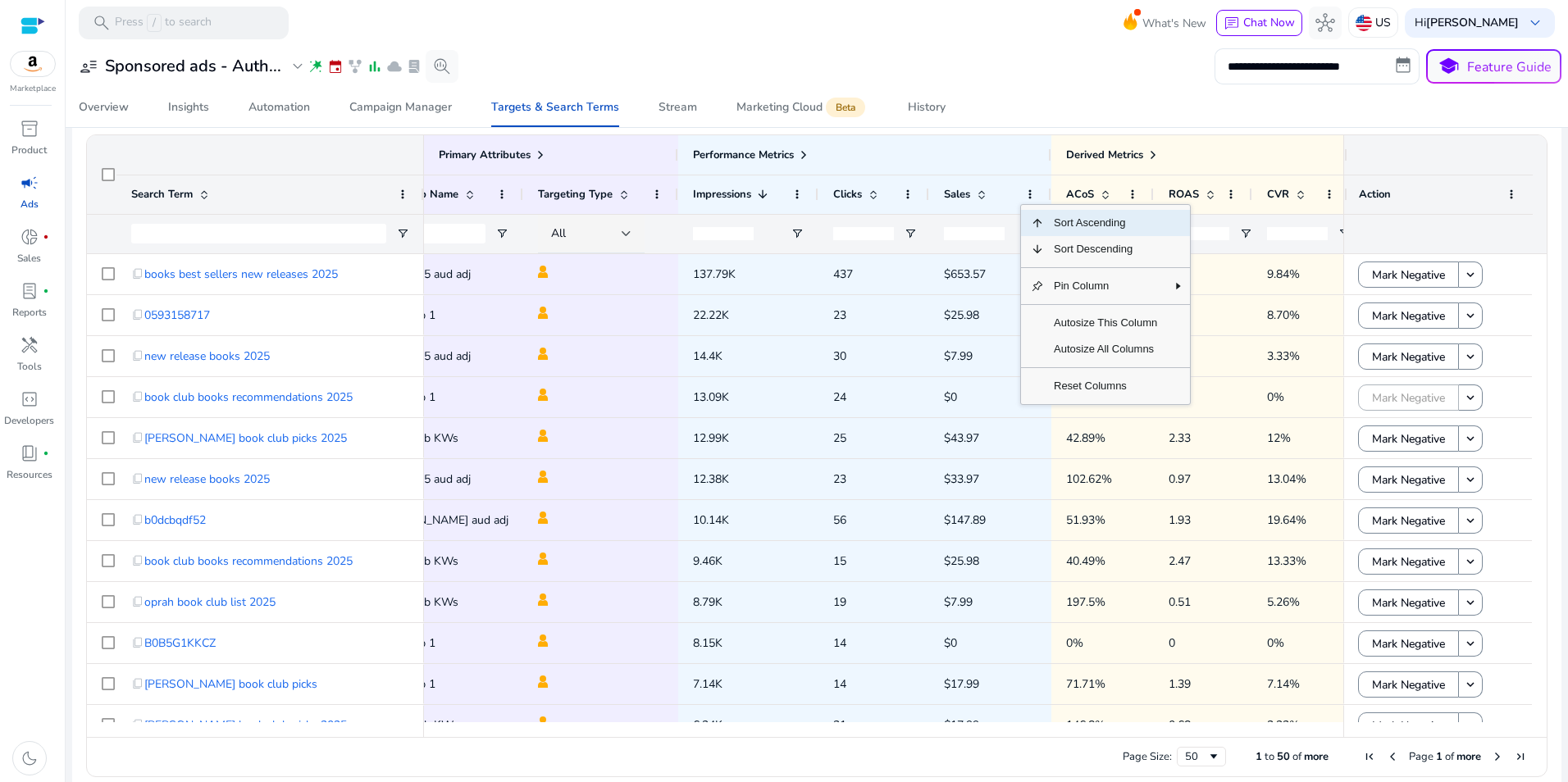
click at [1020, 33] on mat-toolbar "search Press / to search What's New chat Chat Now hub US Hi Michael Hetzer keyb…" at bounding box center [817, 22] width 1502 height 45
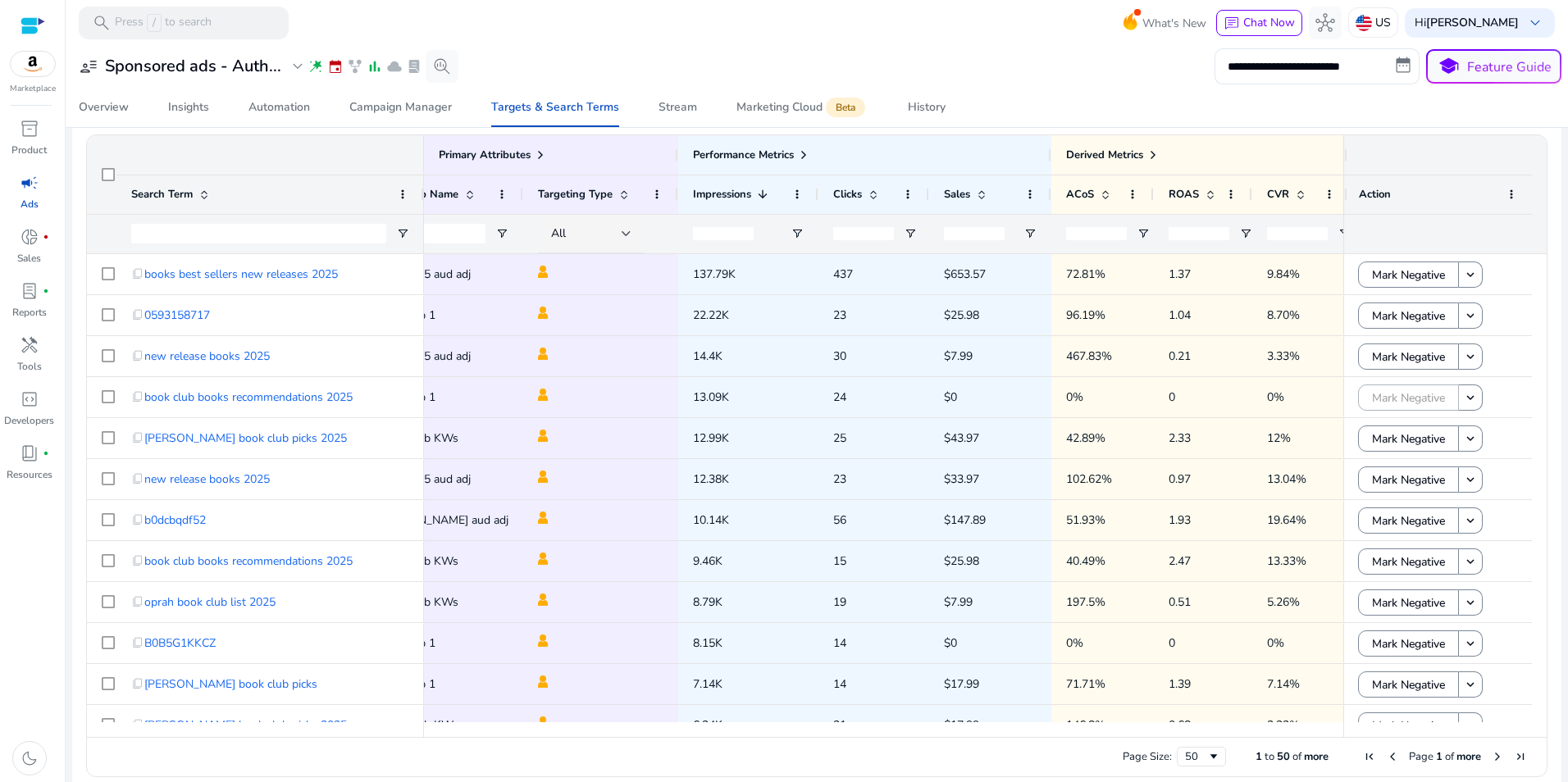
click at [1343, 155] on div at bounding box center [1438, 155] width 188 height 40
drag, startPoint x: 1339, startPoint y: 155, endPoint x: 1432, endPoint y: 156, distance: 93.0
click at [1432, 156] on div at bounding box center [1438, 155] width 188 height 40
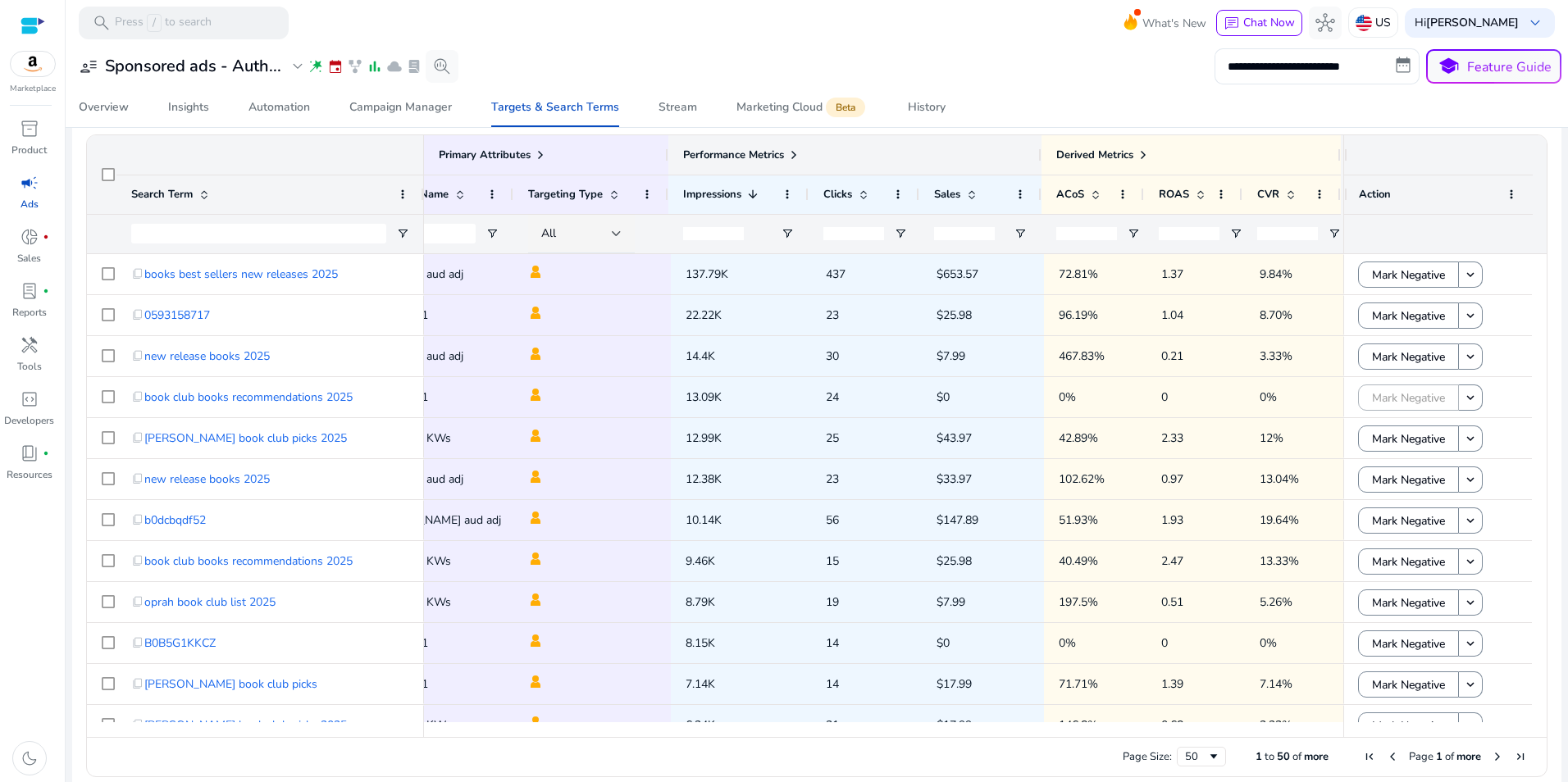
click at [791, 159] on span at bounding box center [793, 155] width 13 height 13
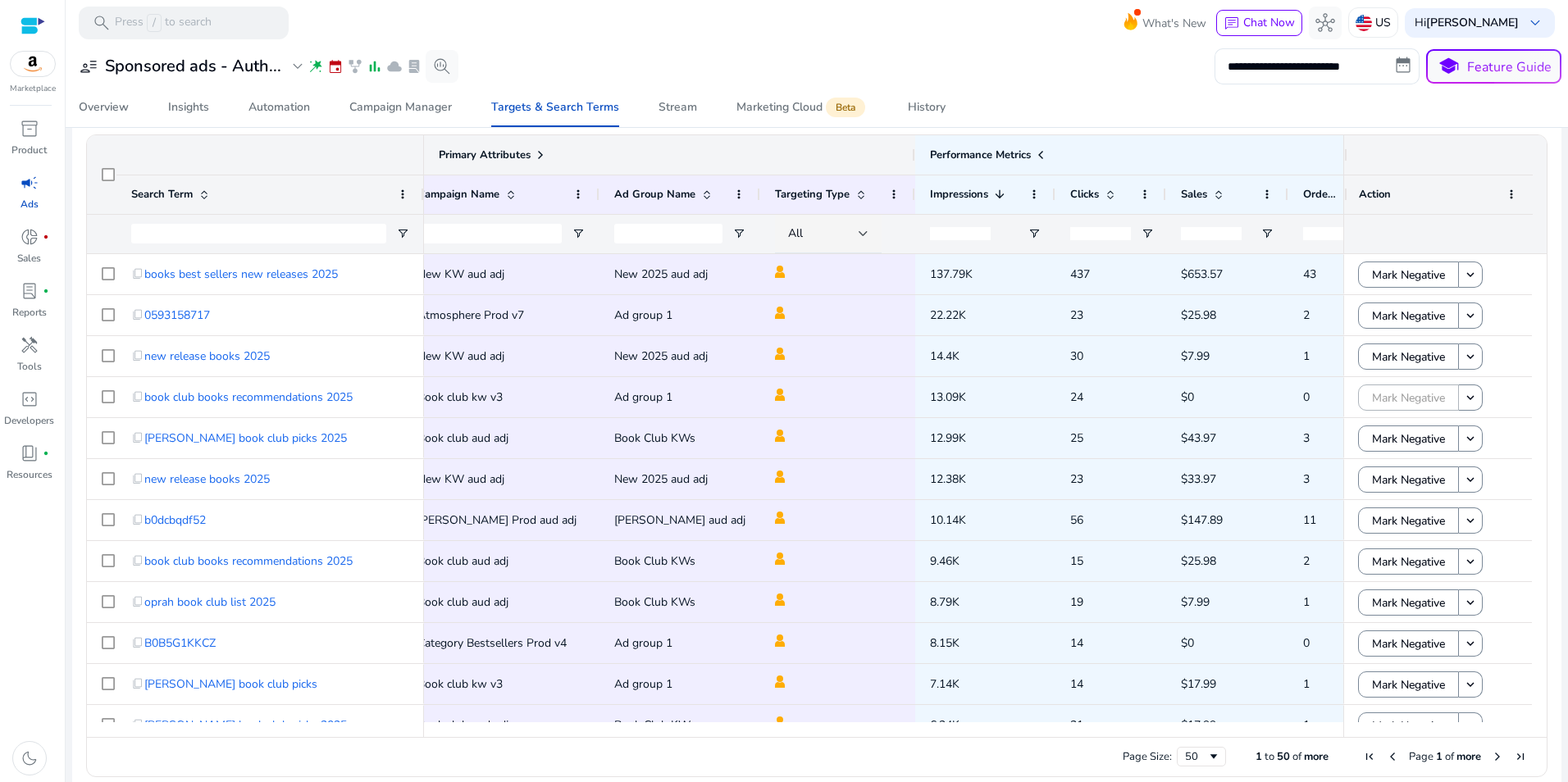
click at [541, 153] on span at bounding box center [540, 155] width 13 height 13
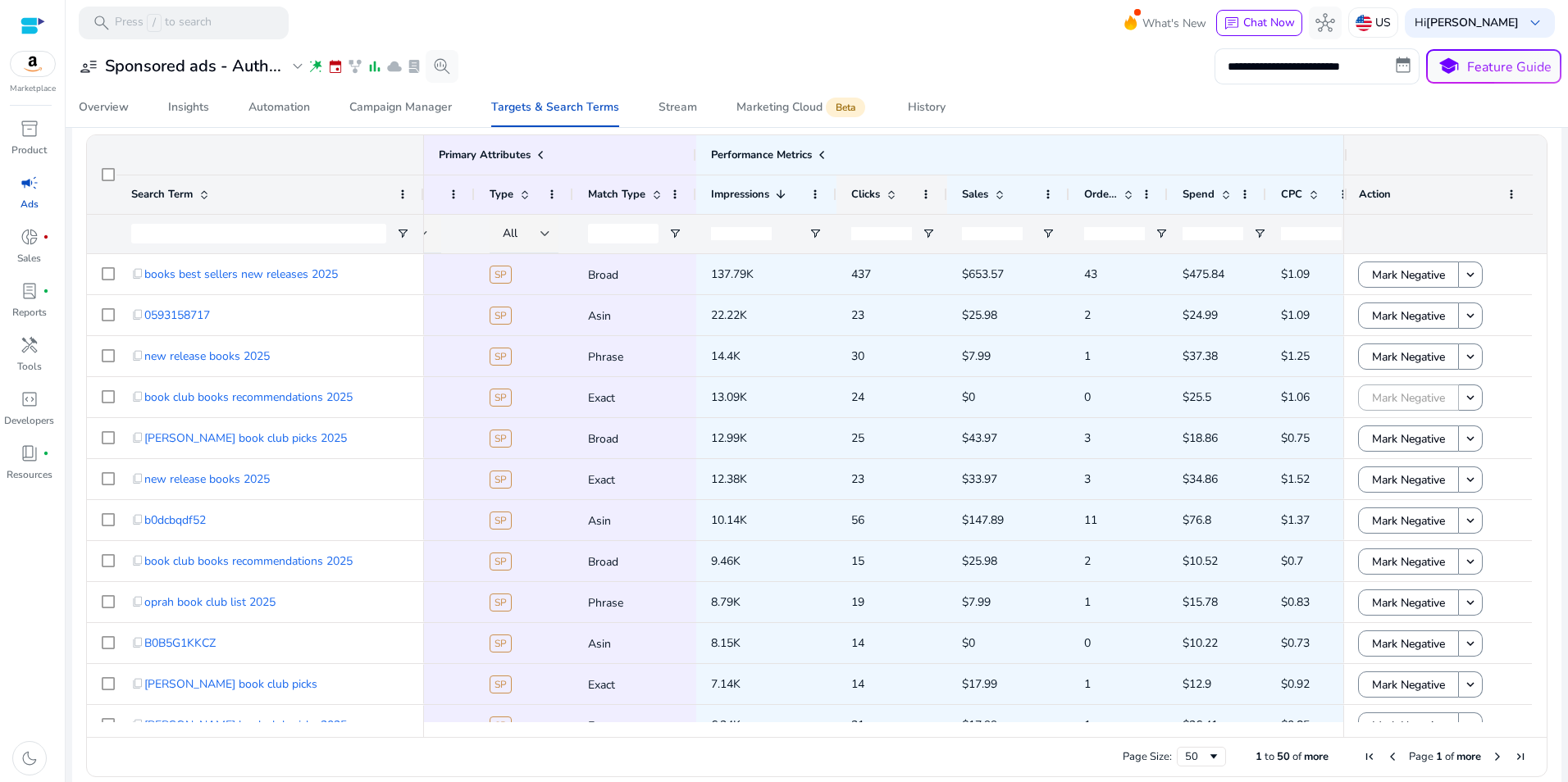
click at [887, 191] on span at bounding box center [891, 194] width 13 height 13
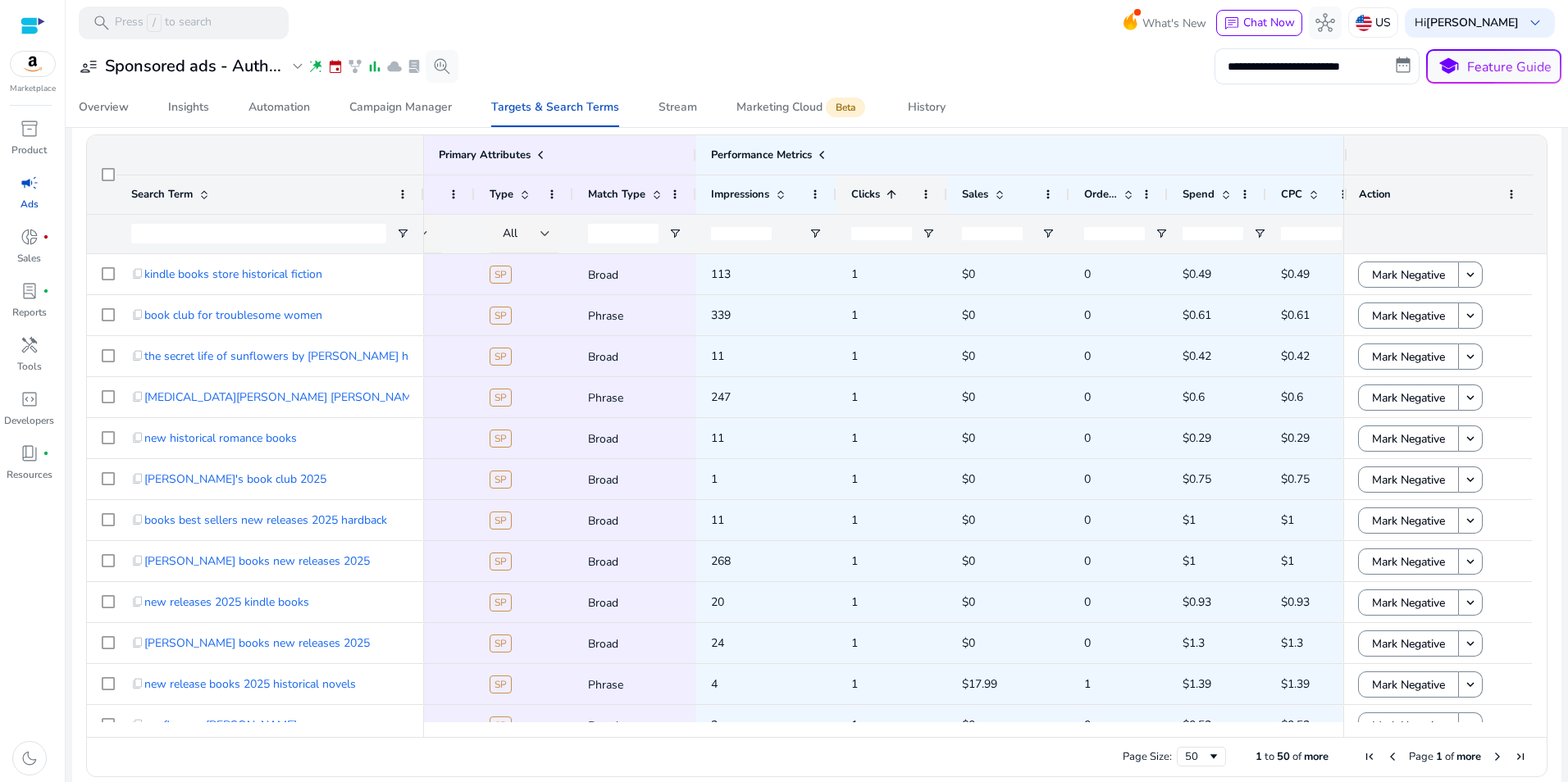
click at [895, 192] on span at bounding box center [891, 194] width 13 height 13
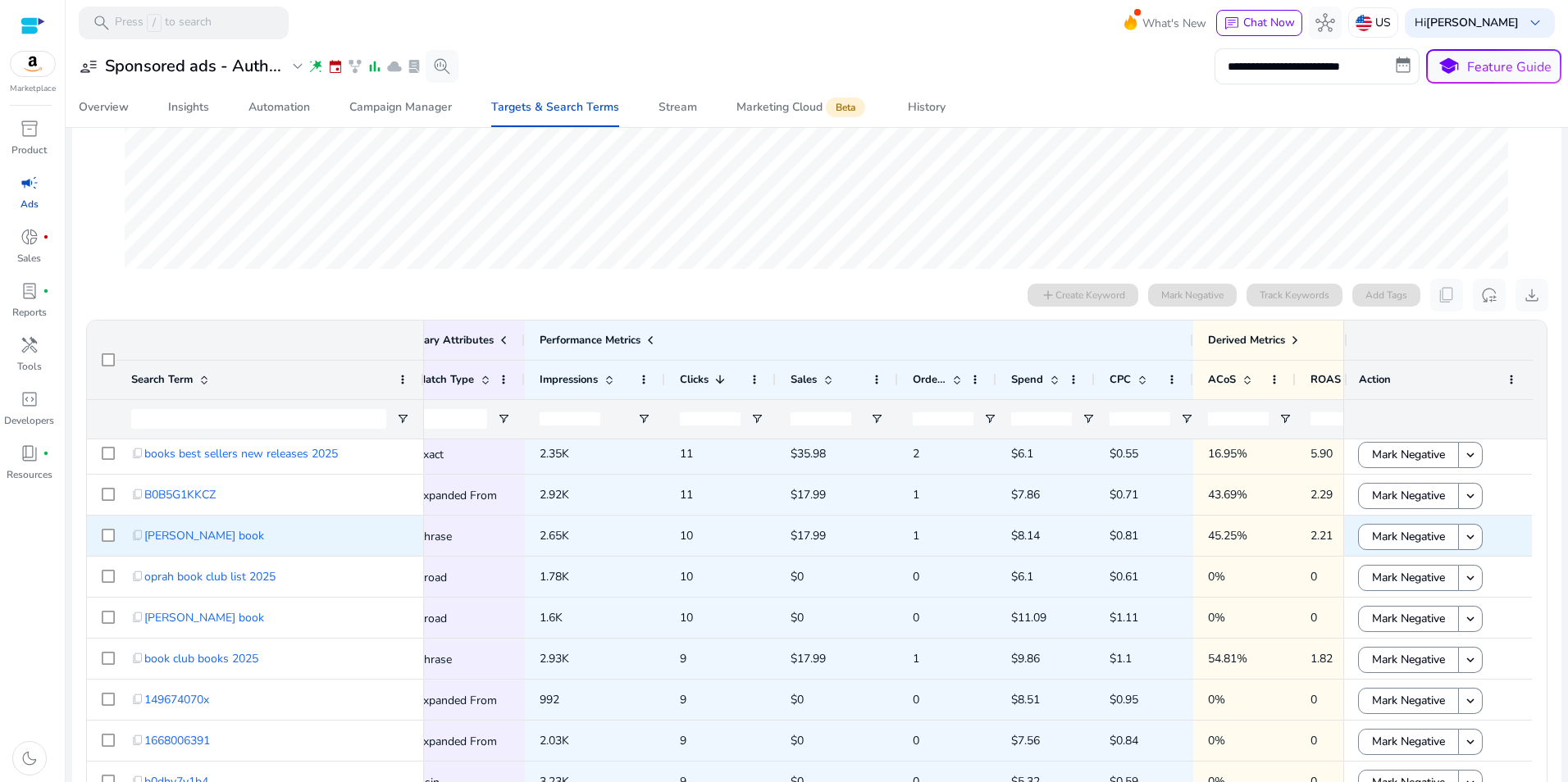
scroll to position [544, 0]
